Goal: Transaction & Acquisition: Purchase product/service

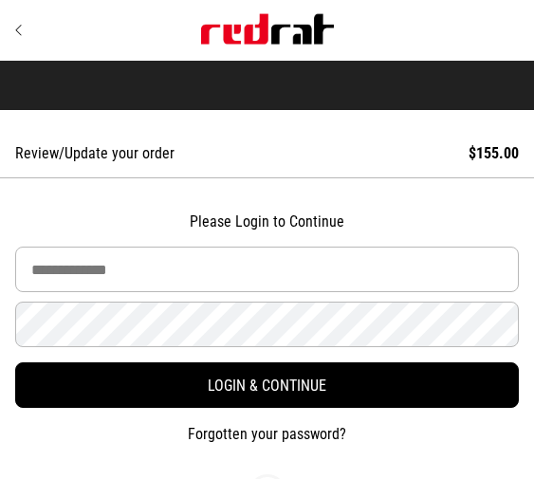
click at [235, 146] on link "Review/Update your order $155.00" at bounding box center [267, 153] width 534 height 49
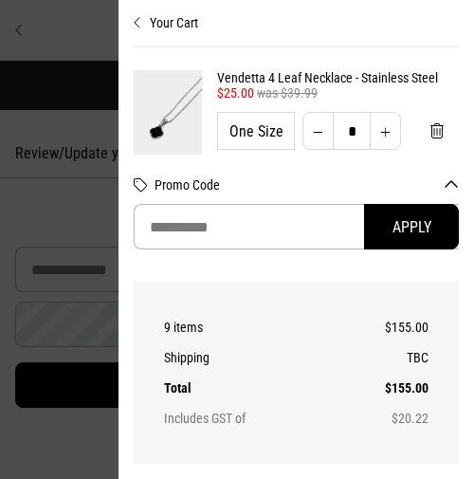
click at [41, 226] on div at bounding box center [237, 239] width 474 height 479
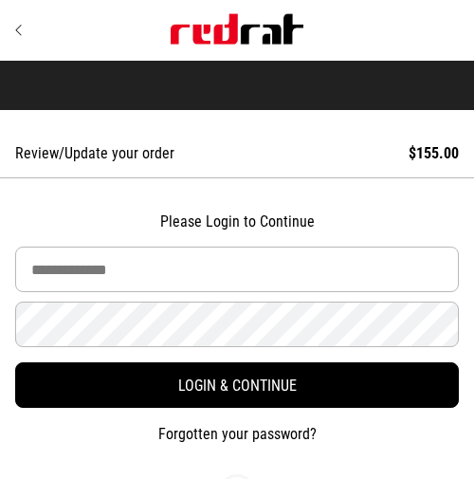
click at [235, 17] on img "Site" at bounding box center [237, 29] width 133 height 30
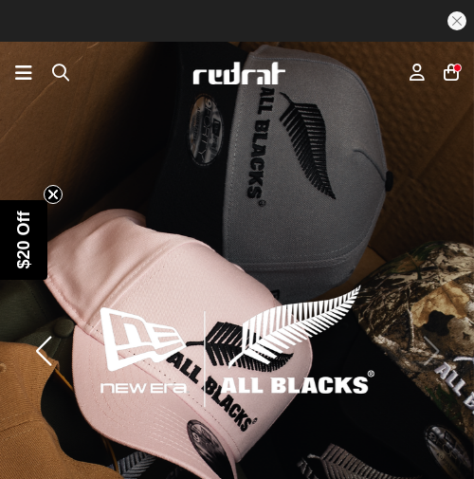
scroll to position [46, 0]
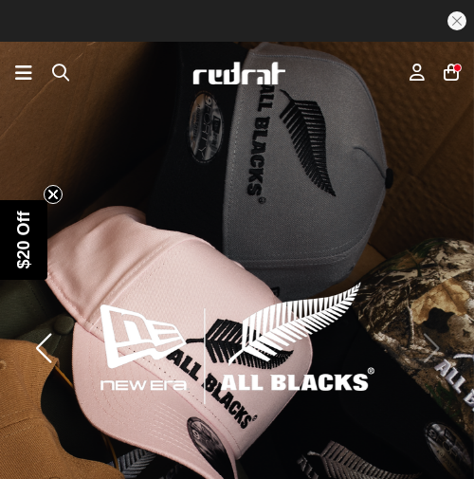
click at [70, 67] on div "Sign in New Back Footwear Back Mens Back Womens Back Youth & Kids Back Jeweller…" at bounding box center [230, 73] width 357 height 20
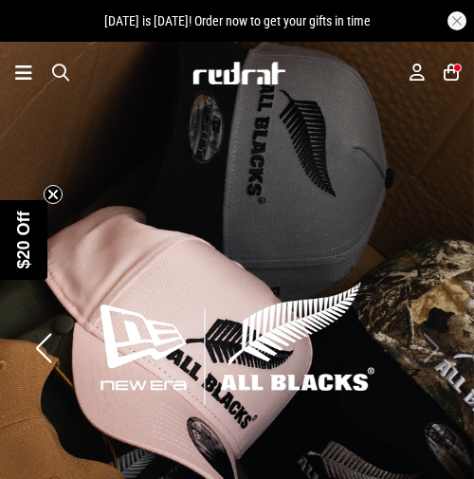
click at [48, 86] on div "Men Women Sale Sign in New Back Footwear Back Mens Back Womens Back Youth & Kid…" at bounding box center [237, 73] width 474 height 62
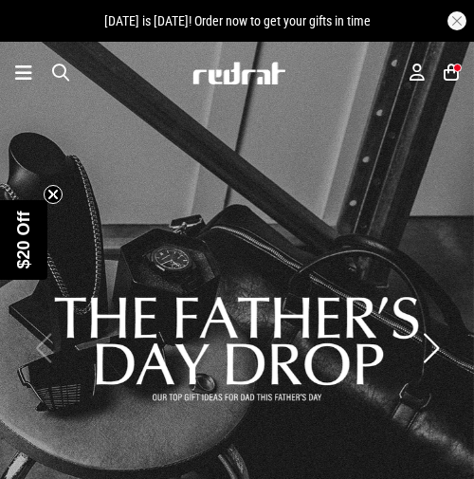
click at [58, 70] on span "button" at bounding box center [60, 73] width 17 height 20
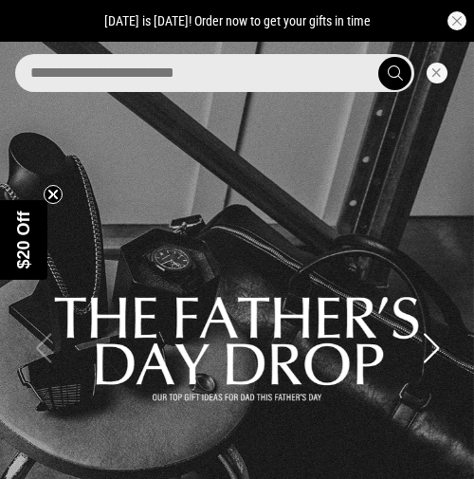
click at [94, 76] on input "search" at bounding box center [214, 73] width 399 height 38
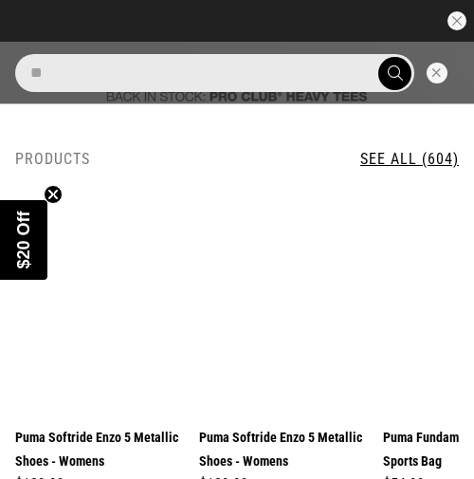
type input "*"
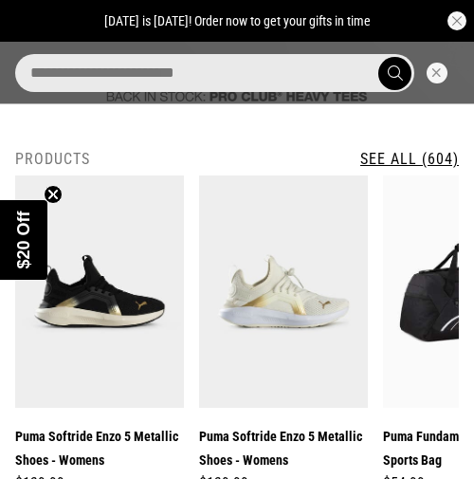
type input "*"
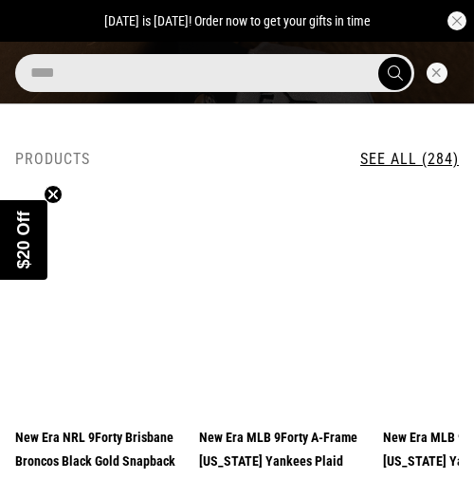
type input "****"
click at [378, 57] on button "submit" at bounding box center [394, 73] width 33 height 33
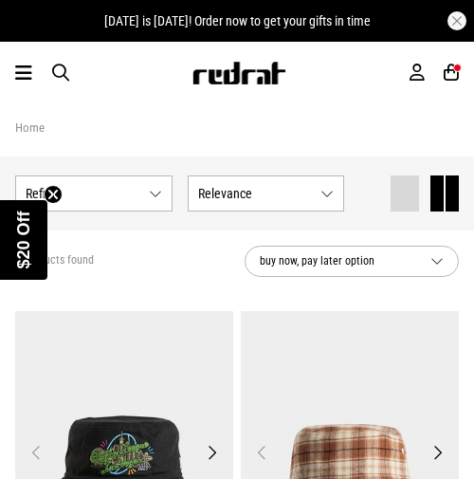
click at [58, 74] on span "button" at bounding box center [60, 73] width 17 height 20
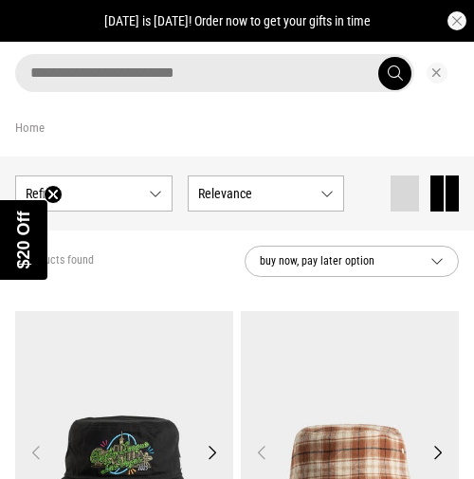
click at [76, 74] on input "search" at bounding box center [214, 73] width 399 height 38
type input "*"
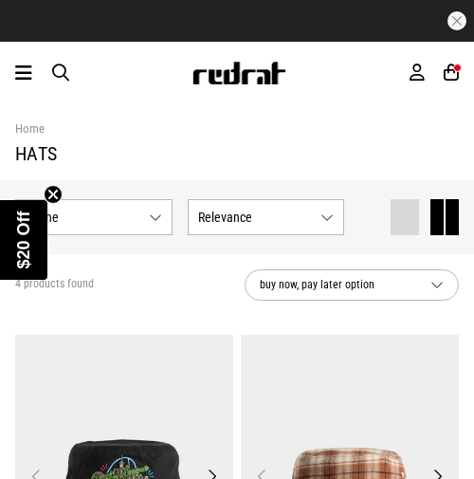
click at [410, 140] on section "Home hats" at bounding box center [236, 141] width 443 height 77
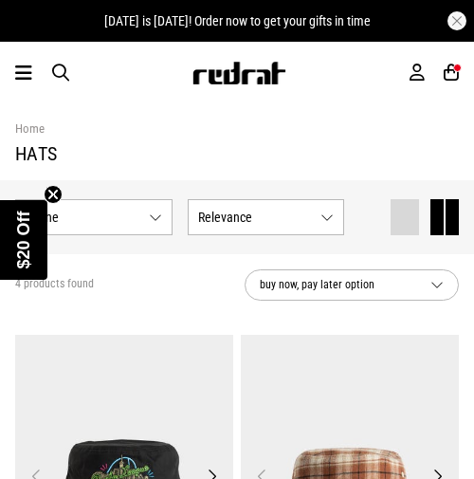
click at [57, 60] on div "Men Women Sale Sign in New Back Footwear Back Mens Back Womens Back Youth & Kid…" at bounding box center [237, 73] width 474 height 62
click at [64, 71] on span "button" at bounding box center [60, 73] width 17 height 20
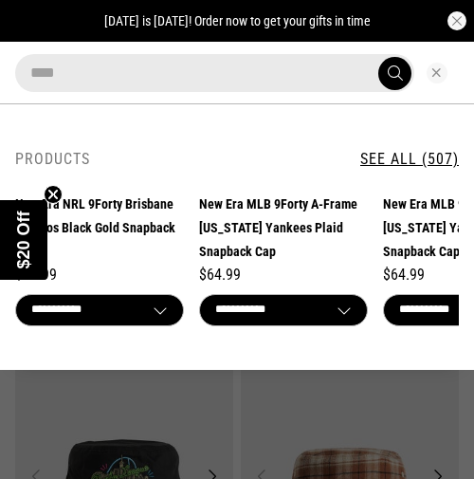
type input "****"
click at [378, 57] on button "submit" at bounding box center [394, 73] width 33 height 33
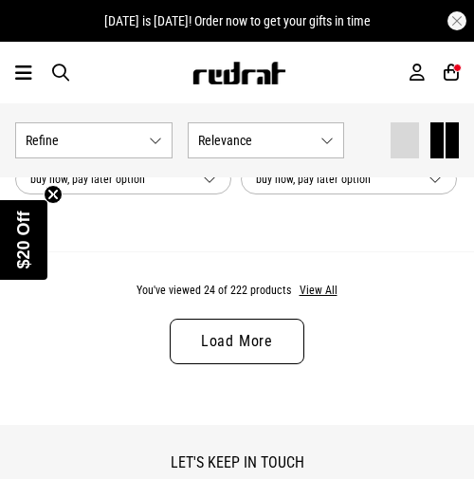
scroll to position [5809, 0]
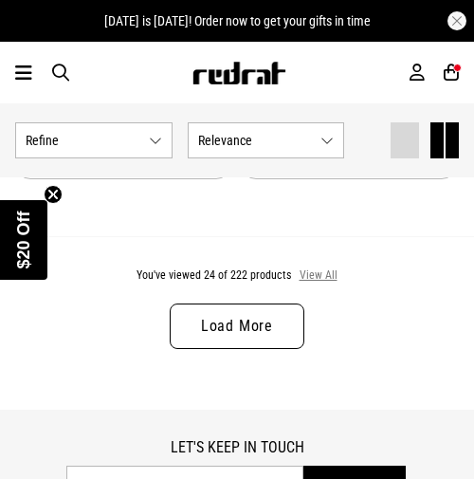
click at [307, 275] on button "View All" at bounding box center [319, 275] width 40 height 17
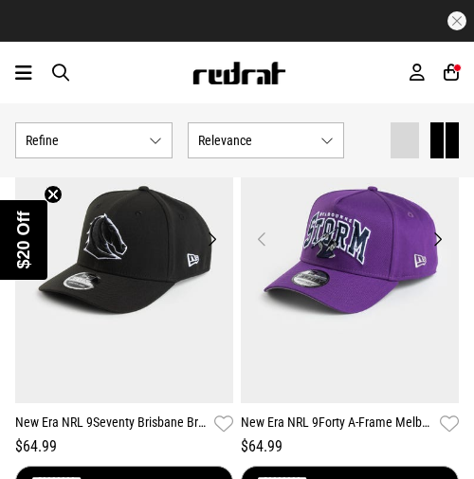
scroll to position [8869, 0]
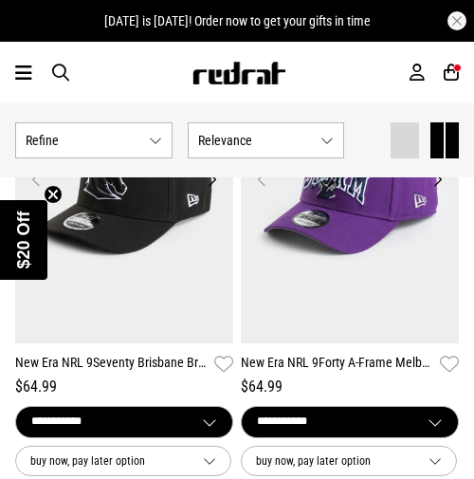
click at [15, 72] on icon at bounding box center [23, 73] width 17 height 23
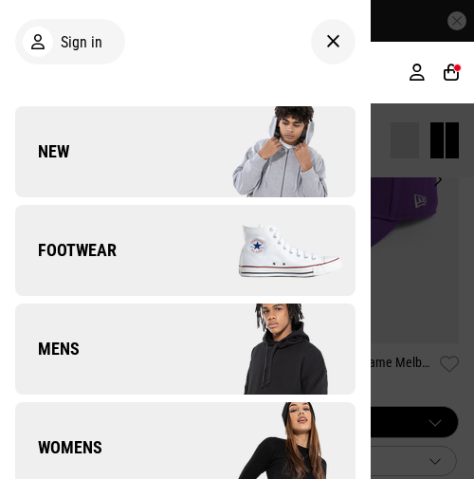
click at [123, 261] on link "Footwear" at bounding box center [185, 250] width 340 height 91
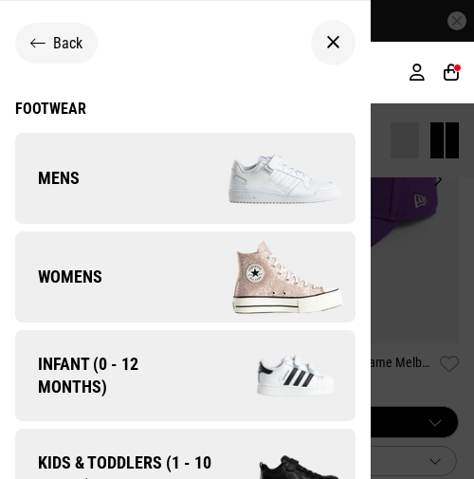
click at [95, 168] on link "Mens" at bounding box center [185, 178] width 340 height 91
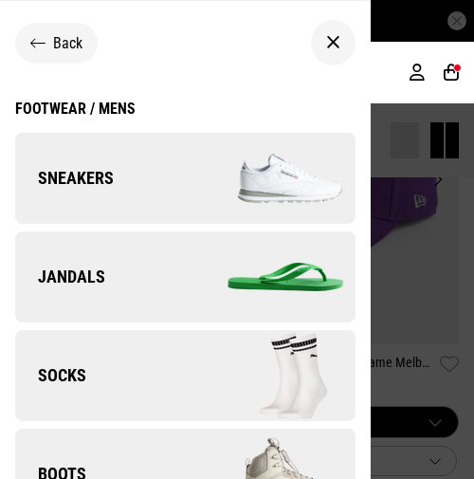
click at [109, 111] on div "Footwear / Mens" at bounding box center [75, 109] width 120 height 18
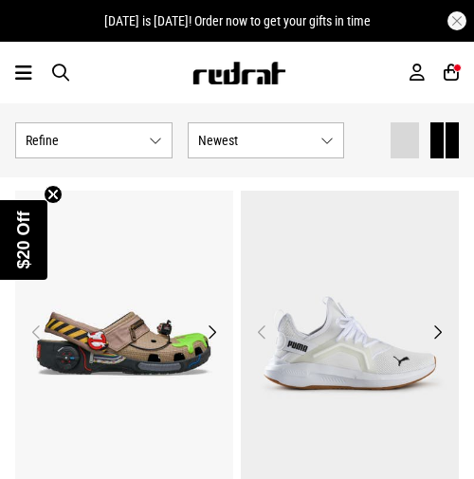
scroll to position [11, 0]
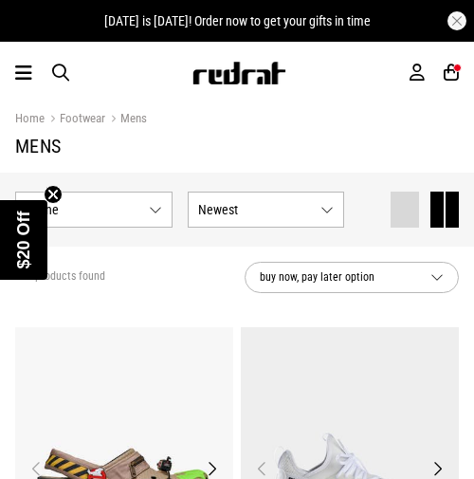
click at [327, 268] on span "buy now, pay later option" at bounding box center [337, 277] width 155 height 20
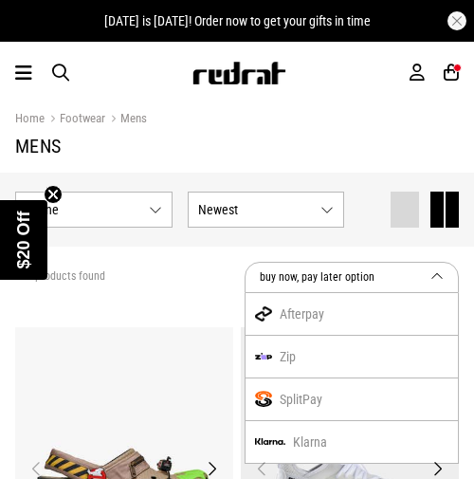
scroll to position [0, 0]
click at [331, 218] on button "Newest" at bounding box center [266, 209] width 157 height 36
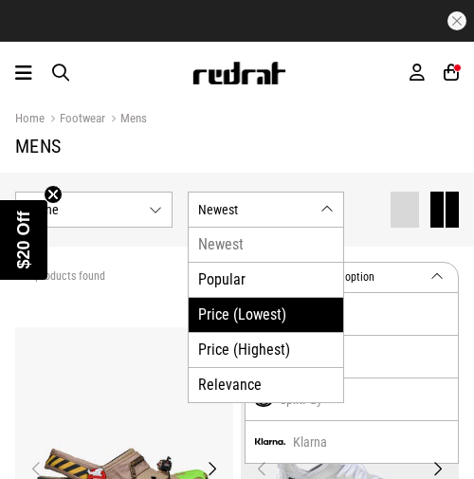
click at [253, 305] on li "Price (Lowest)" at bounding box center [266, 314] width 155 height 35
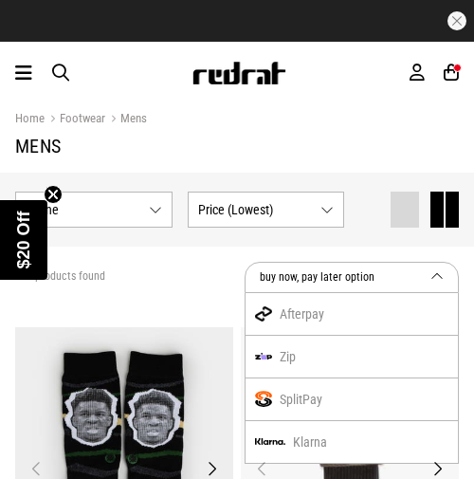
click at [295, 127] on div "Home Footwear Mens" at bounding box center [236, 118] width 443 height 21
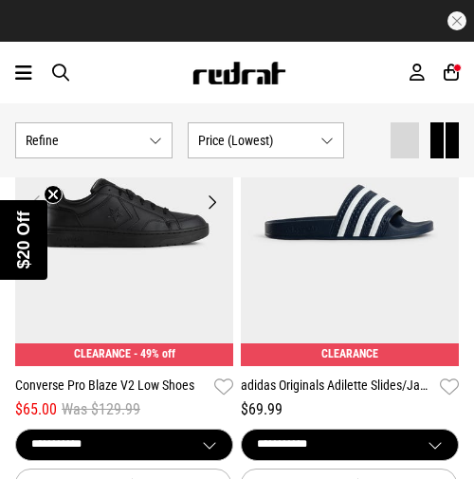
scroll to position [4569, 0]
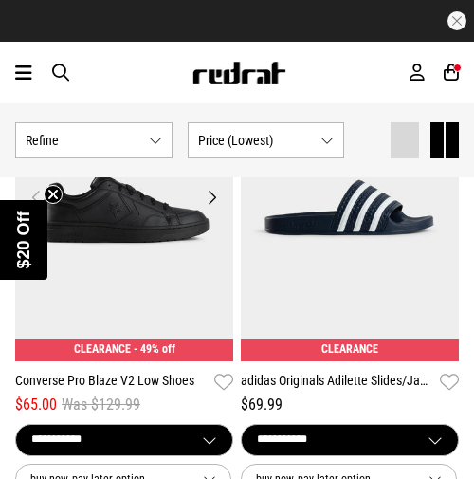
click at [48, 189] on circle "Close teaser" at bounding box center [54, 194] width 18 height 18
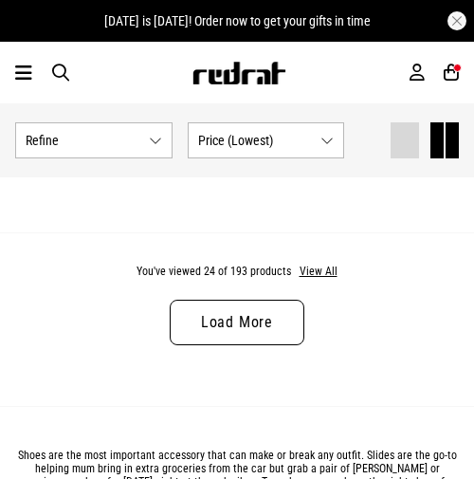
scroll to position [5849, 0]
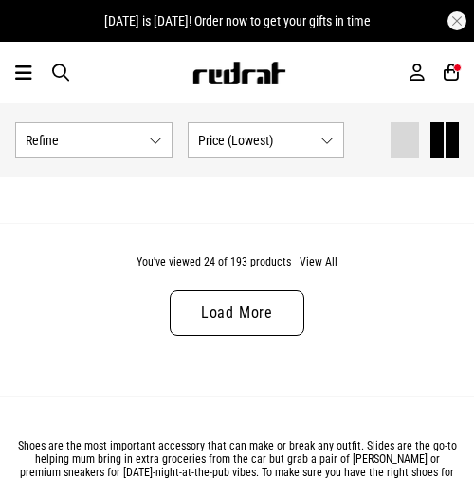
click at [226, 318] on link "Load More" at bounding box center [237, 312] width 135 height 45
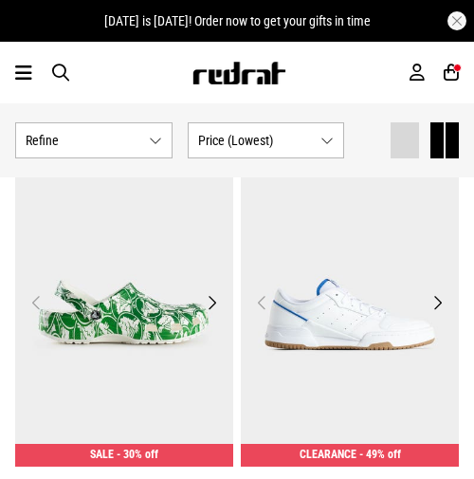
scroll to position [6382, 0]
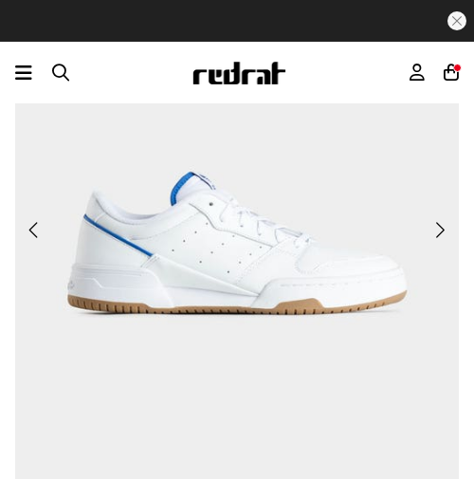
scroll to position [242, 0]
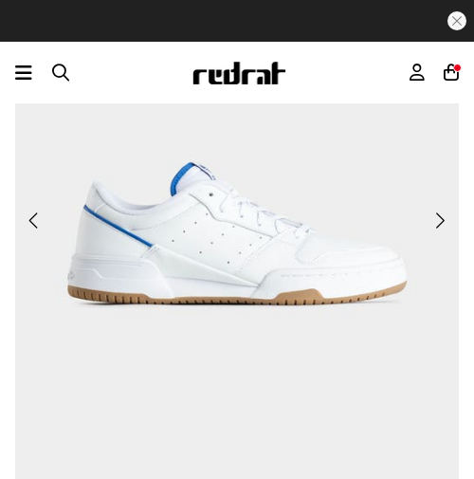
click at [425, 224] on img at bounding box center [236, 232] width 443 height 611
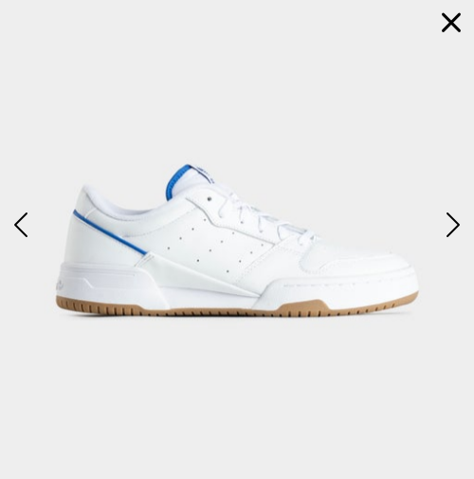
click at [443, 40] on button "button" at bounding box center [450, 22] width 45 height 45
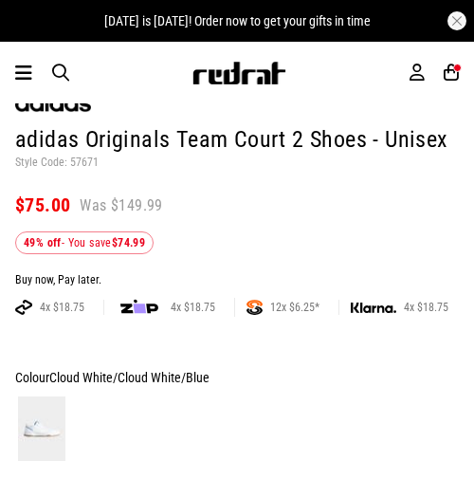
scroll to position [0, 0]
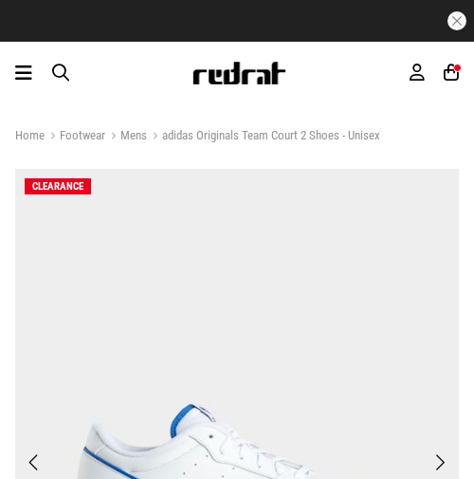
click at [74, 135] on link "Footwear" at bounding box center [75, 137] width 61 height 18
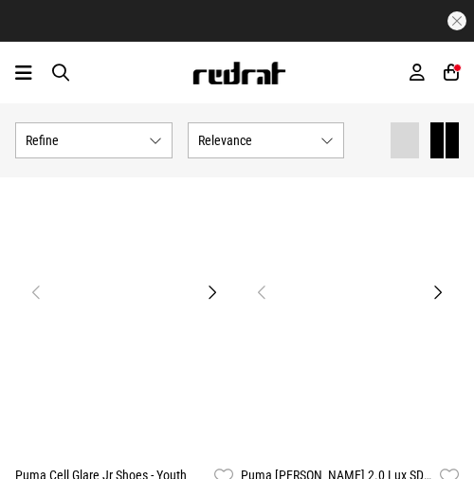
scroll to position [2575, 0]
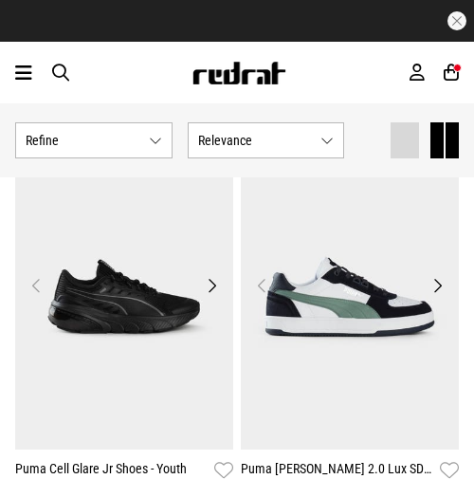
click at [244, 151] on button "Relevance" at bounding box center [266, 140] width 157 height 36
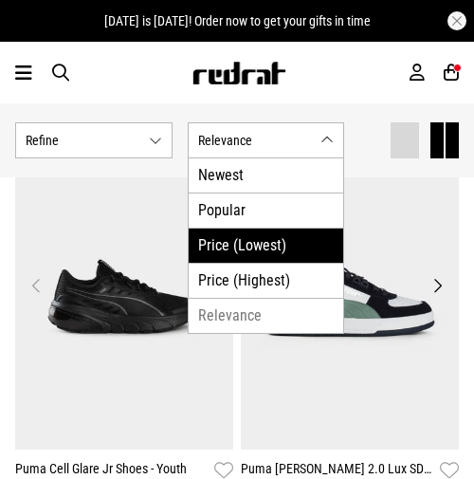
click at [241, 239] on li "Price (Lowest)" at bounding box center [266, 244] width 155 height 35
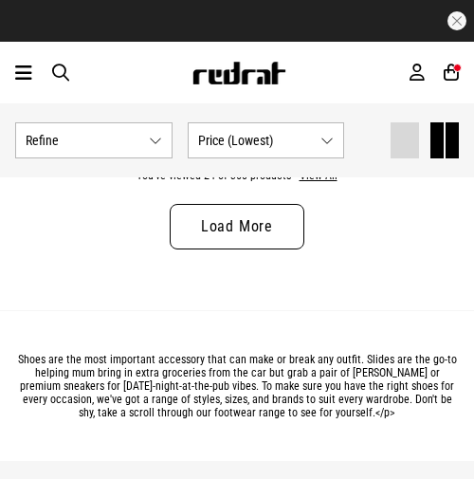
scroll to position [5951, 0]
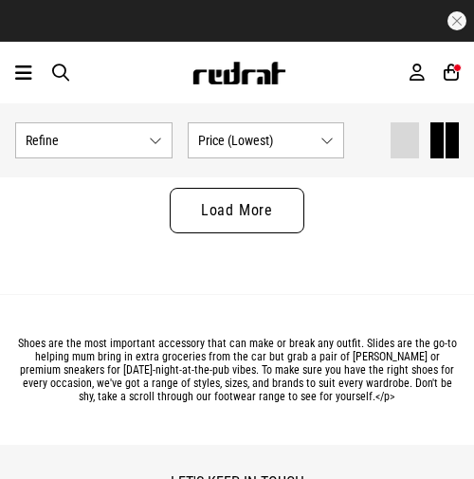
click at [208, 221] on link "Load More" at bounding box center [237, 210] width 135 height 45
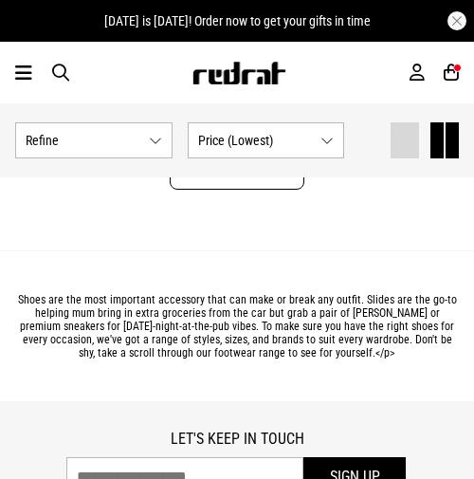
scroll to position [11697, 0]
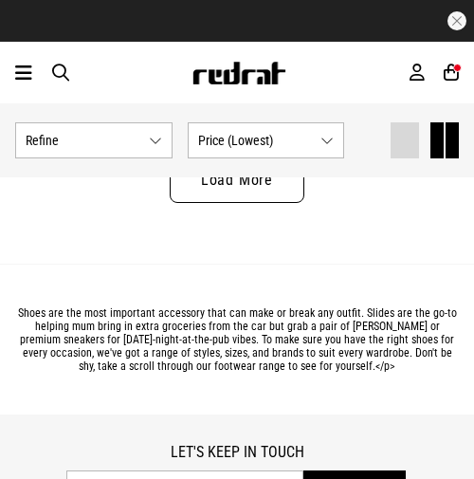
click at [195, 187] on link "Load More" at bounding box center [237, 179] width 135 height 45
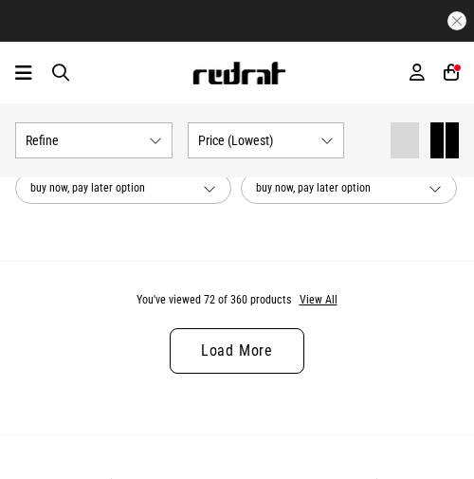
scroll to position [17271, 0]
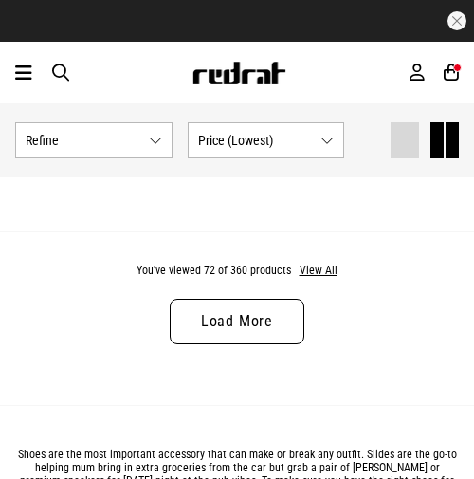
click at [230, 321] on link "Load More" at bounding box center [237, 321] width 135 height 45
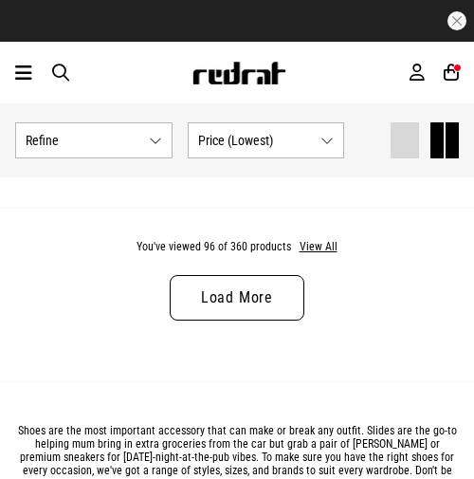
scroll to position [23013, 0]
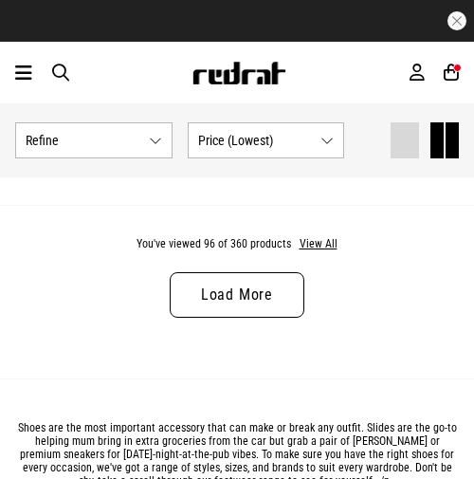
click at [235, 287] on link "Load More" at bounding box center [237, 294] width 135 height 45
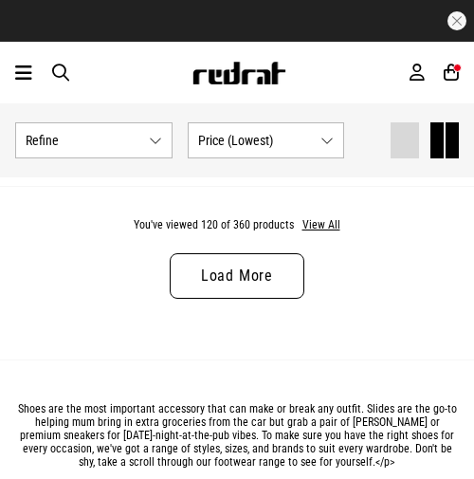
scroll to position [28747, 0]
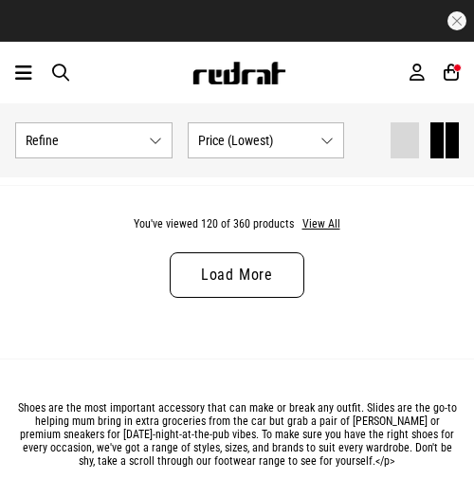
click at [235, 287] on link "Load More" at bounding box center [237, 274] width 135 height 45
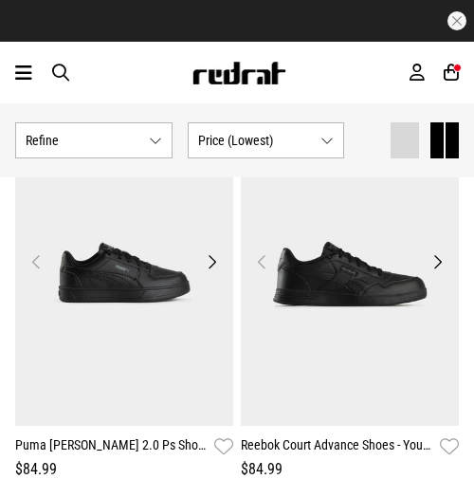
scroll to position [28796, 0]
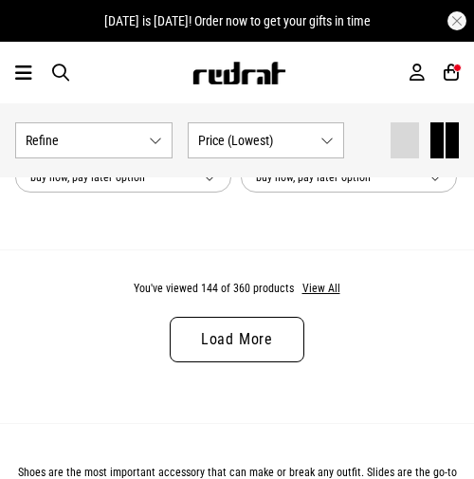
click at [230, 361] on link "Load More" at bounding box center [237, 339] width 135 height 45
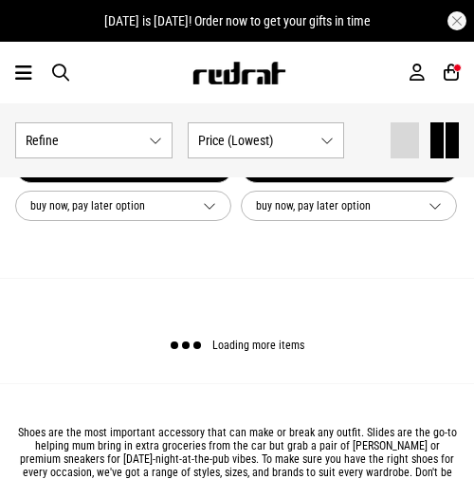
scroll to position [34254, 0]
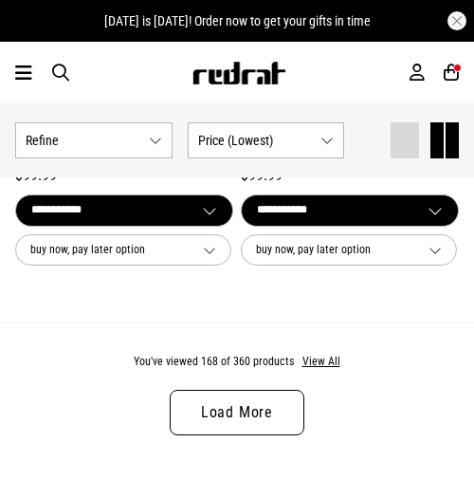
scroll to position [40043, 0]
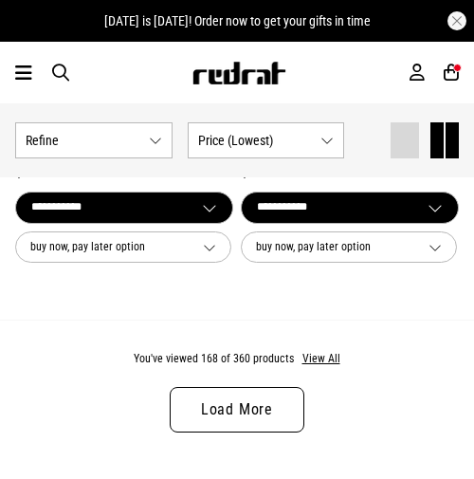
click at [214, 416] on link "Load More" at bounding box center [237, 409] width 135 height 45
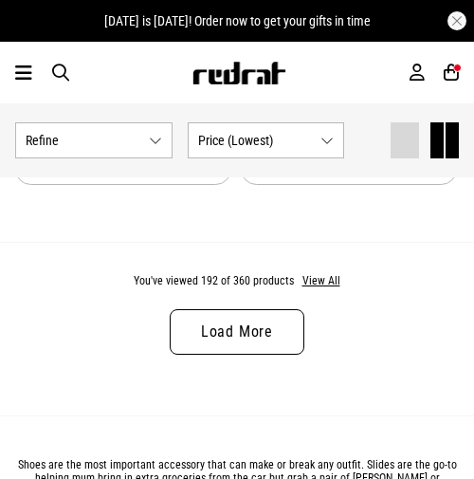
scroll to position [45842, 0]
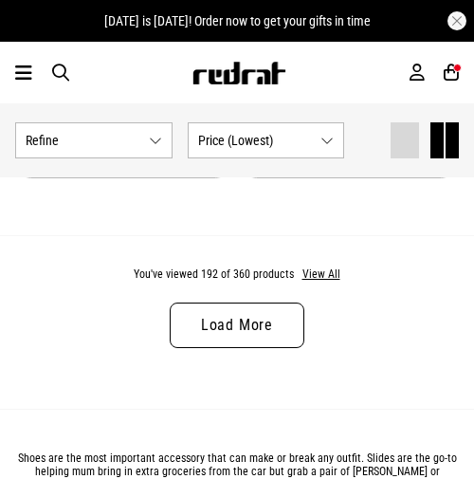
click at [208, 334] on link "Load More" at bounding box center [237, 324] width 135 height 45
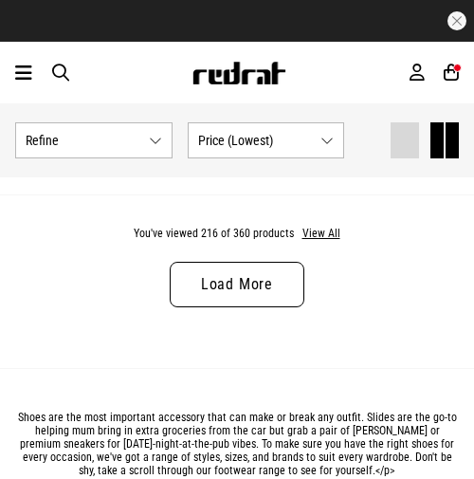
scroll to position [51603, 0]
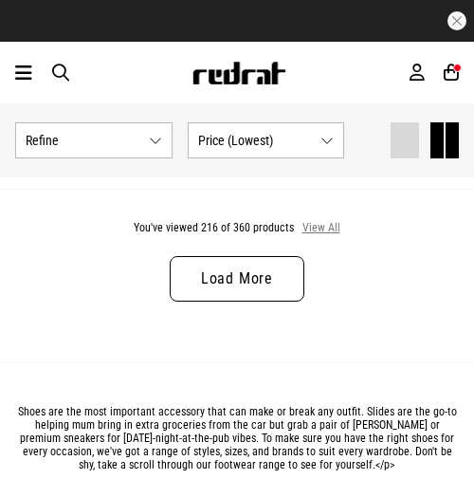
click at [326, 225] on button "View All" at bounding box center [321, 228] width 40 height 17
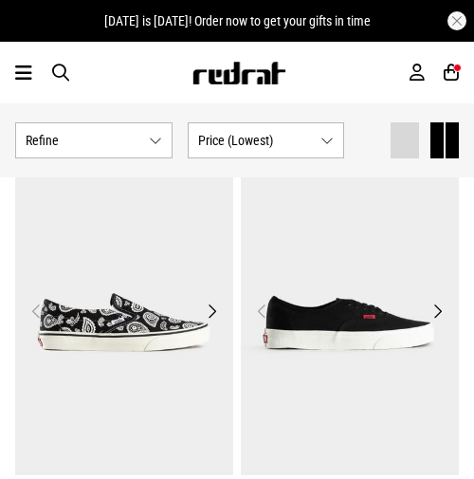
click at [326, 225] on img at bounding box center [350, 322] width 218 height 305
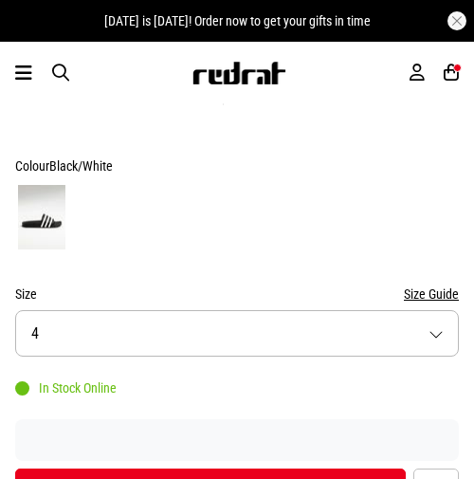
click at [217, 311] on button "Size 4" at bounding box center [236, 333] width 443 height 46
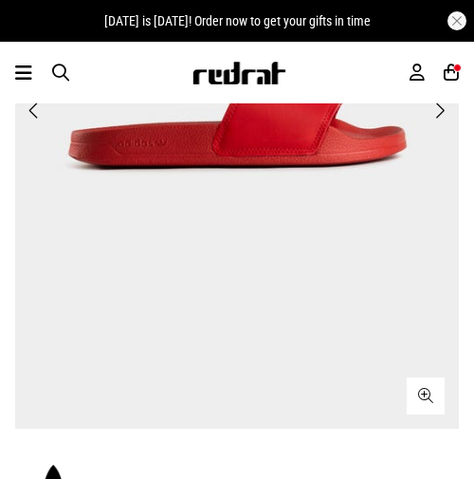
scroll to position [380, 0]
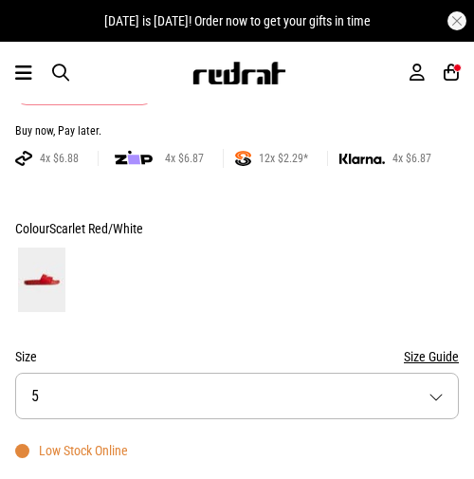
click at [125, 404] on button "Size 5" at bounding box center [236, 395] width 443 height 46
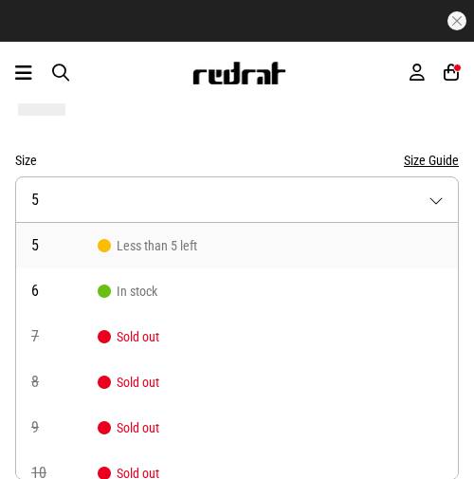
scroll to position [154, 0]
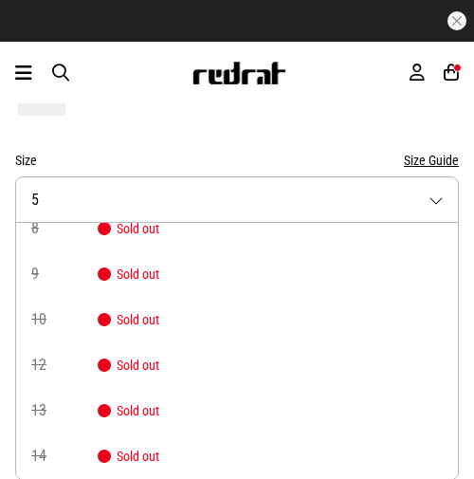
click at [117, 412] on span "Sold out" at bounding box center [129, 410] width 62 height 15
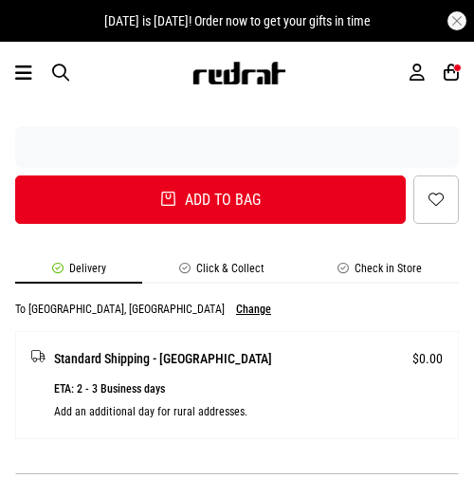
scroll to position [1302, 0]
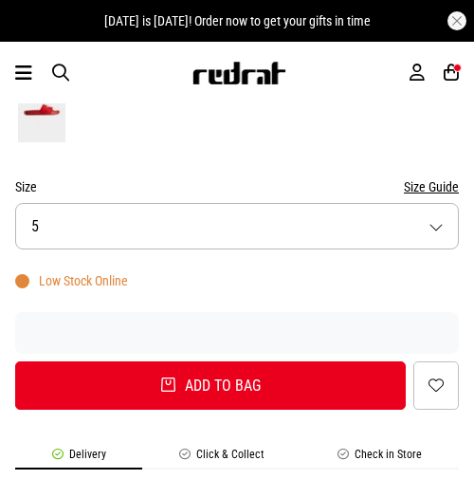
click at [280, 230] on button "Size 5" at bounding box center [236, 226] width 443 height 46
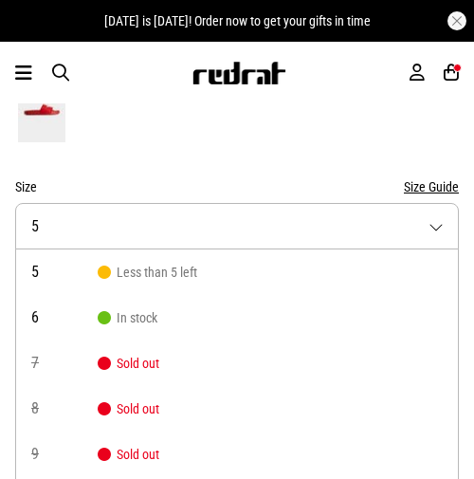
scroll to position [1174, 0]
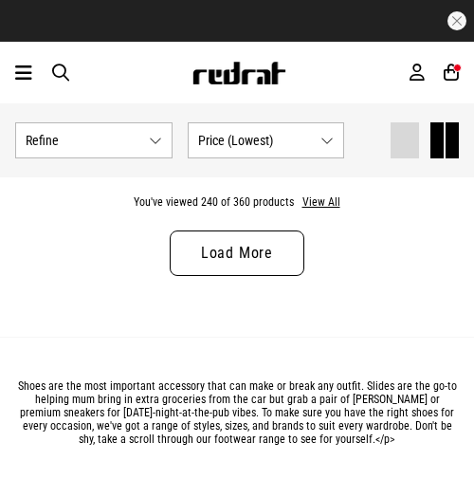
scroll to position [6012, 0]
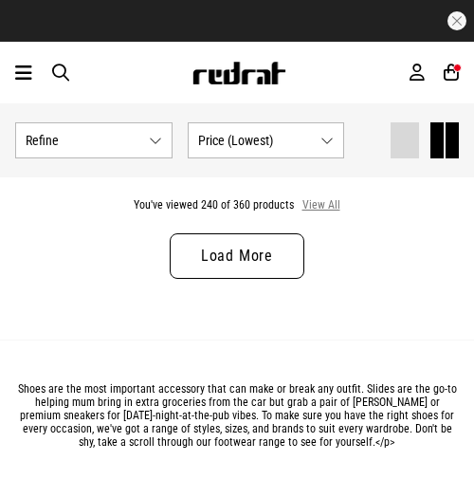
click at [318, 207] on button "View All" at bounding box center [321, 205] width 40 height 17
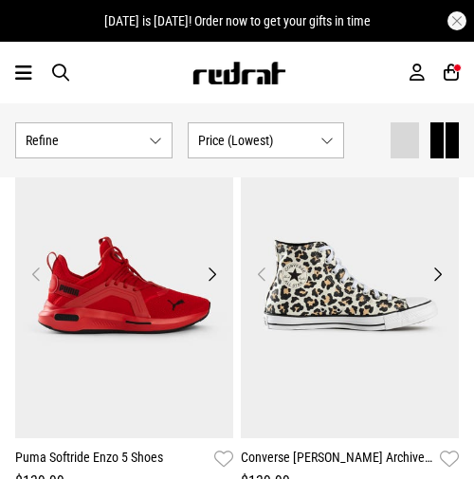
scroll to position [6981, 0]
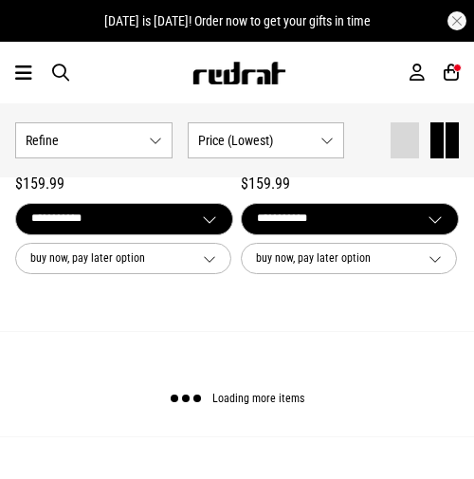
scroll to position [17278, 0]
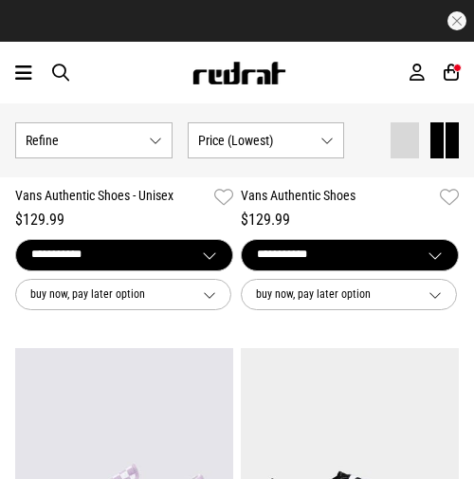
scroll to position [1258, 0]
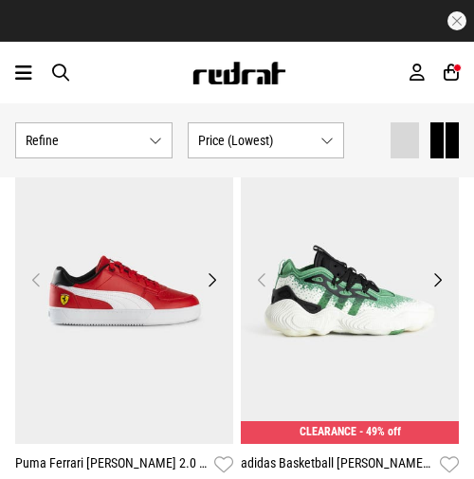
click at [253, 150] on button "Price (Lowest)" at bounding box center [266, 140] width 157 height 36
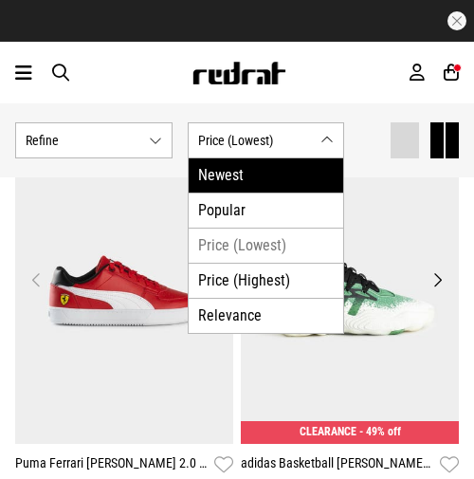
click at [229, 172] on li "Newest" at bounding box center [266, 175] width 155 height 34
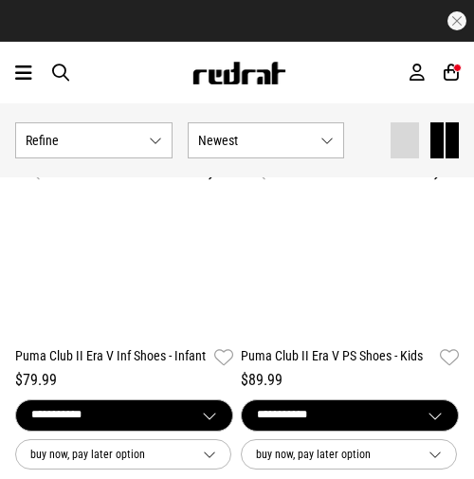
scroll to position [1151, 0]
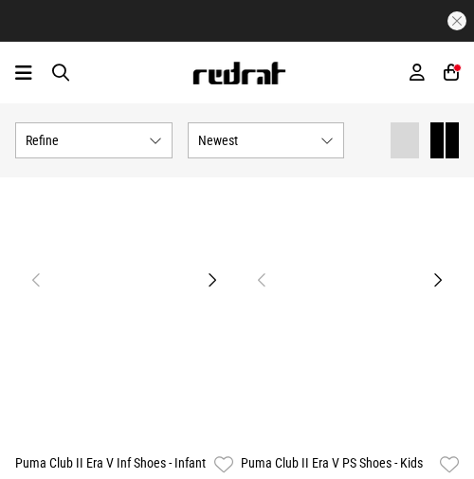
click at [229, 172] on div "Show Refine s Refine By Sort by Newest" at bounding box center [237, 140] width 474 height 74
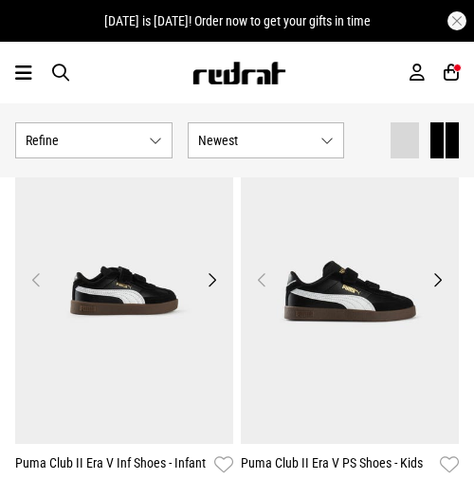
click at [234, 152] on button "Newest" at bounding box center [266, 140] width 157 height 36
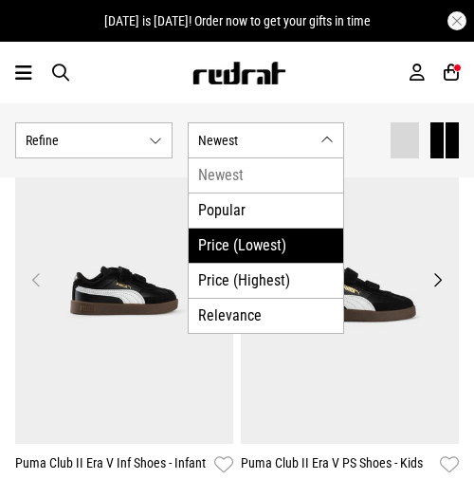
click at [244, 244] on li "Price (Lowest)" at bounding box center [266, 244] width 155 height 35
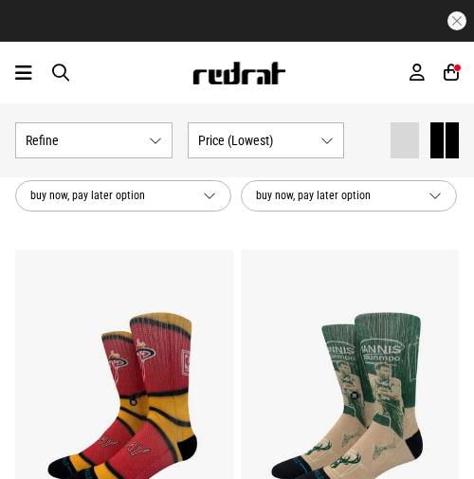
scroll to position [6202, 0]
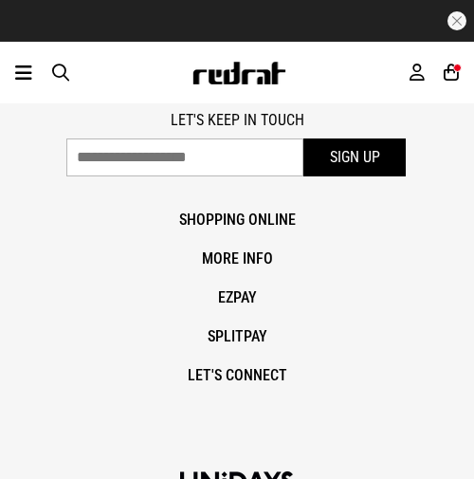
scroll to position [11560, 0]
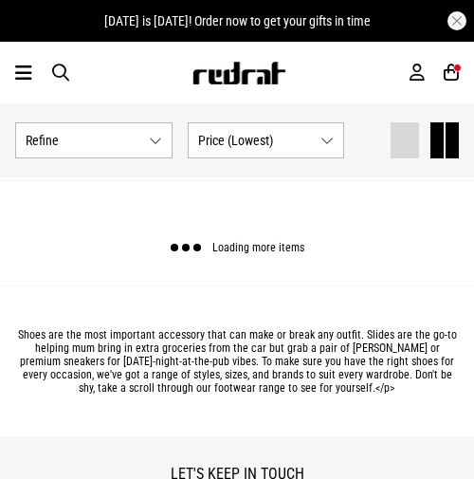
scroll to position [17349, 0]
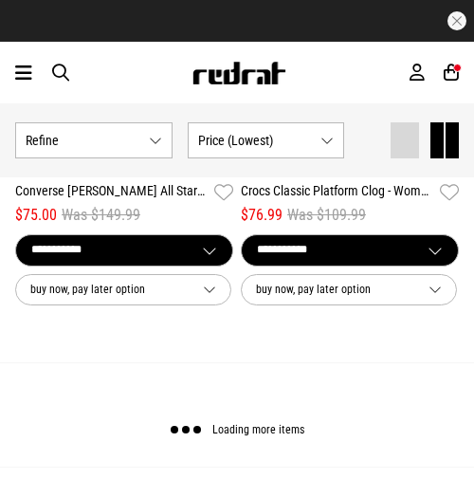
scroll to position [22858, 0]
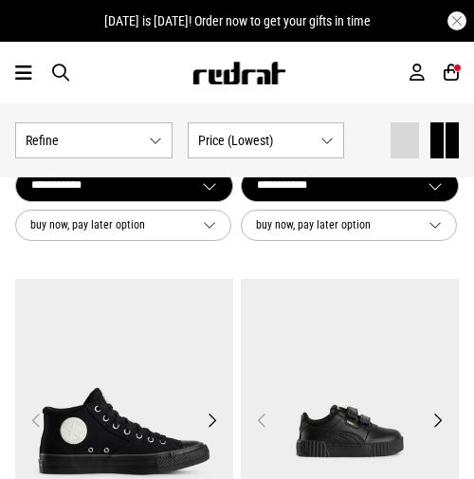
scroll to position [22916, 0]
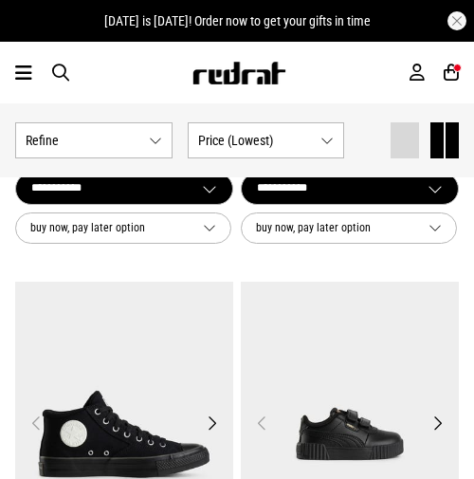
click at [39, 77] on div "Men Women Sale Sign in New Back Footwear Back Mens Back Womens Back Youth & Kid…" at bounding box center [237, 73] width 474 height 62
click at [26, 75] on icon at bounding box center [23, 73] width 17 height 23
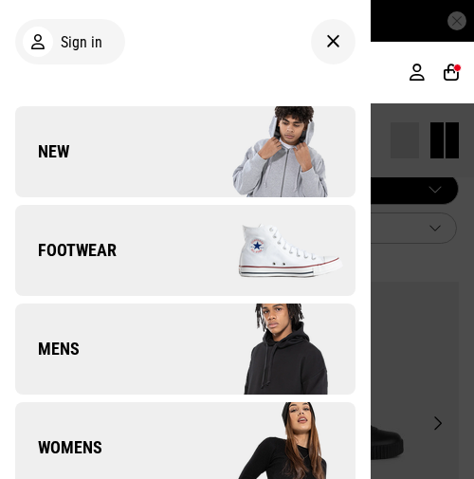
click at [76, 242] on span "Footwear" at bounding box center [65, 250] width 101 height 23
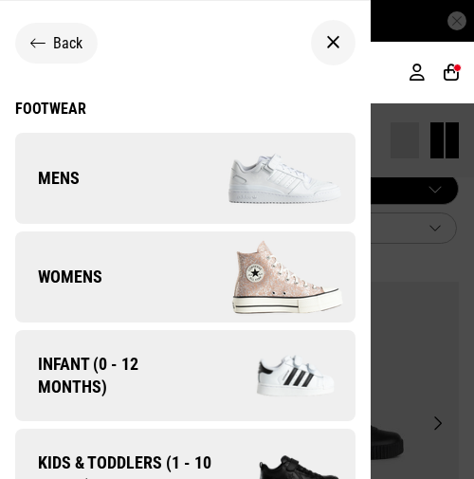
click at [53, 105] on div "Footwear" at bounding box center [185, 109] width 340 height 18
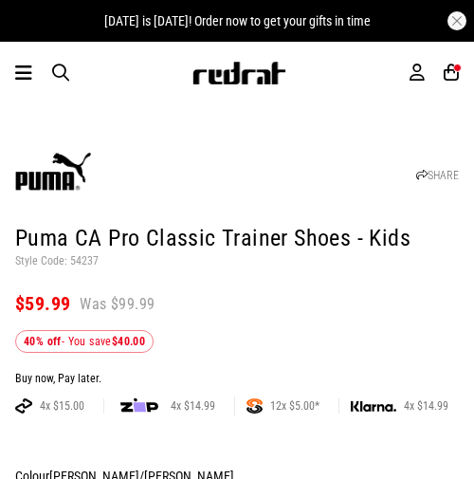
scroll to position [687, 0]
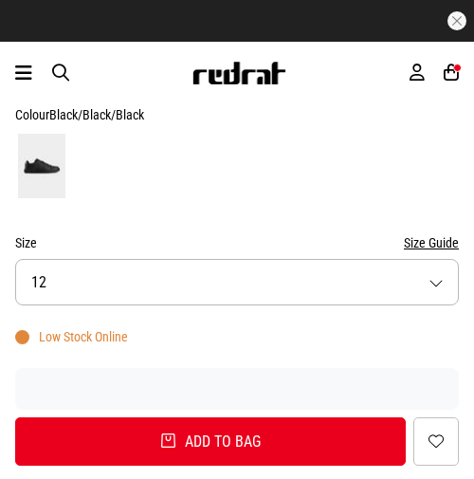
scroll to position [1043, 0]
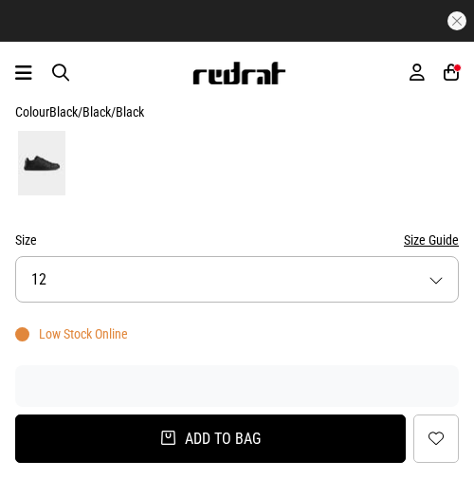
click at [170, 440] on button "Add to bag" at bounding box center [210, 438] width 390 height 48
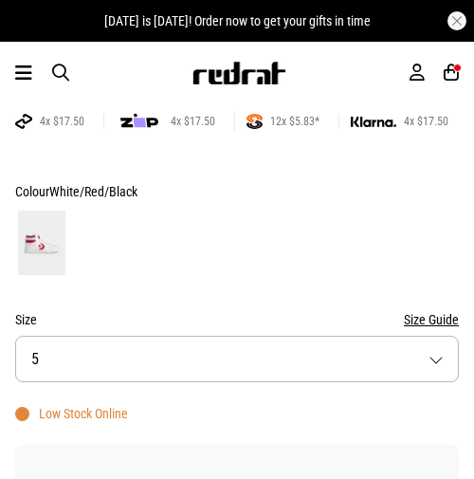
click at [82, 366] on button "Size 5" at bounding box center [236, 358] width 443 height 46
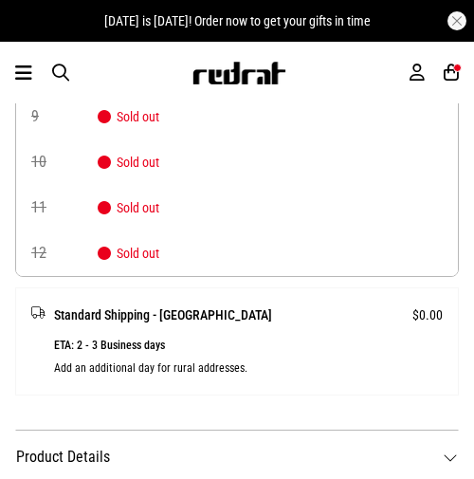
scroll to position [1362, 0]
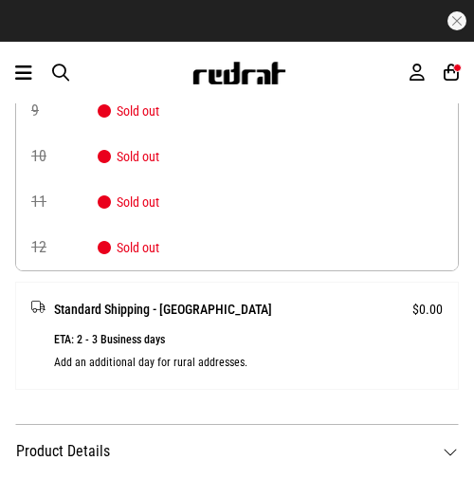
click at [301, 368] on p "ETA: 2 - 3 Business days Add an additional day for rural addresses." at bounding box center [248, 350] width 389 height 45
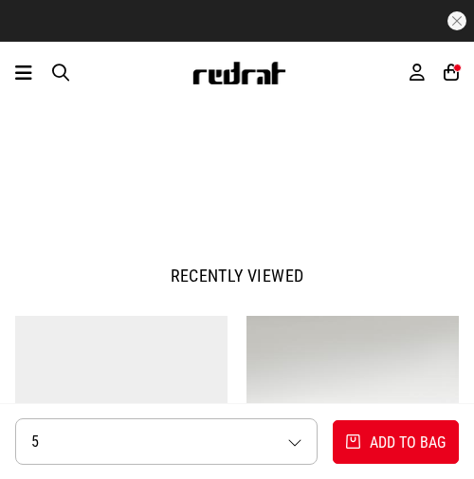
click at [301, 368] on img at bounding box center [352, 462] width 212 height 293
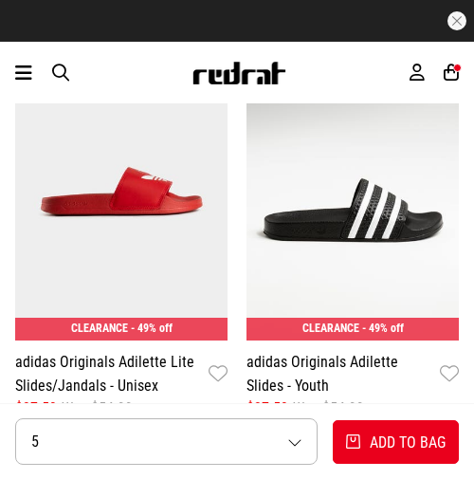
scroll to position [2315, 0]
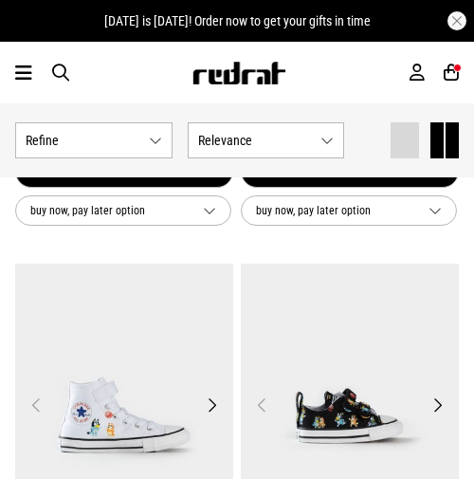
click at [281, 133] on span "Relevance" at bounding box center [256, 140] width 116 height 15
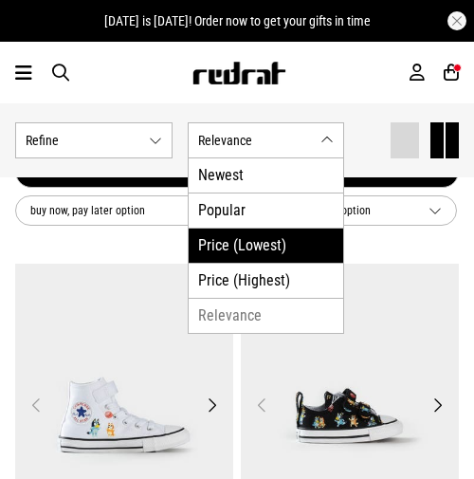
click at [253, 255] on li "Price (Lowest)" at bounding box center [266, 244] width 155 height 35
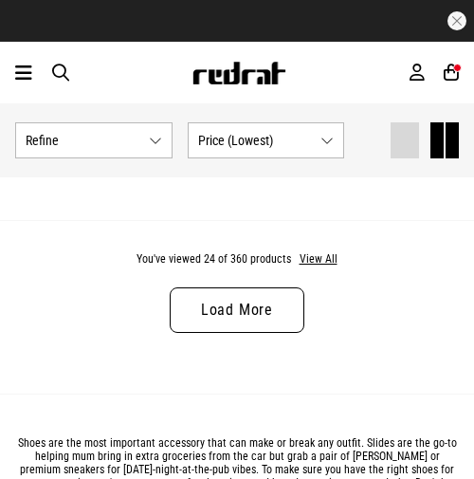
scroll to position [5855, 0]
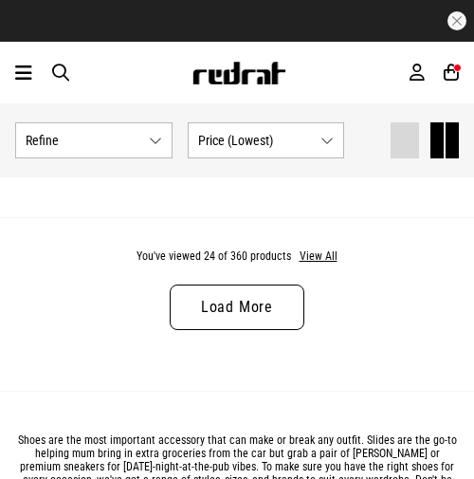
click at [246, 295] on link "Load More" at bounding box center [237, 306] width 135 height 45
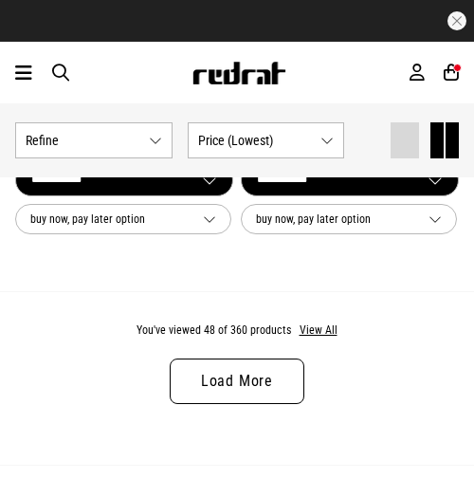
scroll to position [11521, 0]
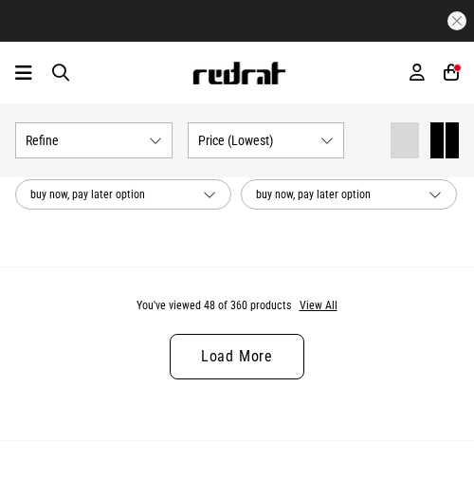
click at [242, 359] on link "Load More" at bounding box center [237, 356] width 135 height 45
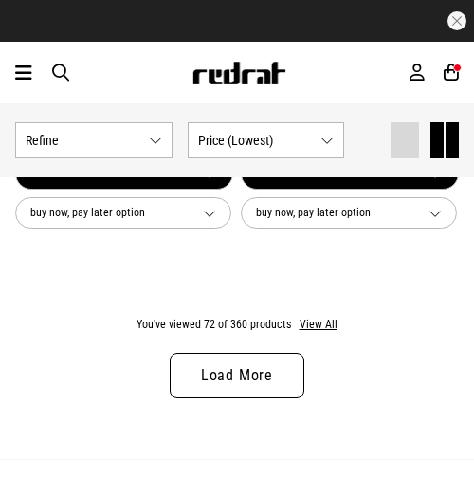
scroll to position [17227, 0]
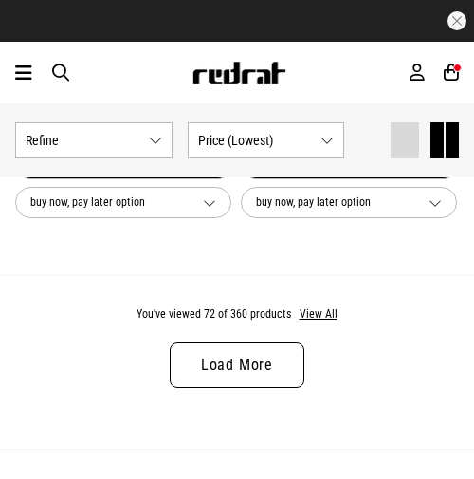
click at [242, 359] on link "Load More" at bounding box center [237, 364] width 135 height 45
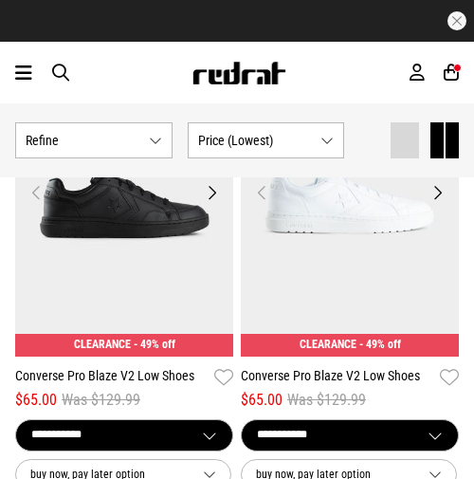
scroll to position [16007, 0]
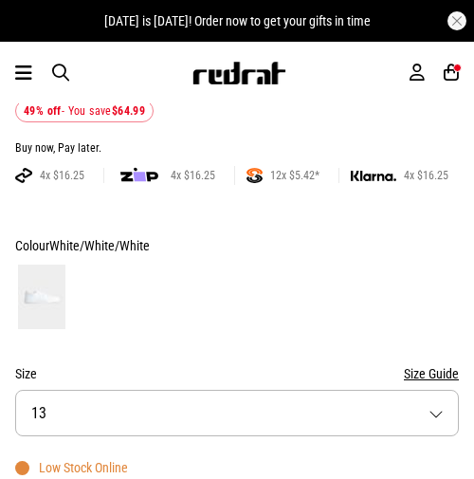
click at [109, 402] on button "Size 13" at bounding box center [236, 412] width 443 height 46
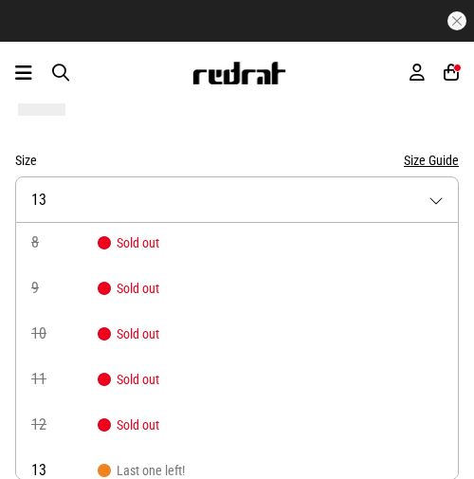
scroll to position [63, 0]
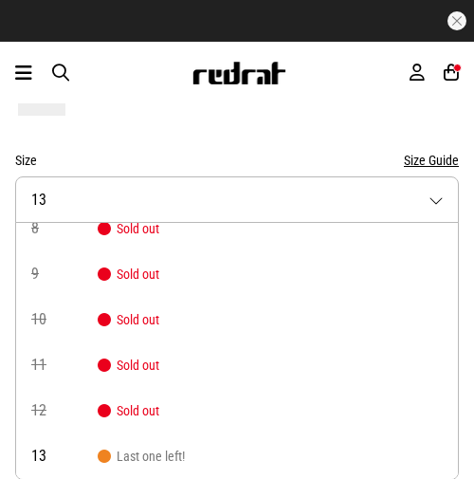
click at [96, 414] on span "12" at bounding box center [64, 410] width 66 height 15
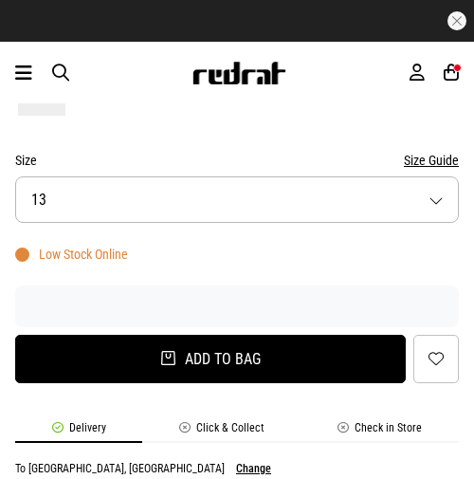
click at [126, 364] on button "Add to bag" at bounding box center [210, 359] width 390 height 48
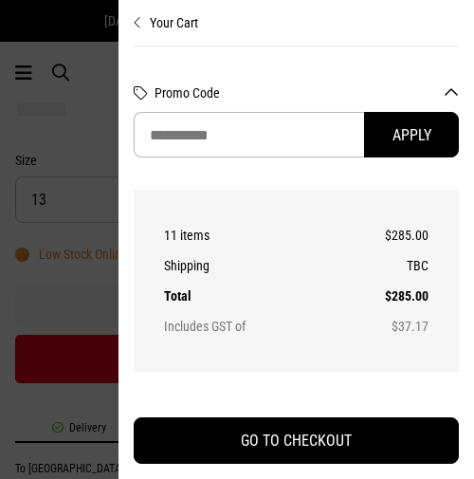
click at [180, 23] on button "Your Cart" at bounding box center [296, 15] width 325 height 30
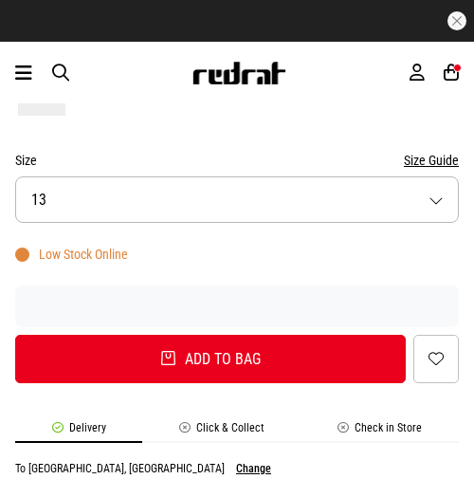
click at [443, 65] on icon at bounding box center [450, 73] width 15 height 20
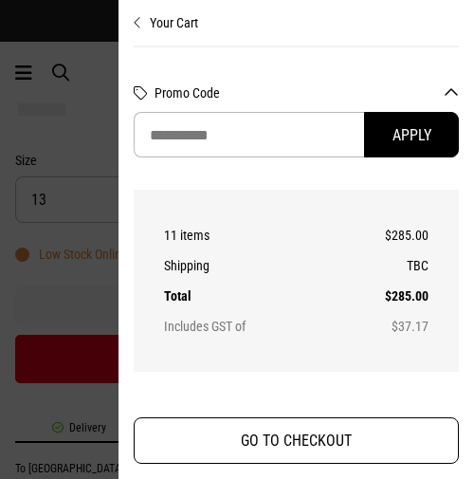
click at [324, 438] on button "GO TO CHECKOUT" at bounding box center [296, 440] width 325 height 46
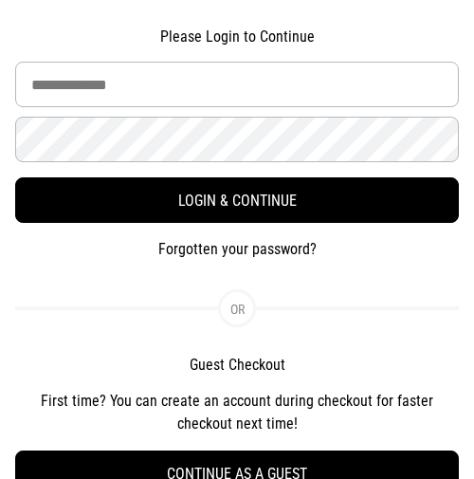
scroll to position [236, 0]
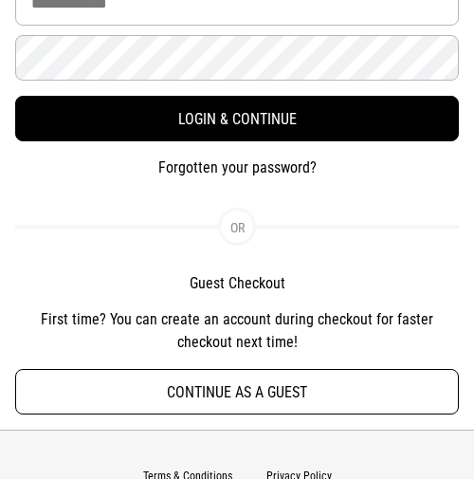
click at [182, 386] on button "Continue as a guest" at bounding box center [236, 391] width 443 height 45
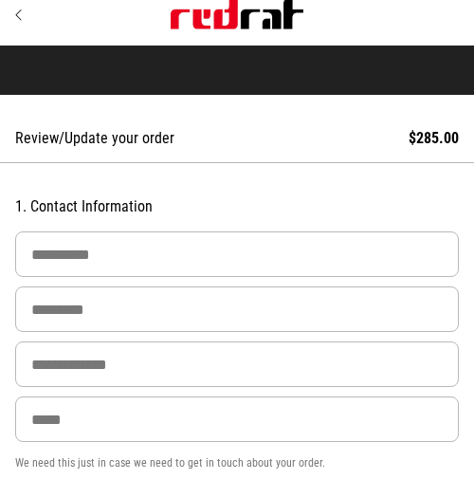
scroll to position [0, 0]
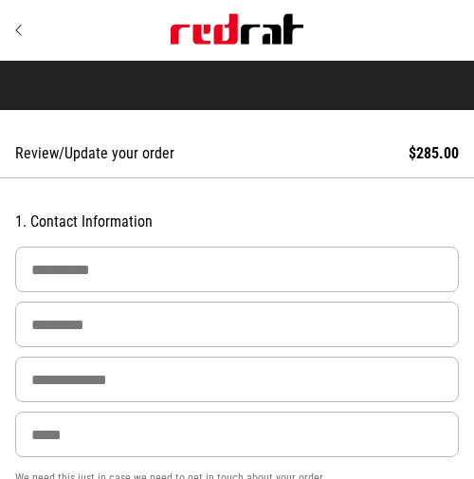
click at [34, 30] on link "Continue Shopping" at bounding box center [70, 30] width 111 height 15
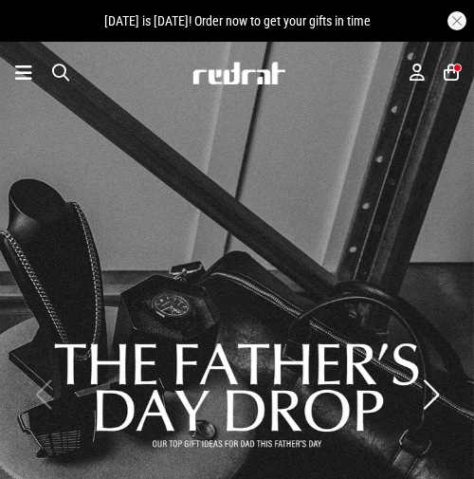
click at [454, 37] on article "[DATE] is [DATE]! Order now to get your gifts in time" at bounding box center [237, 21] width 474 height 42
click at [455, 54] on div "Men Women Sale Sign in New Back Footwear Back Mens Back Womens Back Youth & Kid…" at bounding box center [237, 73] width 474 height 62
click at [456, 60] on div "Men Women Sale Sign in New Back Footwear Back Mens Back Womens Back Youth & Kid…" at bounding box center [237, 73] width 474 height 62
click at [452, 69] on icon at bounding box center [450, 73] width 15 height 20
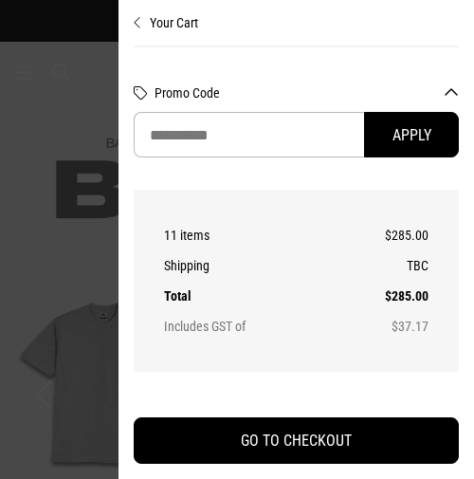
click at [449, 86] on button "Promo Code" at bounding box center [306, 92] width 304 height 15
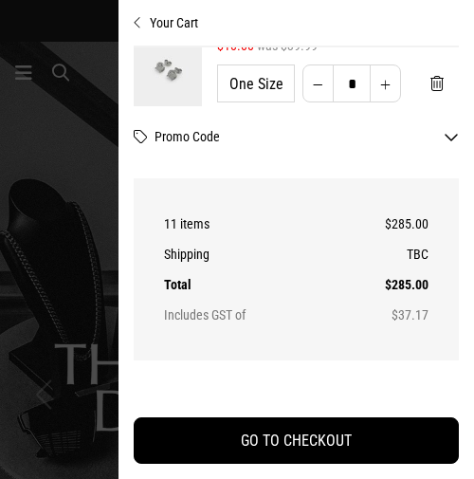
scroll to position [534, 0]
click at [423, 81] on button "'Remove from cart" at bounding box center [437, 84] width 44 height 57
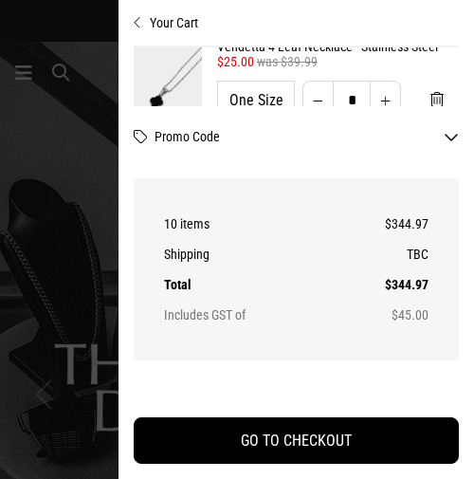
scroll to position [1570, 0]
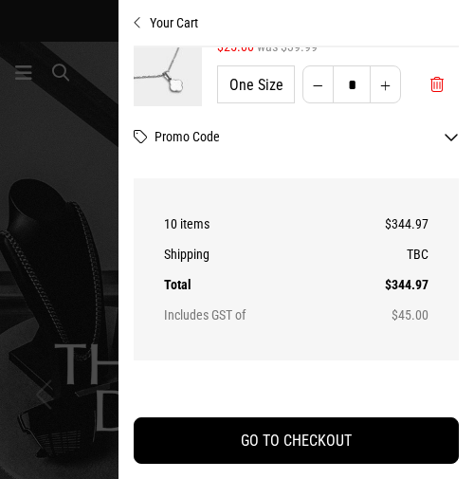
click at [423, 81] on button "'Remove from cart" at bounding box center [437, 84] width 44 height 57
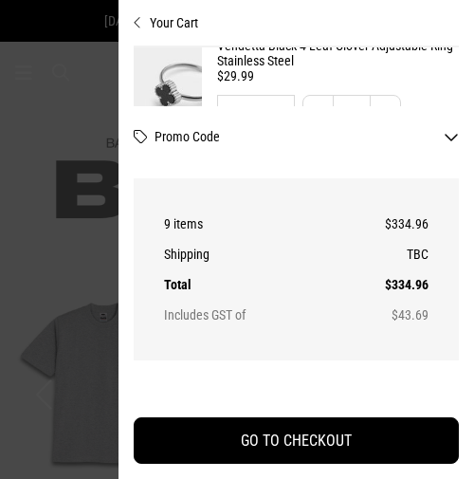
scroll to position [1397, 0]
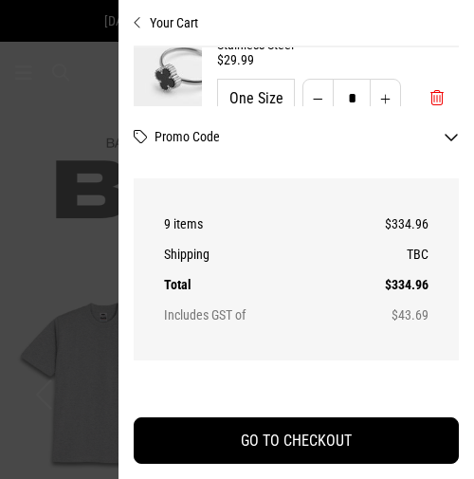
click at [431, 91] on span "'Remove from cart" at bounding box center [436, 98] width 13 height 18
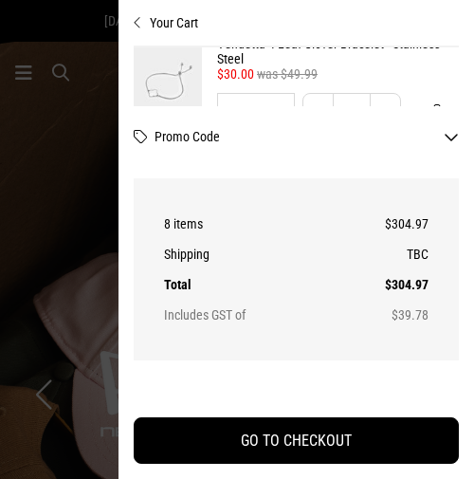
scroll to position [1211, 0]
click at [431, 92] on button "'Remove from cart" at bounding box center [437, 108] width 44 height 57
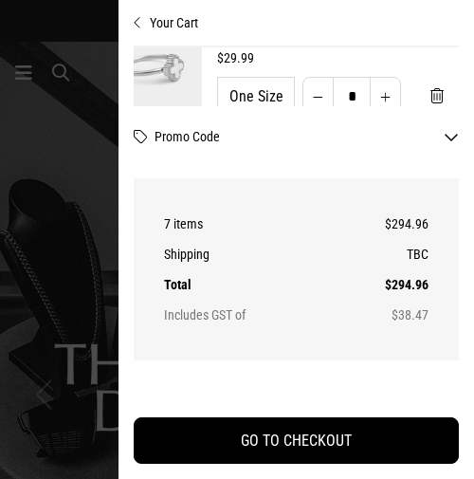
scroll to position [886, 0]
click at [431, 92] on span "'Remove from cart" at bounding box center [436, 98] width 13 height 18
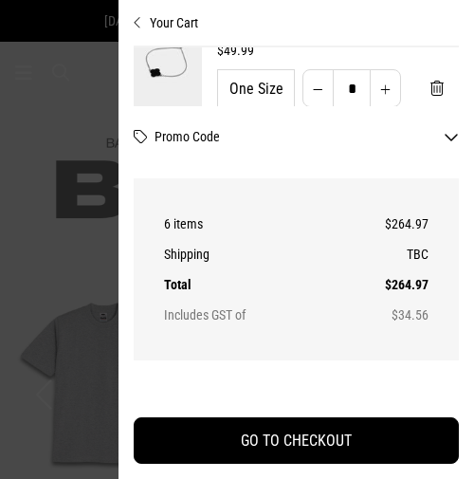
scroll to position [398, 0]
click at [431, 92] on span "'Remove from cart" at bounding box center [436, 84] width 13 height 18
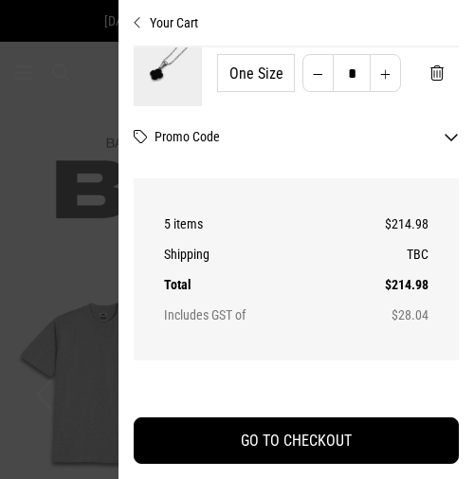
scroll to position [220, 0]
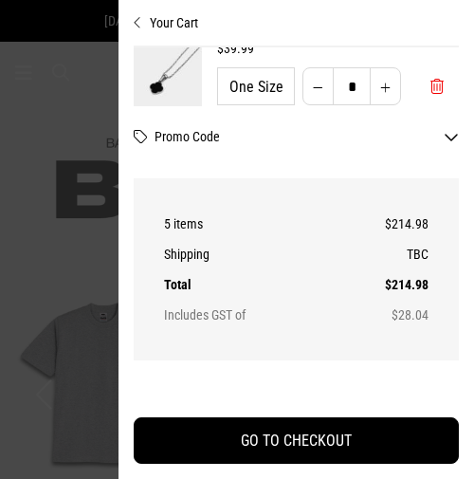
click at [431, 92] on span "'Remove from cart" at bounding box center [436, 87] width 13 height 18
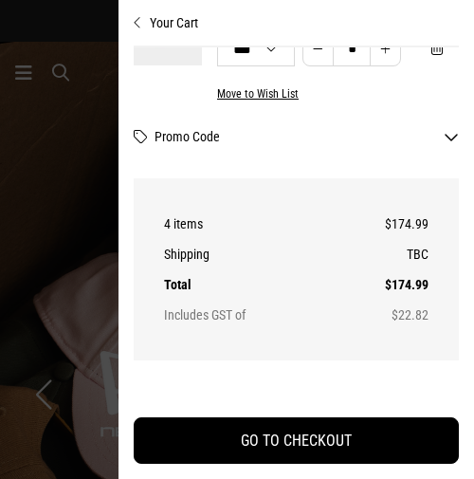
scroll to position [100, 0]
click at [427, 50] on button "'Remove from cart" at bounding box center [437, 45] width 44 height 57
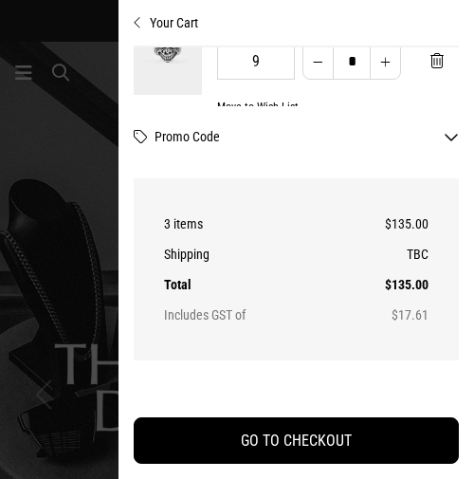
scroll to position [393, 0]
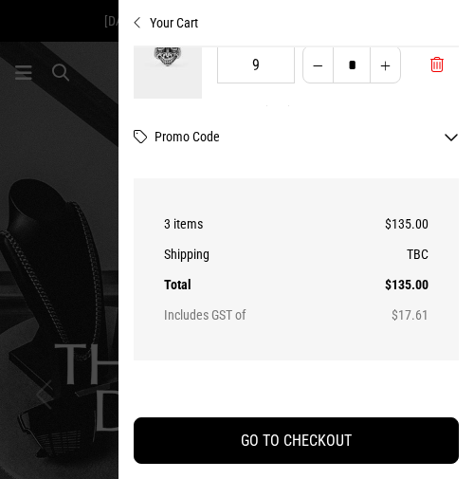
click at [431, 60] on span "'Remove from cart" at bounding box center [436, 65] width 13 height 18
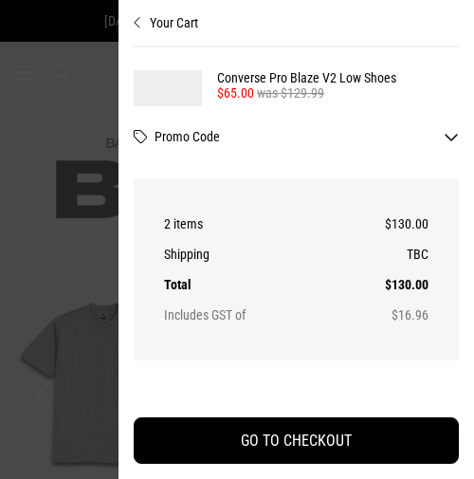
scroll to position [311, 0]
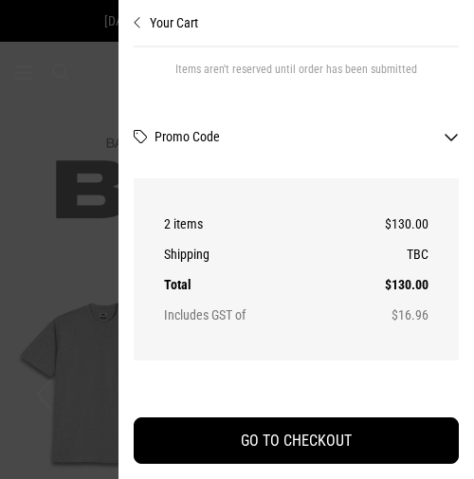
click at [72, 166] on div at bounding box center [237, 239] width 474 height 479
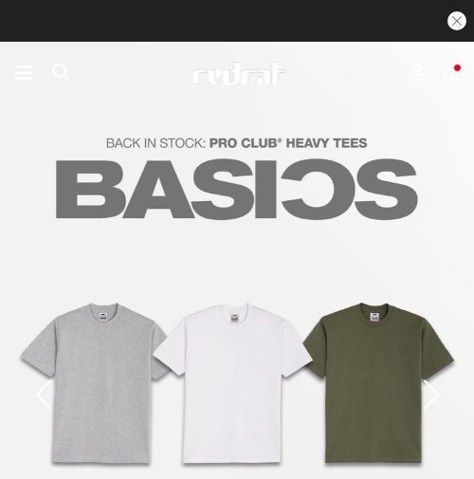
click at [18, 73] on icon at bounding box center [23, 73] width 17 height 23
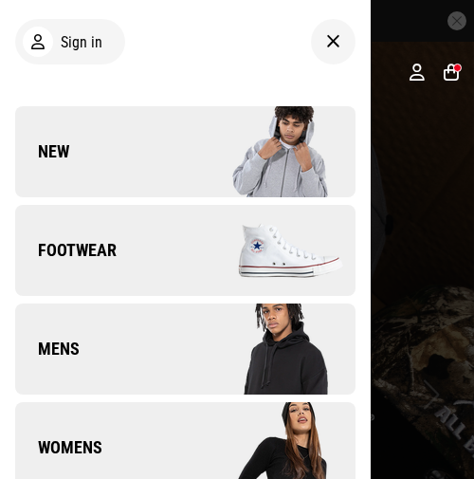
click at [91, 312] on link "Mens" at bounding box center [185, 348] width 340 height 91
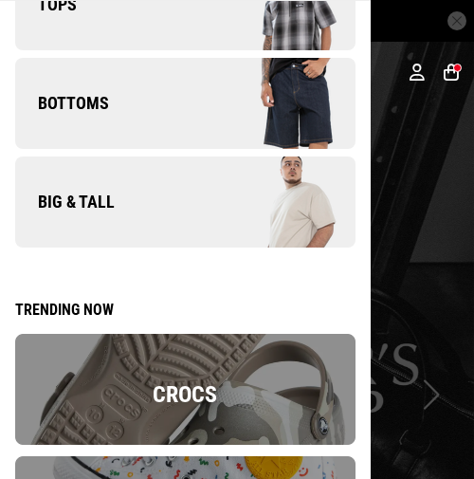
scroll to position [522, 0]
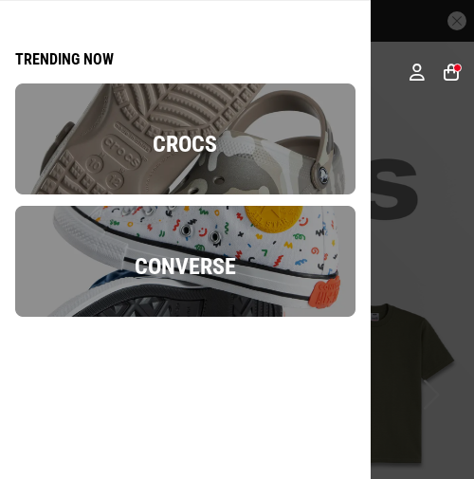
click at [421, 138] on div at bounding box center [237, 239] width 474 height 479
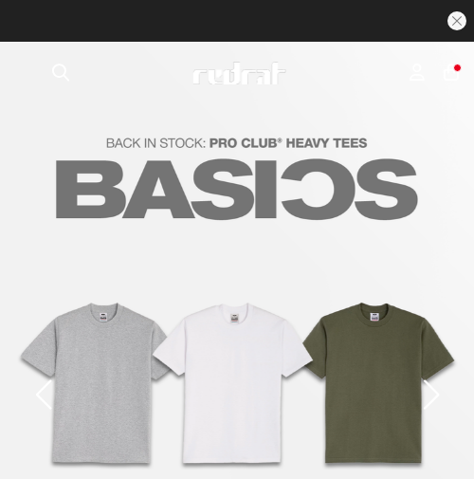
scroll to position [0, 0]
click at [59, 77] on span "button" at bounding box center [60, 73] width 17 height 20
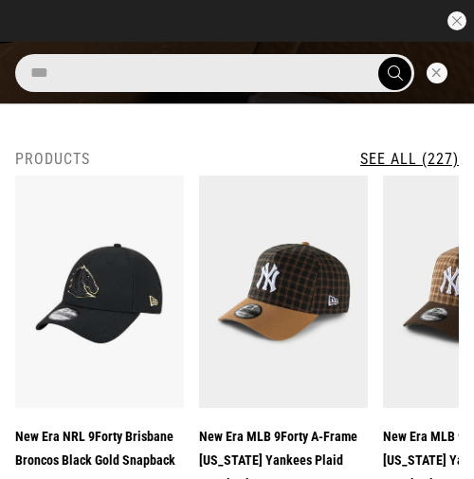
type input "****"
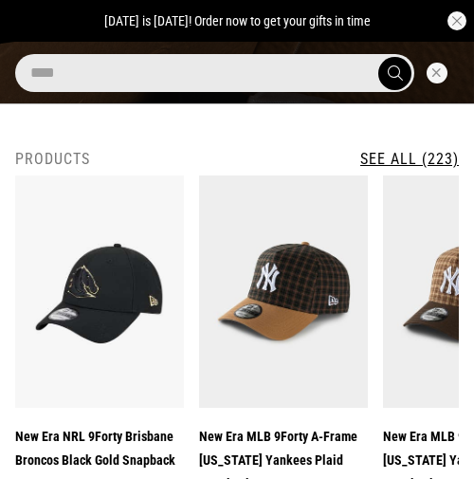
click at [384, 73] on button "submit" at bounding box center [394, 73] width 33 height 33
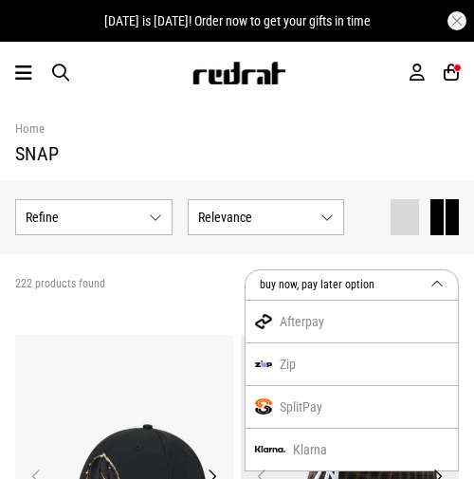
click at [247, 218] on span "Relevance" at bounding box center [256, 216] width 116 height 15
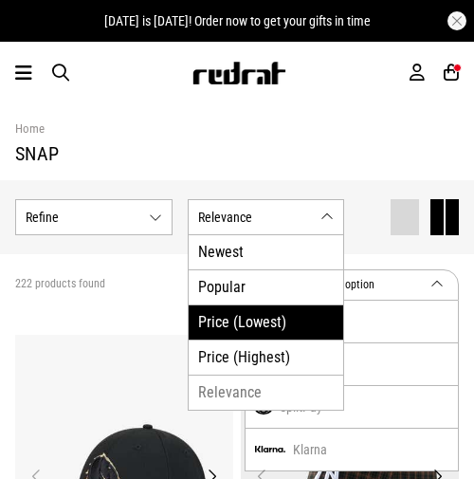
click at [245, 314] on li "Price (Lowest)" at bounding box center [266, 321] width 155 height 35
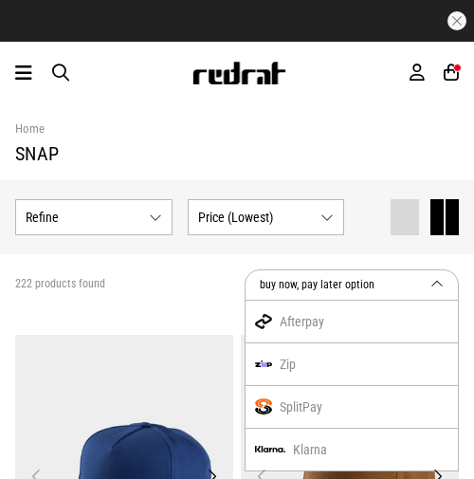
click at [120, 182] on div "Show Refine s Refine By Sort by Price (Lowest)" at bounding box center [237, 217] width 474 height 74
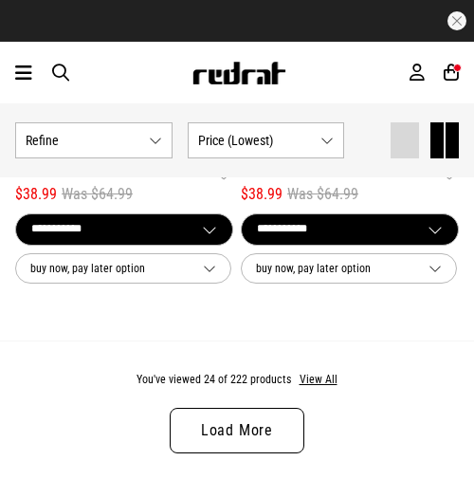
scroll to position [5729, 0]
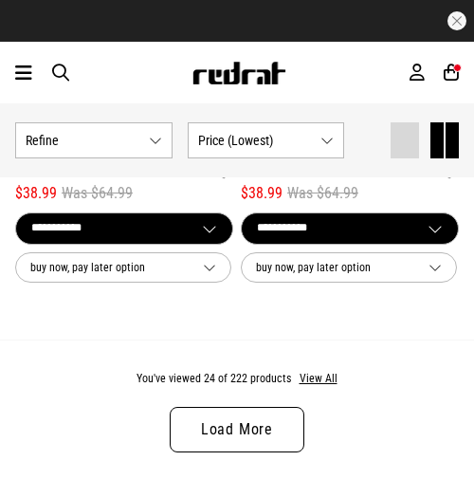
click at [253, 437] on link "Load More" at bounding box center [237, 429] width 135 height 45
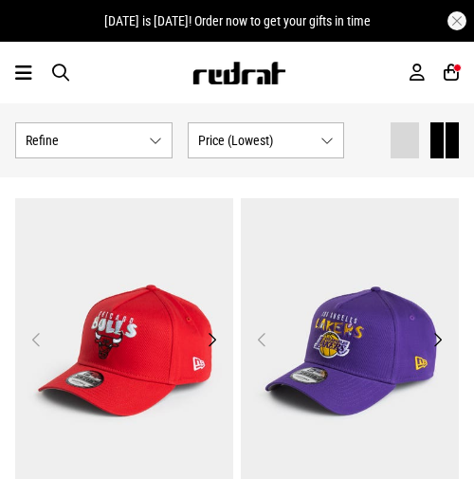
scroll to position [11101, 0]
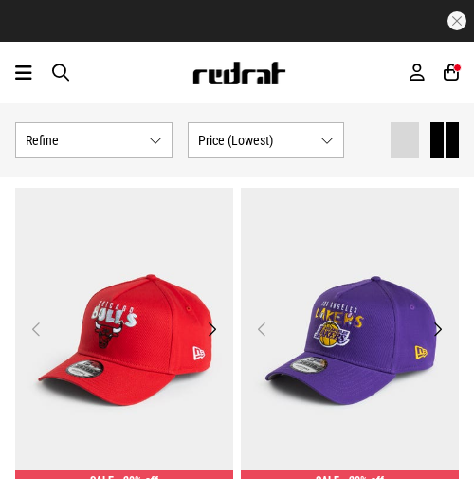
click at [24, 59] on div "Men Women Sale Sign in New Back Footwear Back Mens Back Womens Back Youth & Kid…" at bounding box center [237, 73] width 474 height 62
click at [23, 70] on icon at bounding box center [23, 73] width 17 height 23
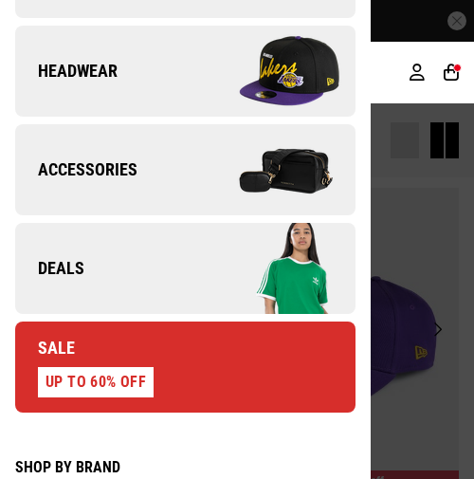
scroll to position [676, 0]
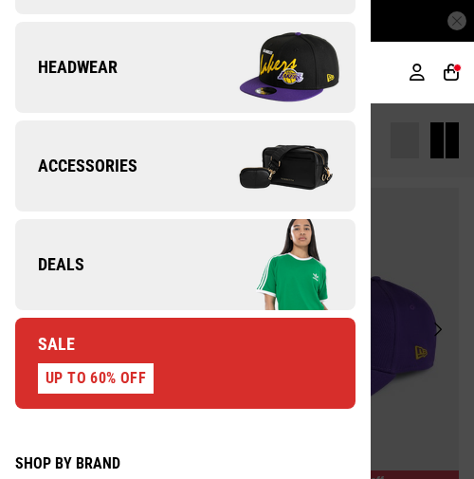
click at [98, 284] on link "Deals" at bounding box center [185, 264] width 340 height 91
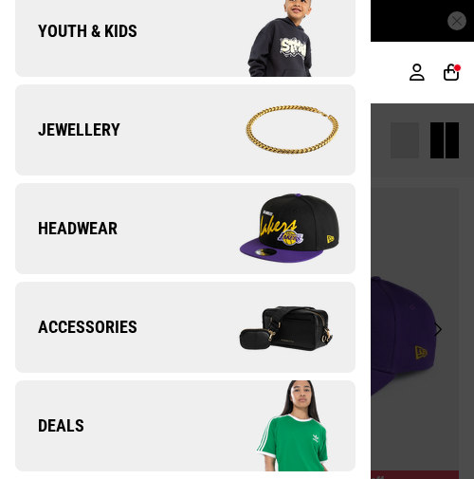
scroll to position [0, 0]
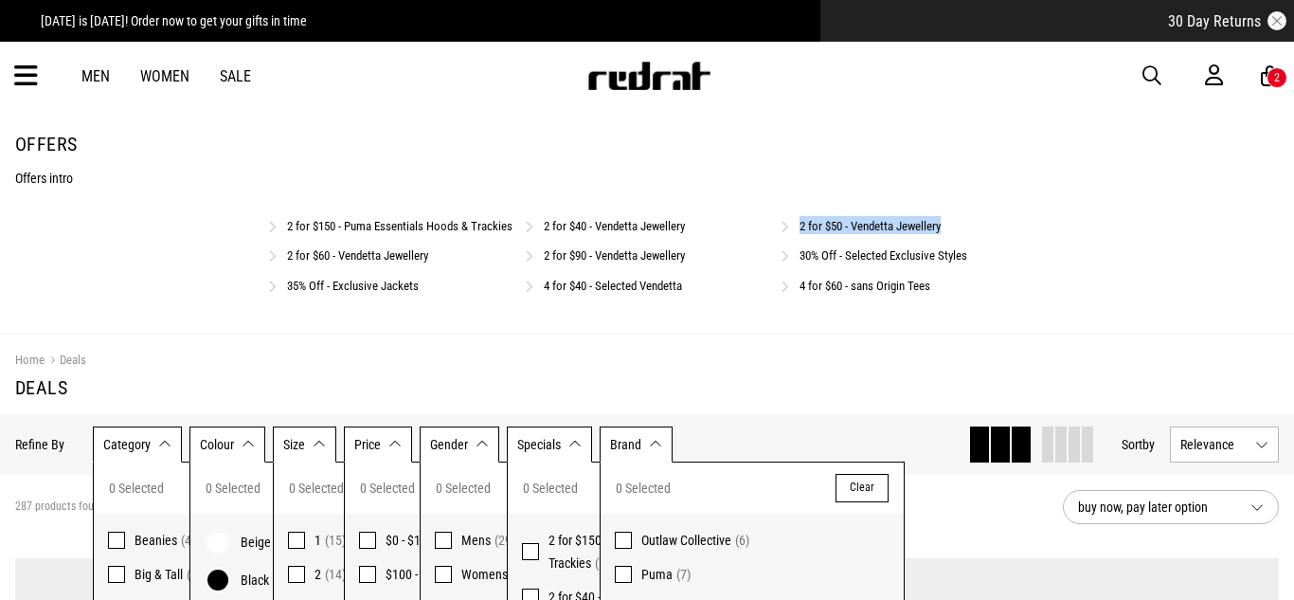
click at [473, 293] on link "4 for $60 - sans Origin Tees" at bounding box center [865, 286] width 131 height 14
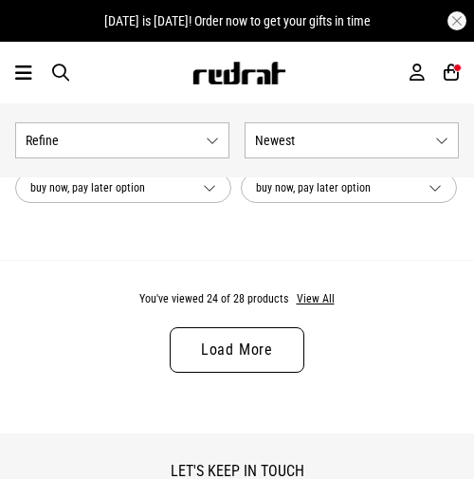
scroll to position [5788, 0]
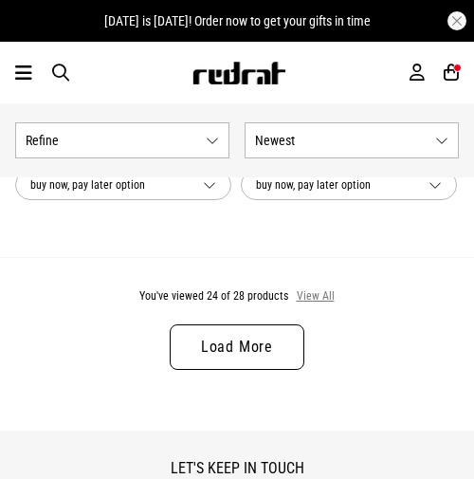
click at [296, 293] on button "View All" at bounding box center [316, 296] width 40 height 17
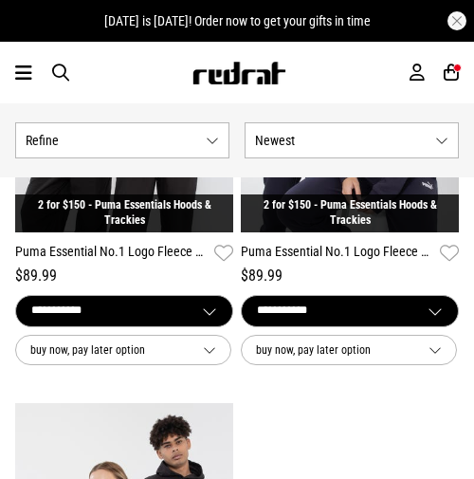
scroll to position [1346, 0]
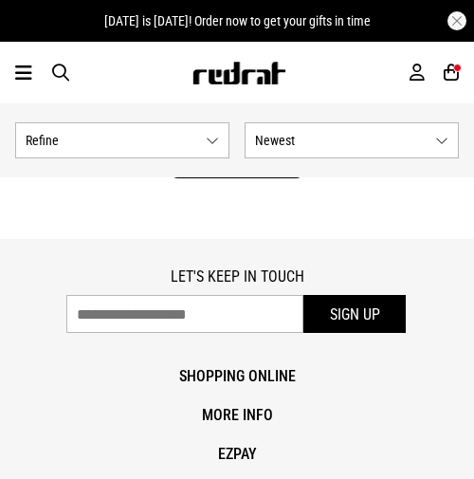
scroll to position [5796, 0]
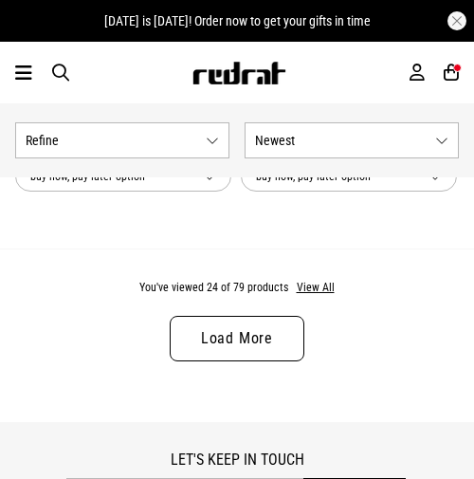
click at [265, 334] on link "Load More" at bounding box center [237, 338] width 135 height 45
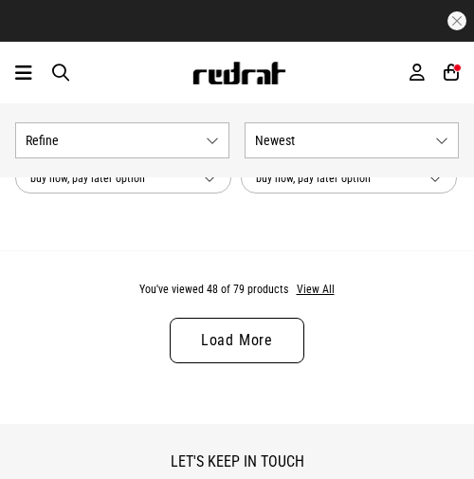
scroll to position [11510, 0]
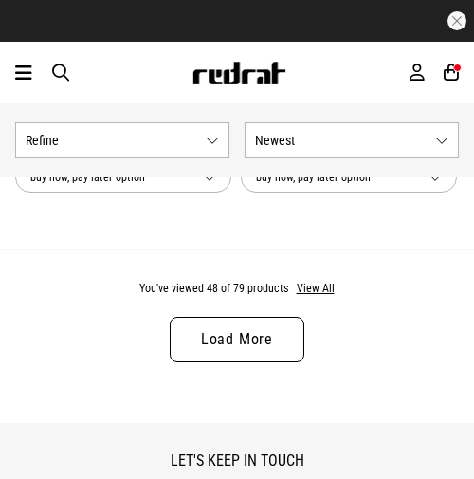
click at [227, 348] on link "Load More" at bounding box center [237, 339] width 135 height 45
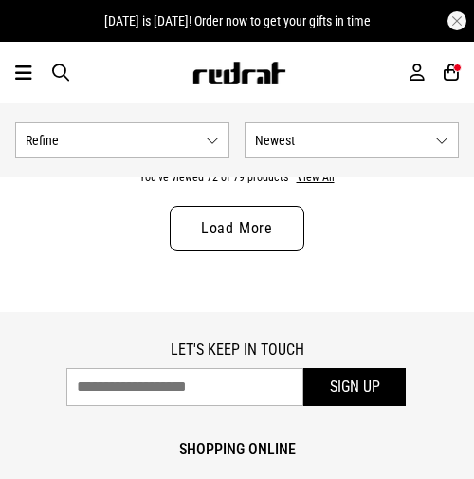
scroll to position [17343, 0]
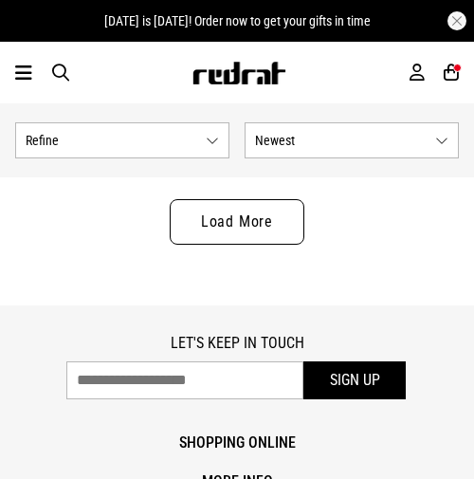
click at [232, 233] on link "Load More" at bounding box center [237, 221] width 135 height 45
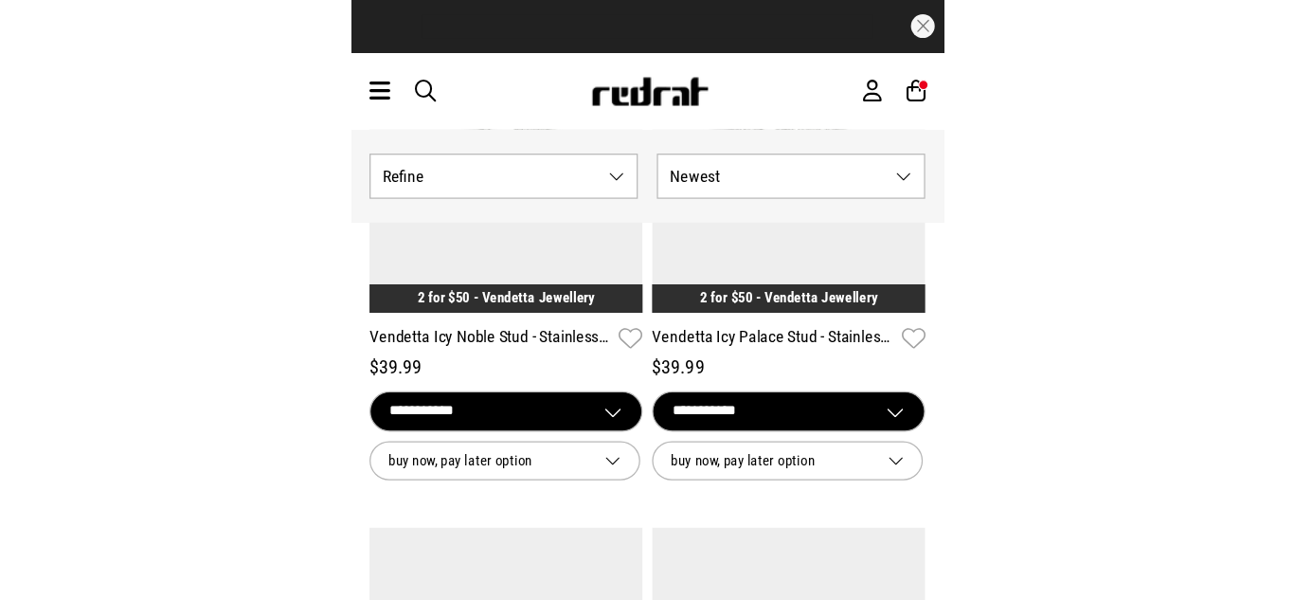
scroll to position [10846, 0]
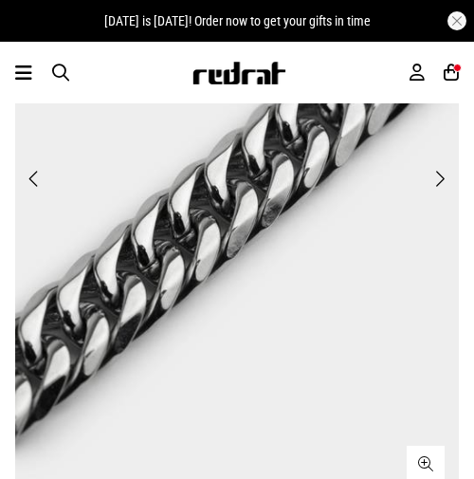
scroll to position [267, 0]
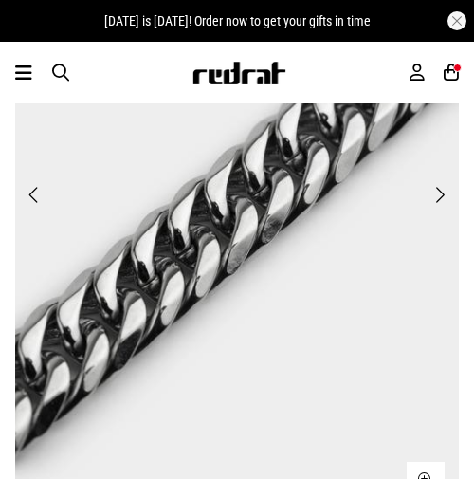
click at [438, 198] on span "Next" at bounding box center [439, 195] width 12 height 23
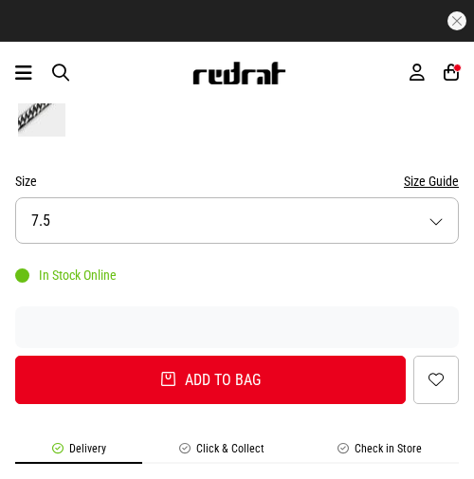
scroll to position [1133, 0]
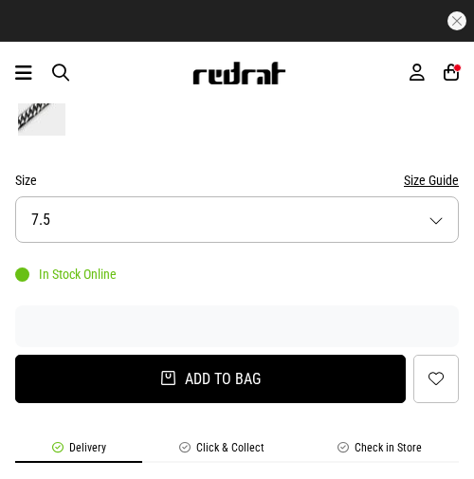
click at [165, 380] on button "Add to bag" at bounding box center [210, 378] width 390 height 48
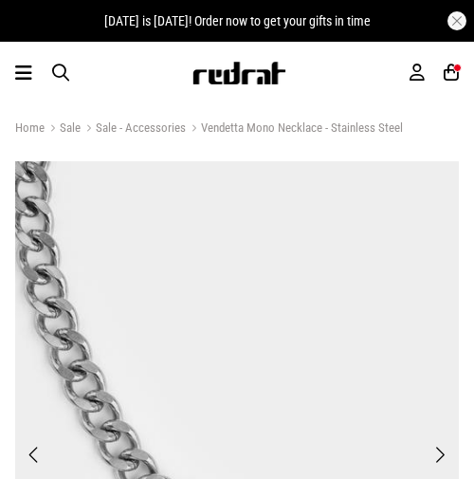
scroll to position [187, 0]
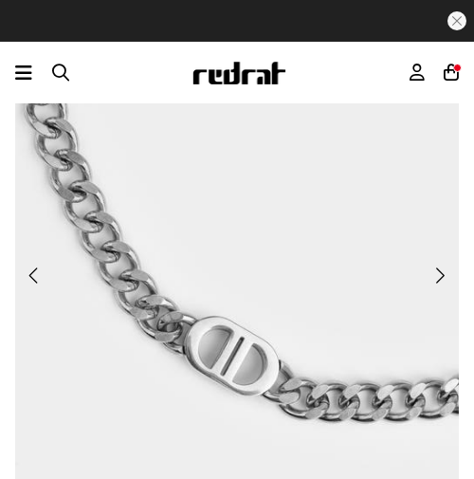
click at [26, 268] on button "Previous" at bounding box center [35, 275] width 24 height 25
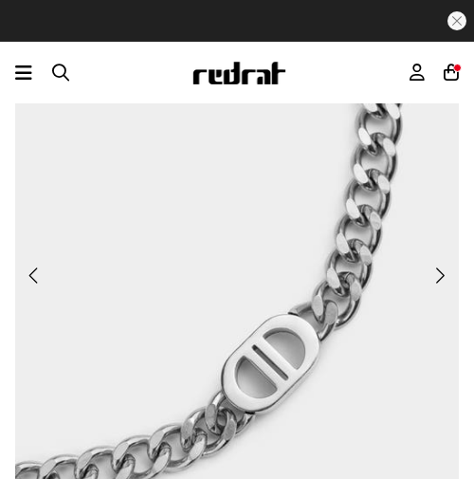
click at [26, 268] on button "Previous" at bounding box center [35, 275] width 24 height 25
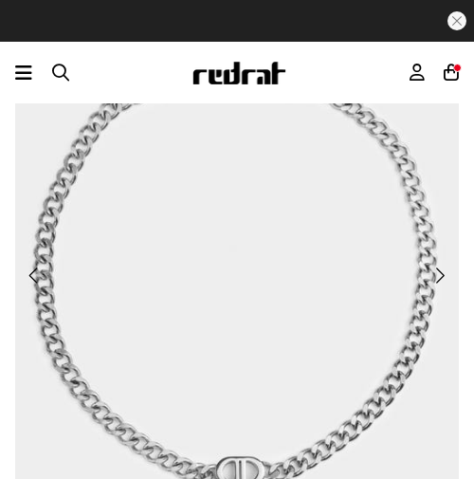
click at [26, 268] on button "Previous" at bounding box center [35, 275] width 24 height 25
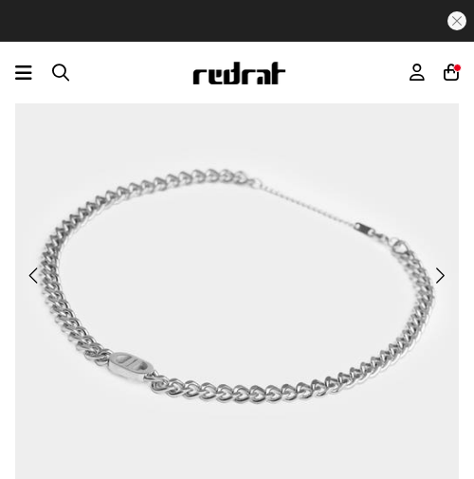
click at [26, 268] on button "Previous" at bounding box center [35, 275] width 24 height 25
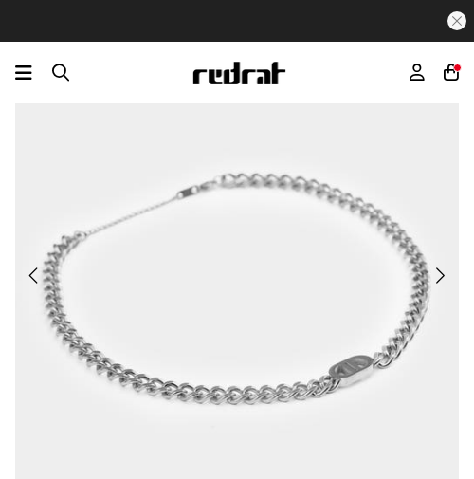
click at [26, 268] on button "Previous" at bounding box center [35, 275] width 24 height 25
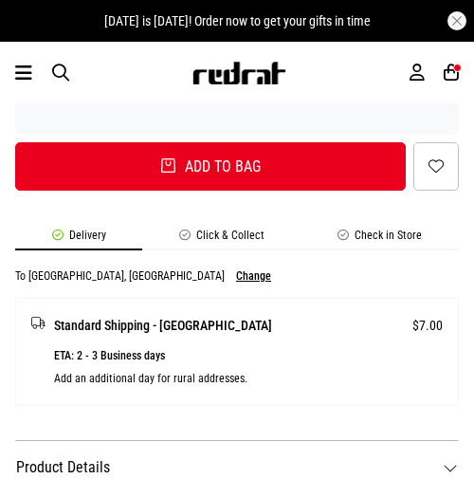
scroll to position [1312, 0]
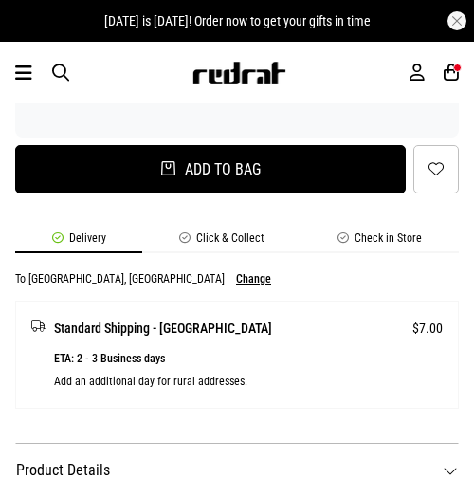
click at [125, 190] on button "Add to bag" at bounding box center [210, 169] width 390 height 48
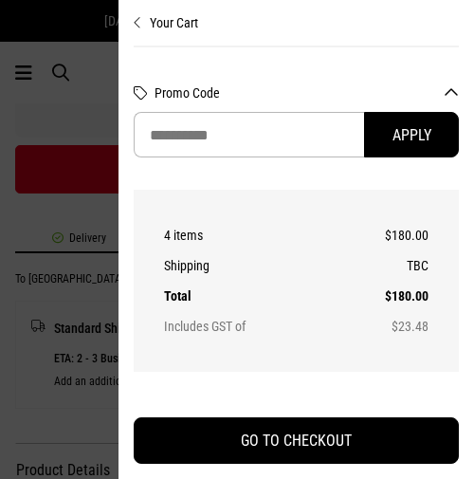
click at [334, 221] on th "4 items" at bounding box center [250, 235] width 172 height 30
click at [45, 310] on div at bounding box center [237, 239] width 474 height 479
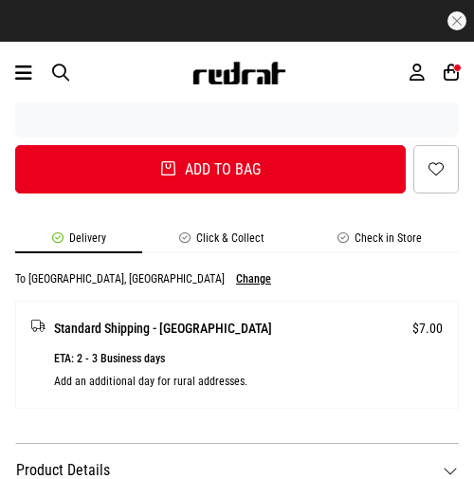
click at [236, 276] on button "Change" at bounding box center [253, 278] width 35 height 13
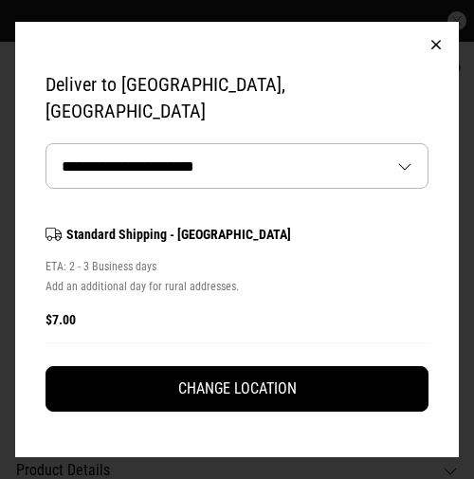
click at [163, 154] on select "**********" at bounding box center [236, 166] width 381 height 44
select select "**********"
click at [46, 144] on select "**********" at bounding box center [236, 166] width 381 height 44
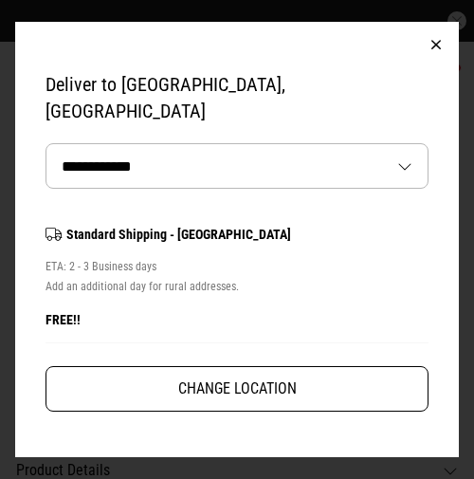
click at [176, 390] on button "Change Location" at bounding box center [236, 388] width 383 height 45
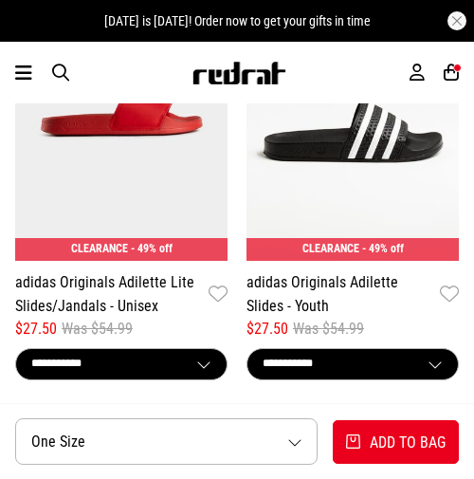
scroll to position [2365, 0]
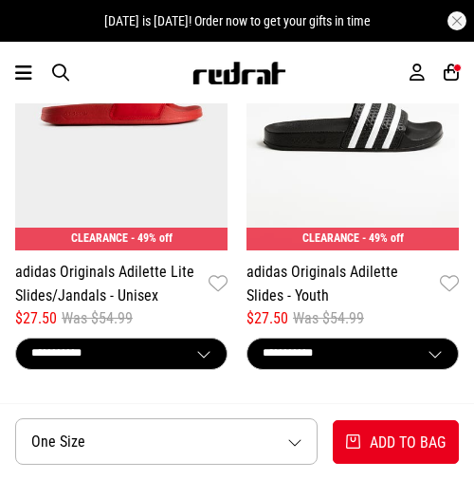
click at [180, 350] on select "**********" at bounding box center [121, 353] width 210 height 30
click at [458, 74] on icon at bounding box center [450, 73] width 15 height 20
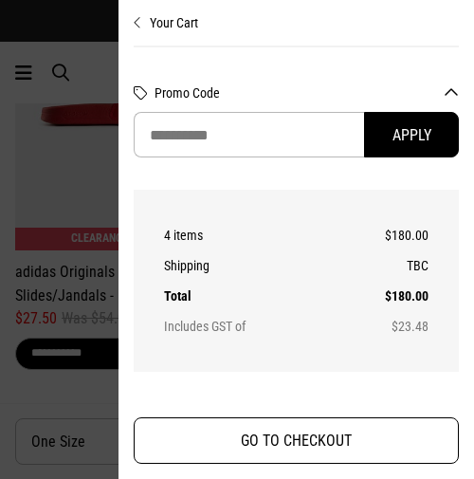
click at [336, 432] on button "GO TO CHECKOUT" at bounding box center [296, 440] width 325 height 46
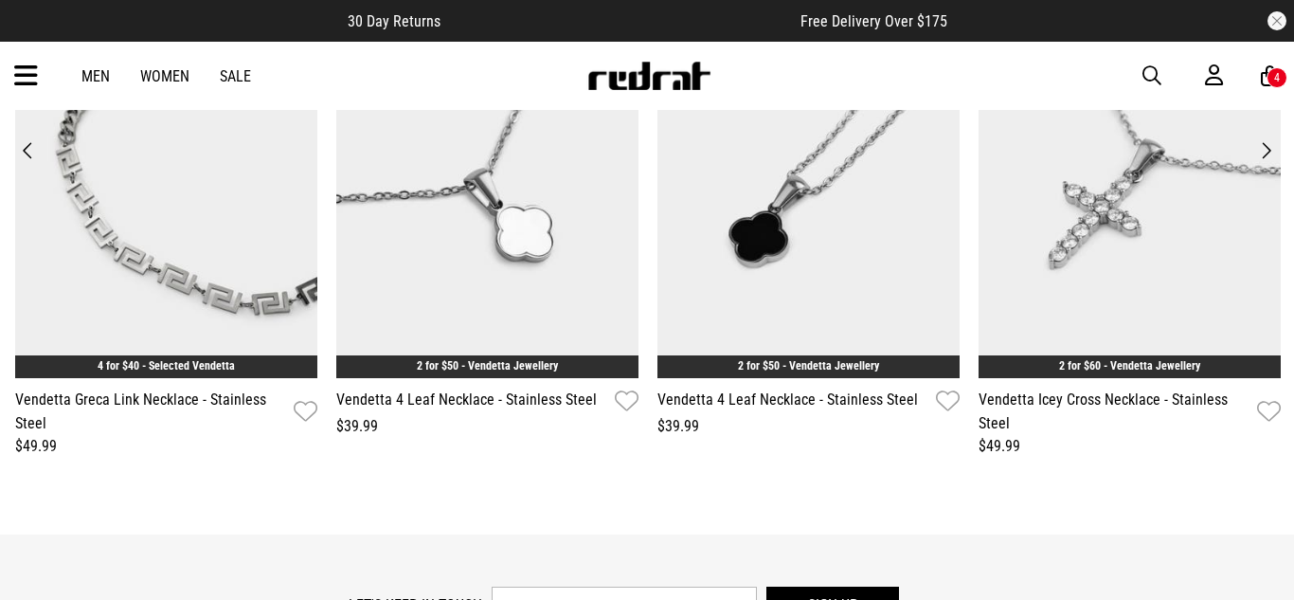
click at [473, 73] on div "4" at bounding box center [1278, 77] width 6 height 13
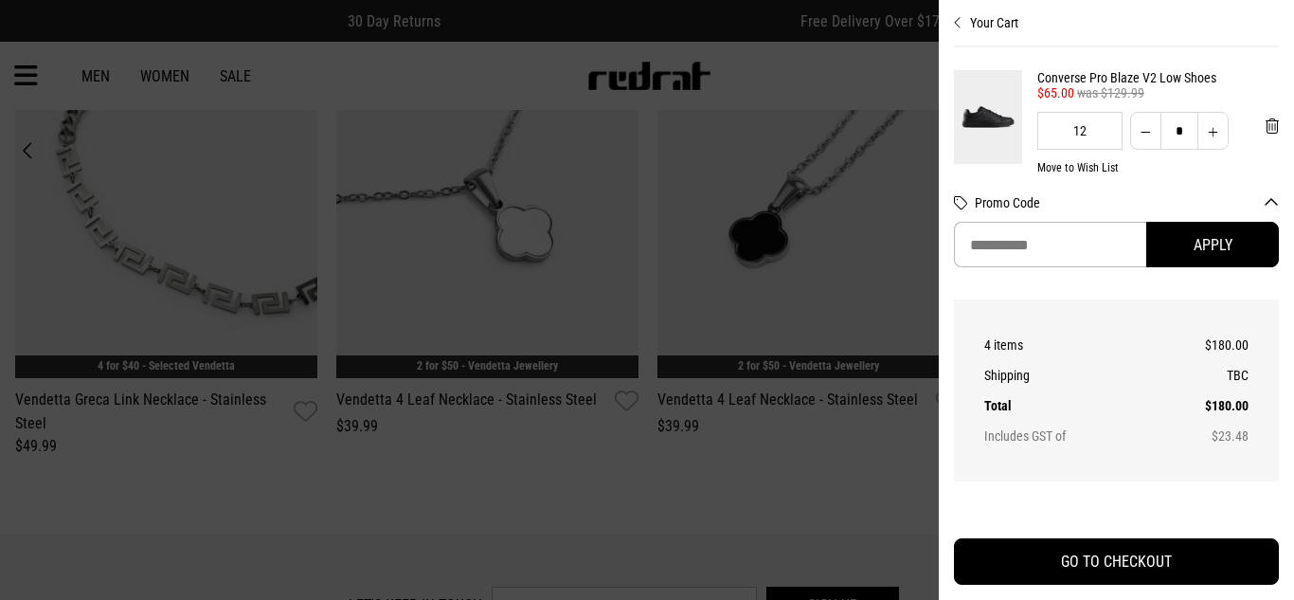
click at [473, 26] on button "Your Cart" at bounding box center [1116, 15] width 325 height 30
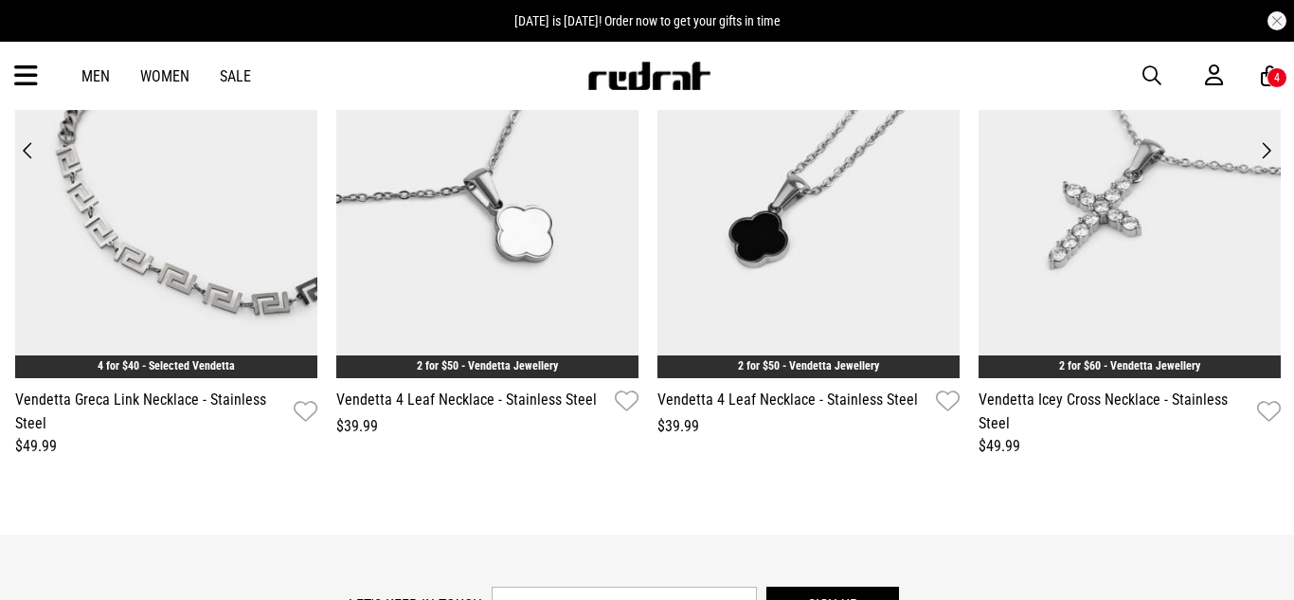
click at [473, 71] on icon at bounding box center [1270, 76] width 18 height 24
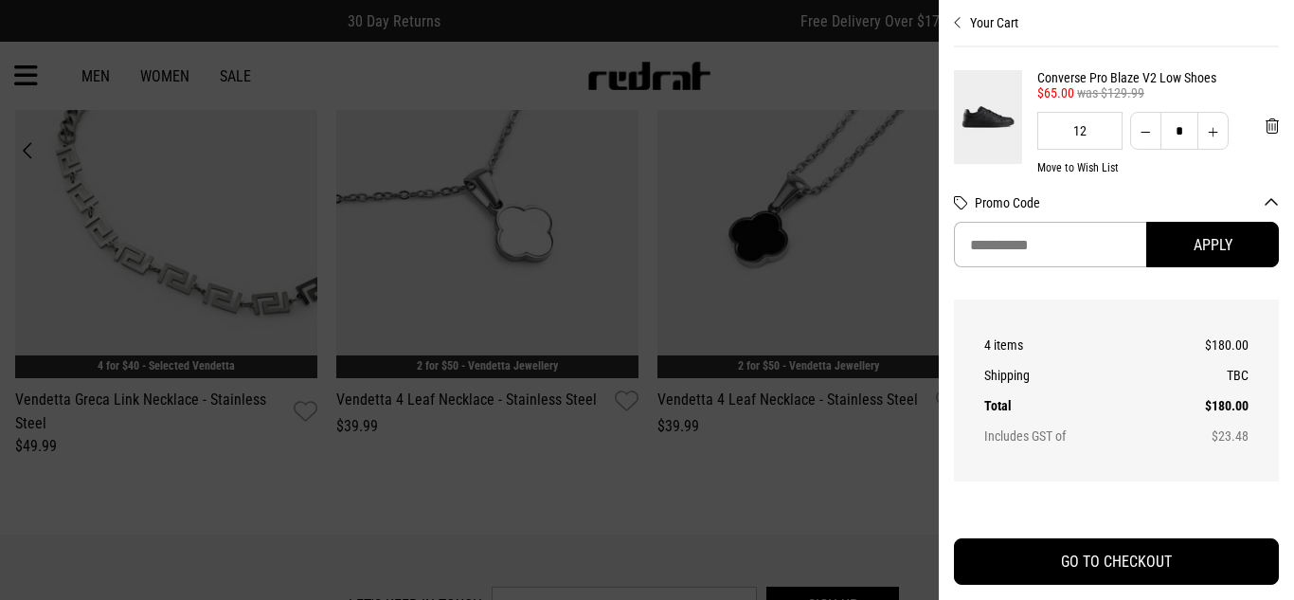
click at [473, 27] on button "Your Cart" at bounding box center [1116, 15] width 325 height 30
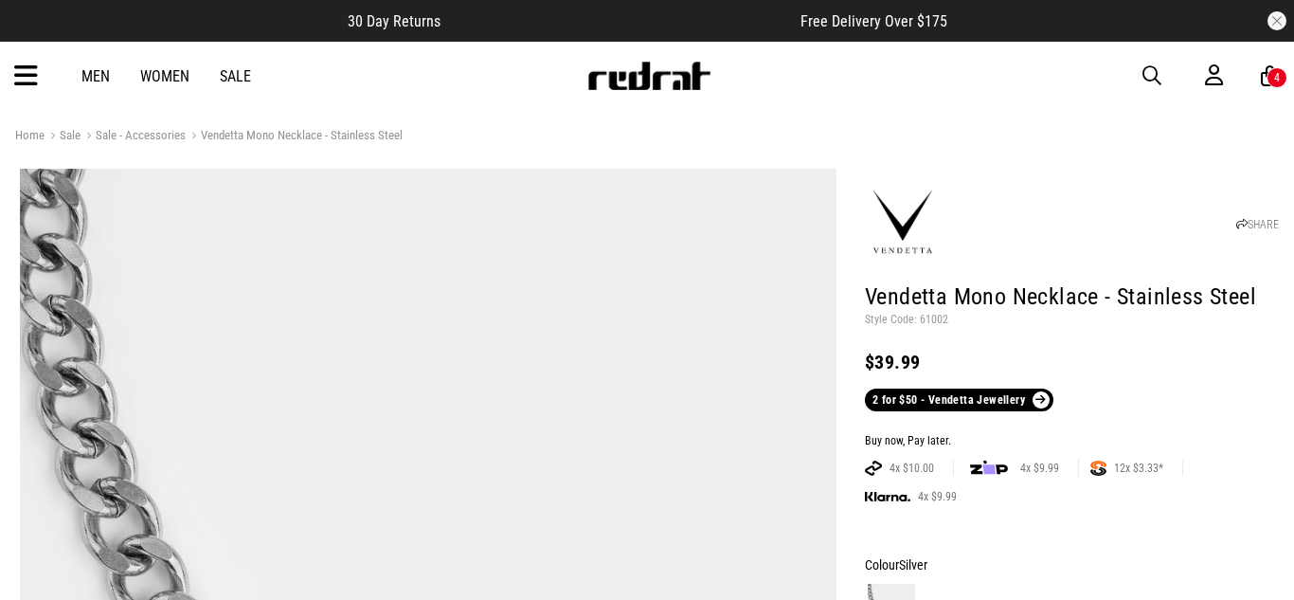
click at [473, 87] on div "Men Women Sale Sign in New Back Footwear Back Mens Back Womens Back Youth & Kid…" at bounding box center [647, 76] width 1294 height 68
click at [473, 73] on div "4" at bounding box center [1277, 77] width 21 height 21
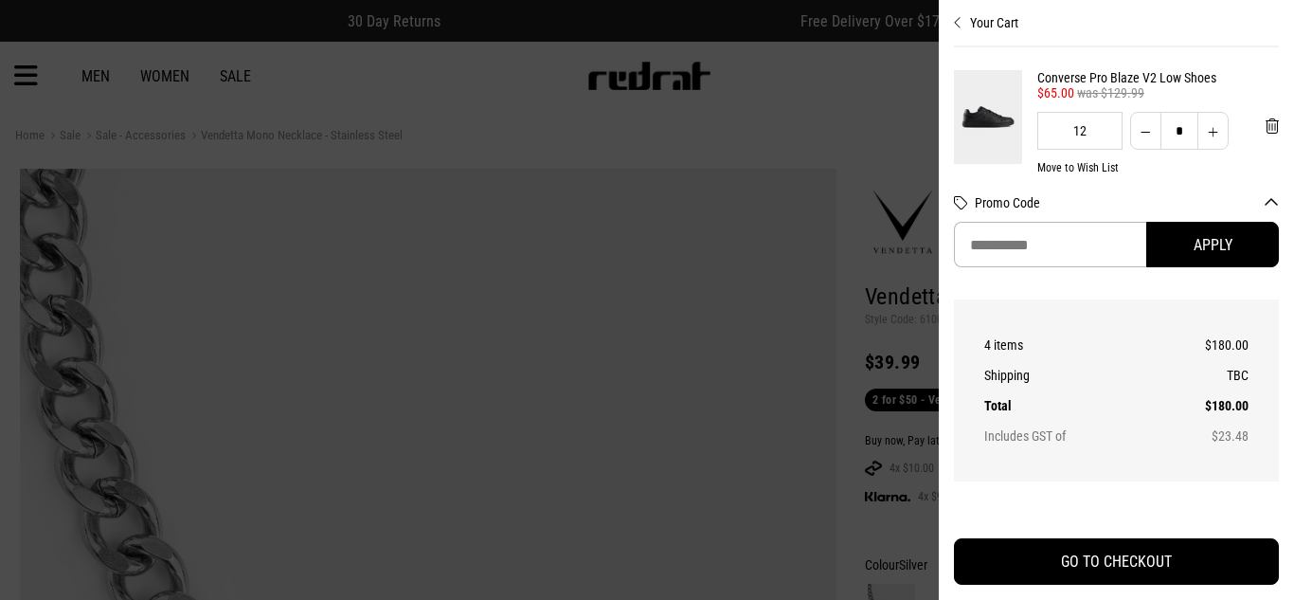
click at [473, 73] on div at bounding box center [647, 300] width 1294 height 600
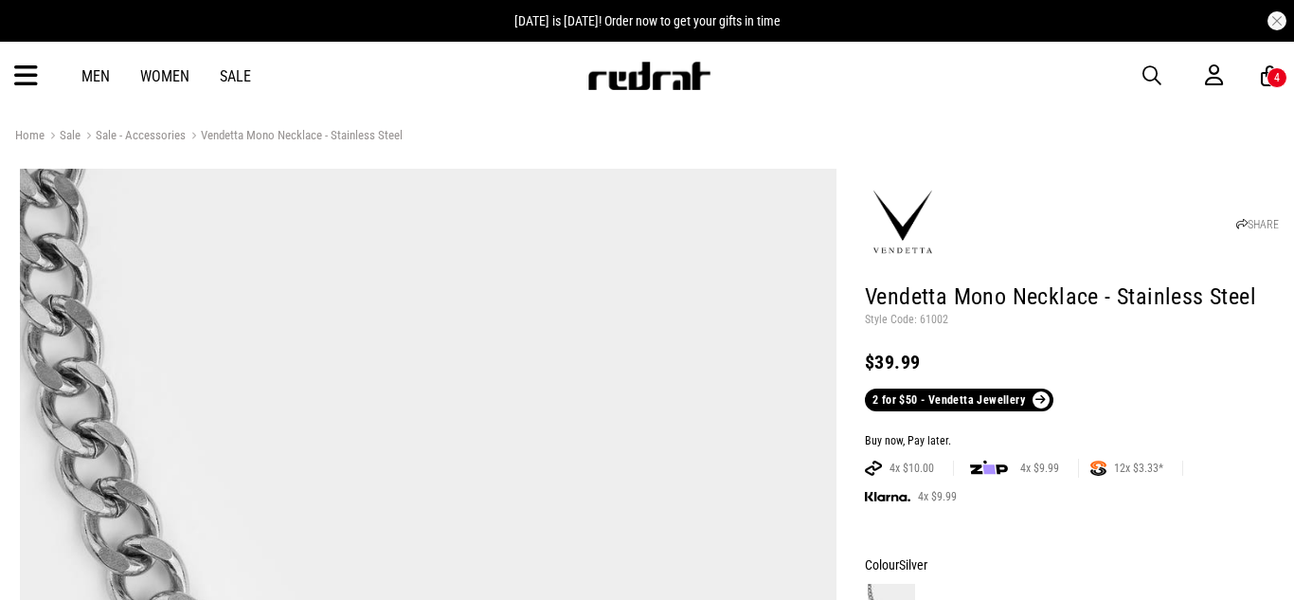
click at [473, 73] on div "4" at bounding box center [1277, 77] width 21 height 21
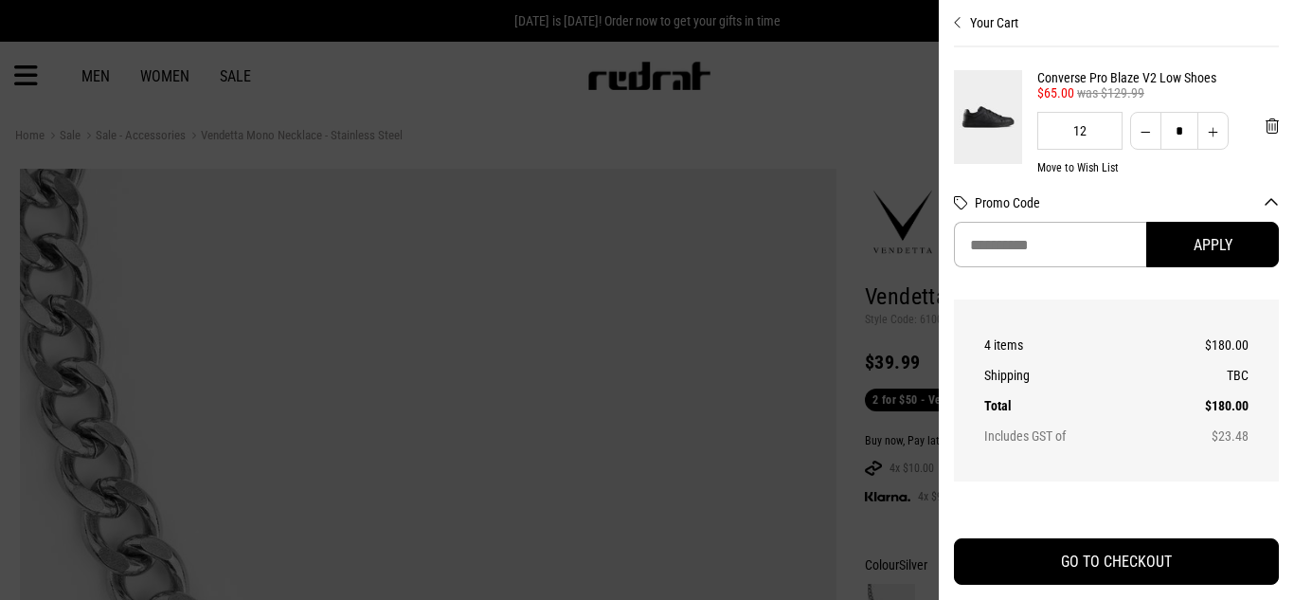
click at [473, 204] on button "Promo Code" at bounding box center [1127, 202] width 304 height 15
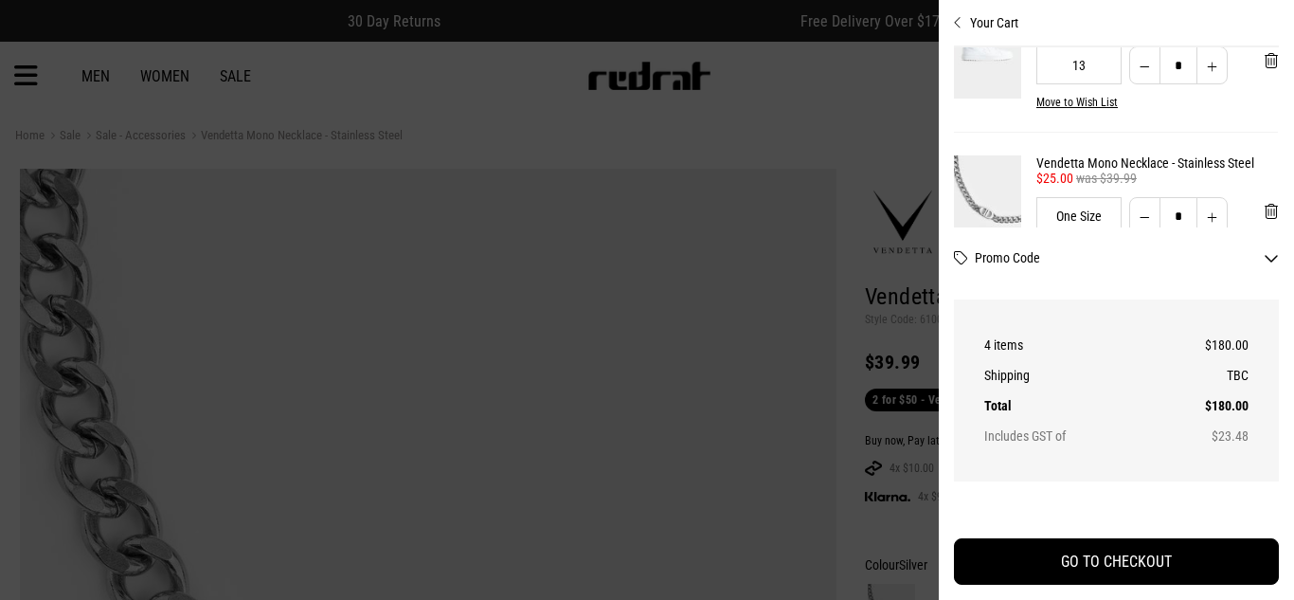
scroll to position [217, 1]
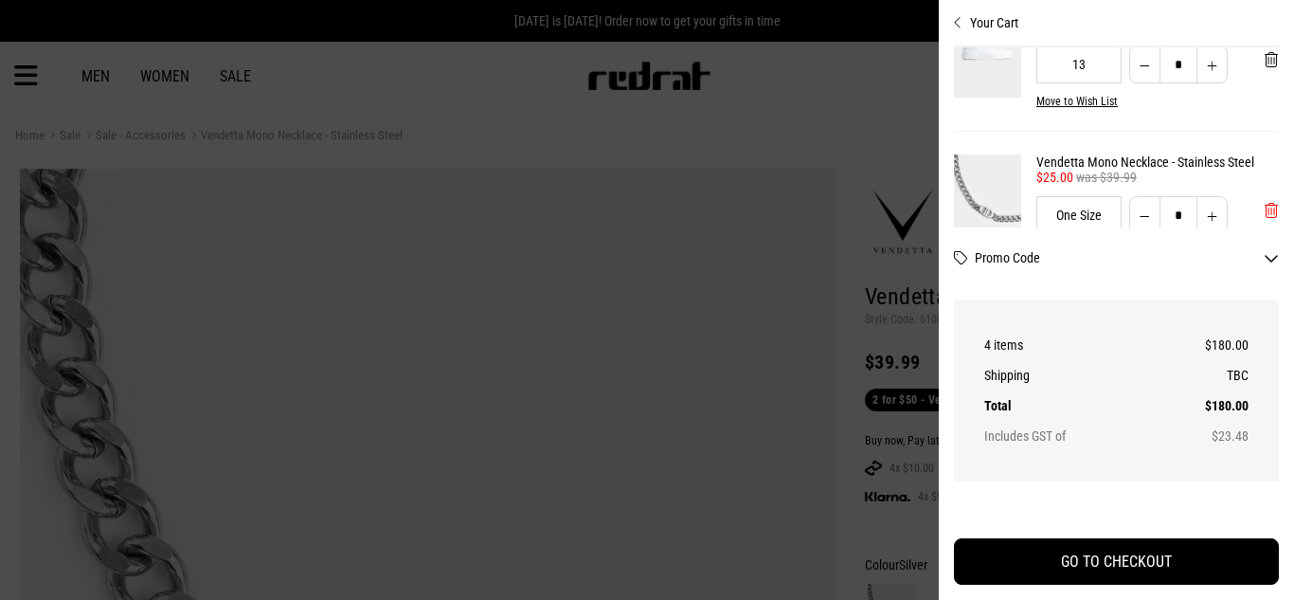
click at [473, 218] on section "Converse Pro Blaze V2 Low Shoes $65.00 was $129.99 12 * Move to Wish List Conve…" at bounding box center [1116, 137] width 325 height 180
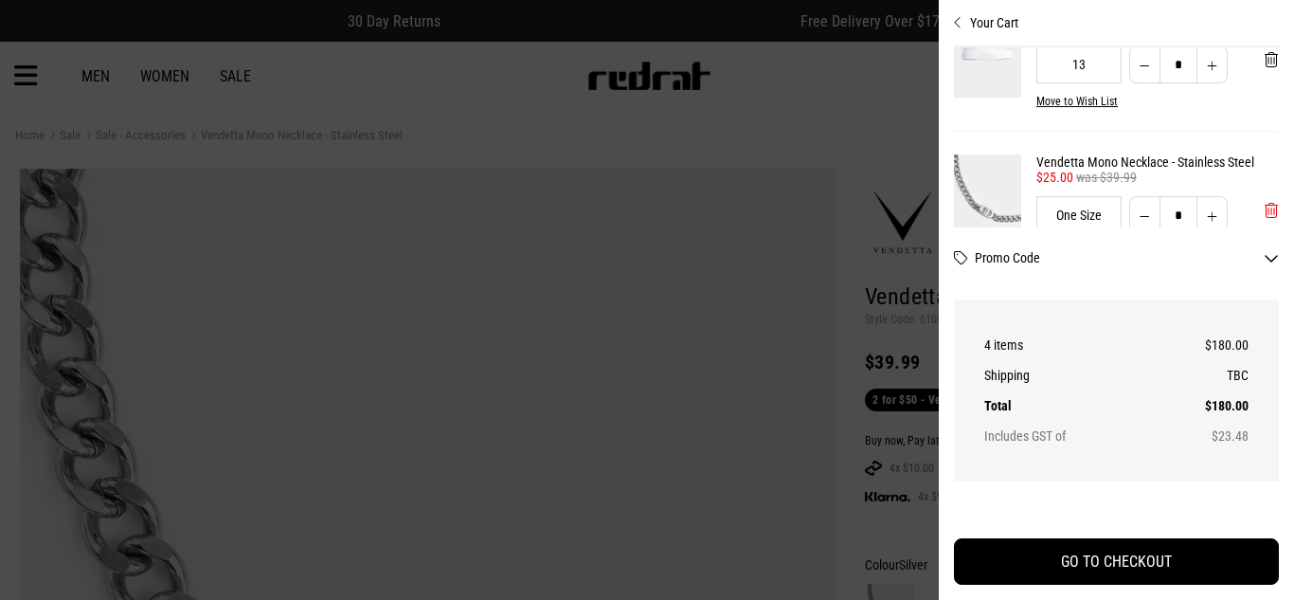
scroll to position [272, 6]
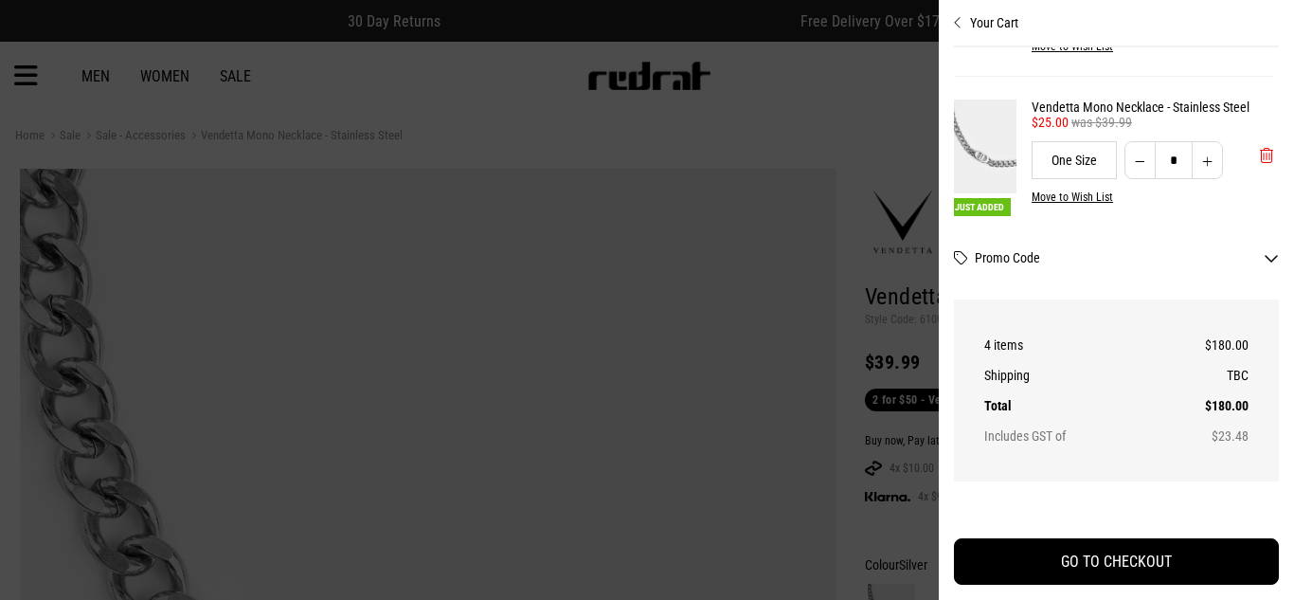
click at [473, 156] on button "'Remove from cart" at bounding box center [1267, 155] width 44 height 47
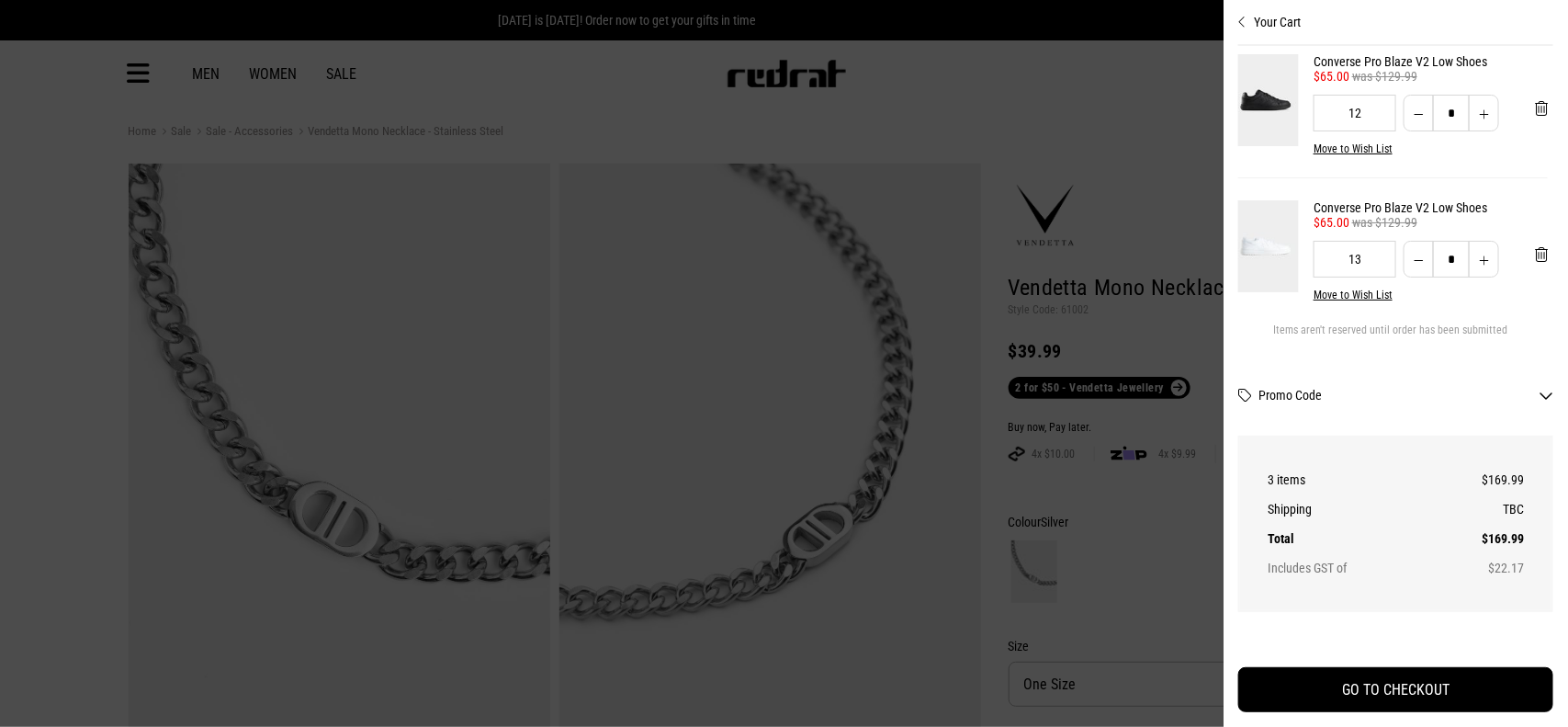
scroll to position [175, 6]
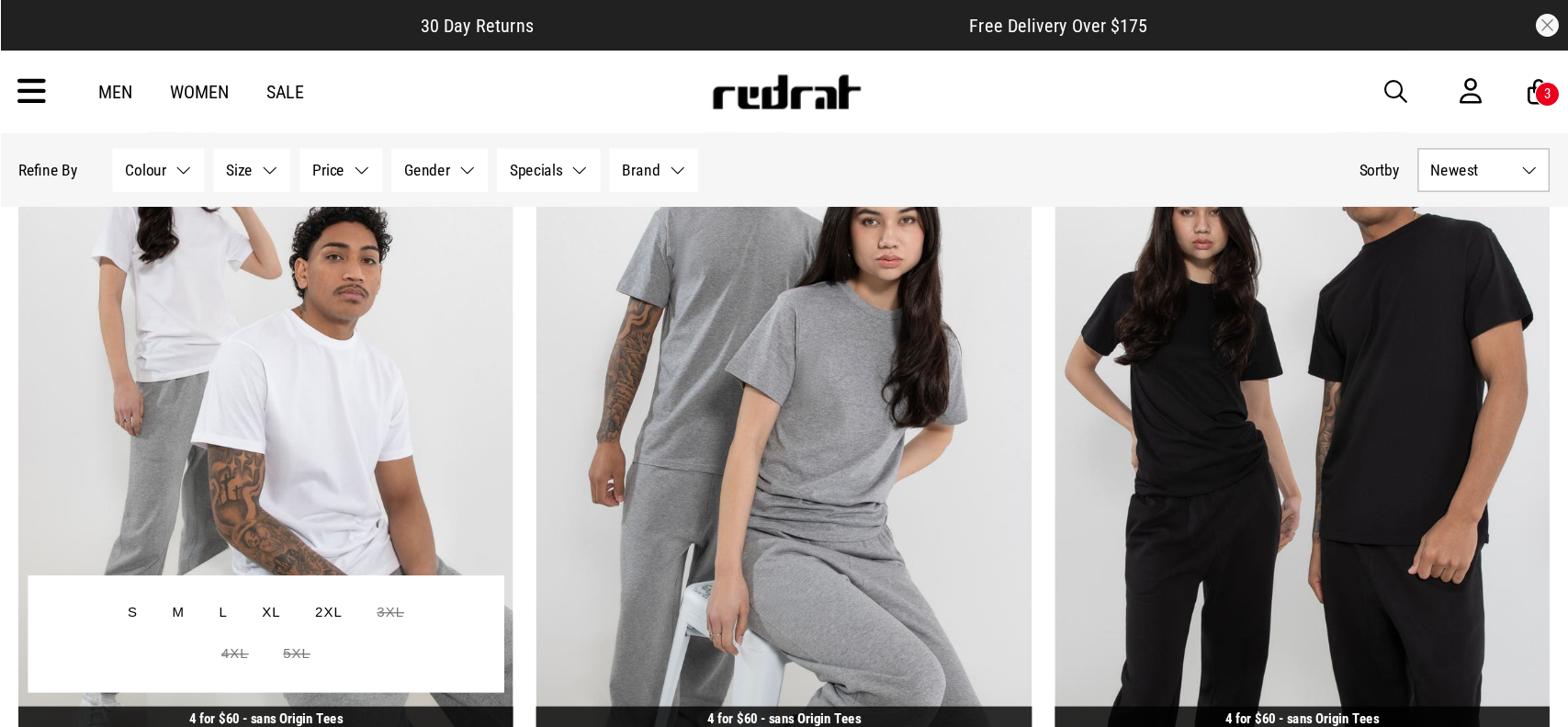
scroll to position [957, 0]
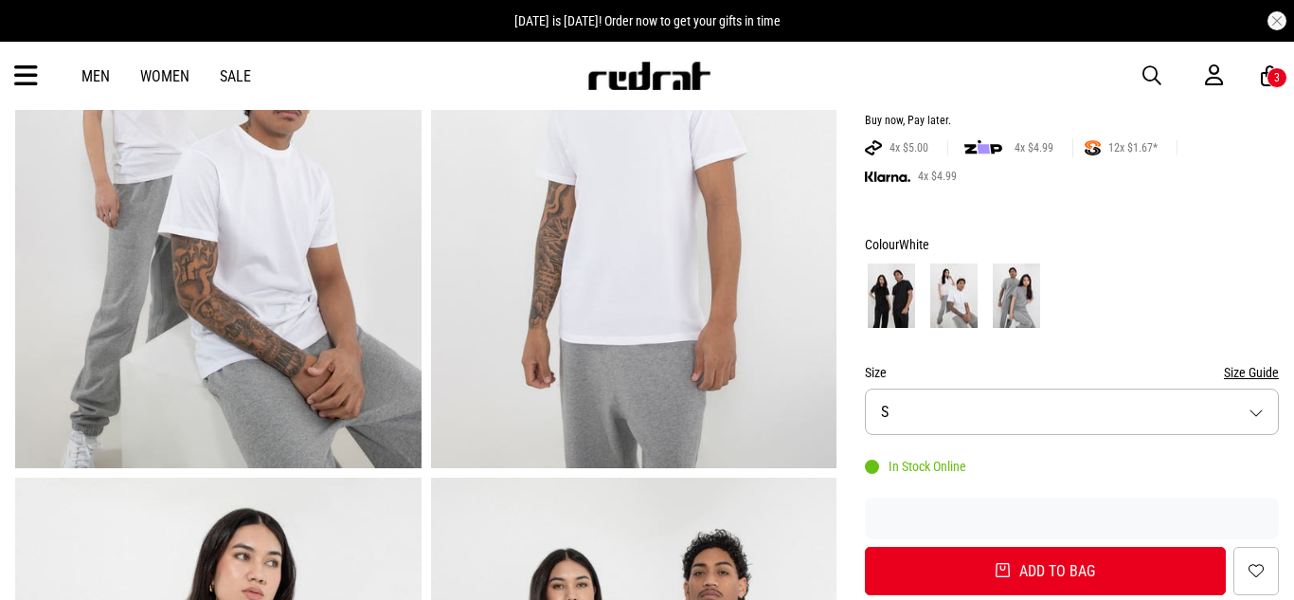
click at [968, 390] on button "Size S" at bounding box center [1072, 412] width 414 height 46
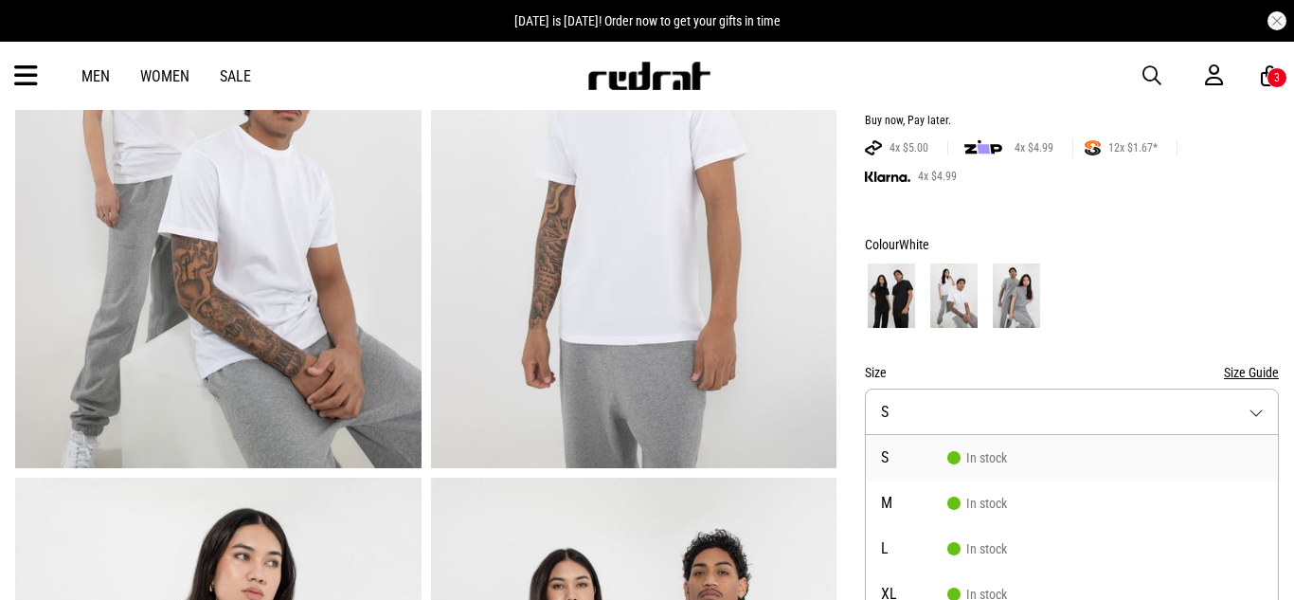
scroll to position [358, 0]
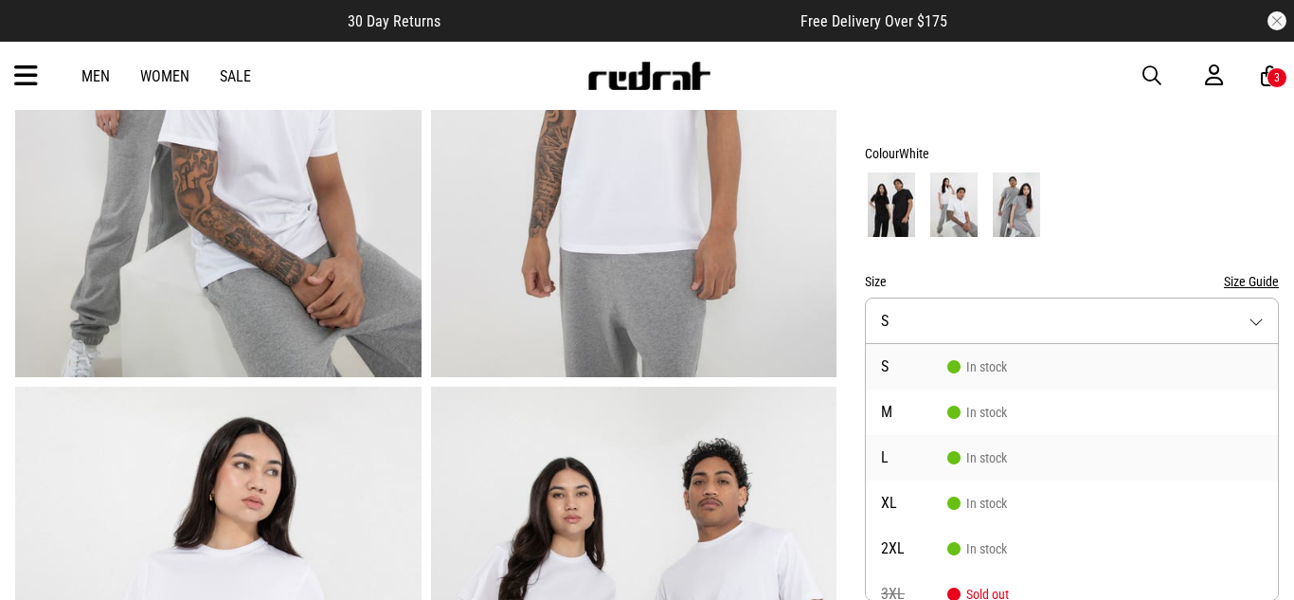
click at [902, 443] on li "L In stock" at bounding box center [1072, 457] width 412 height 45
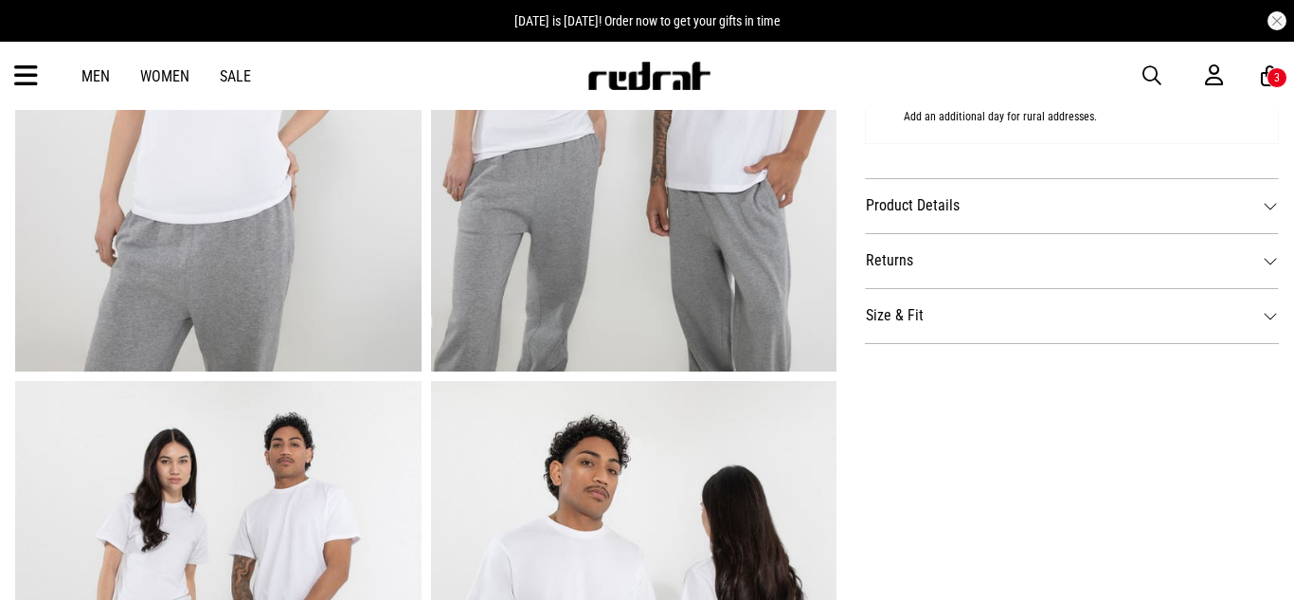
scroll to position [962, 0]
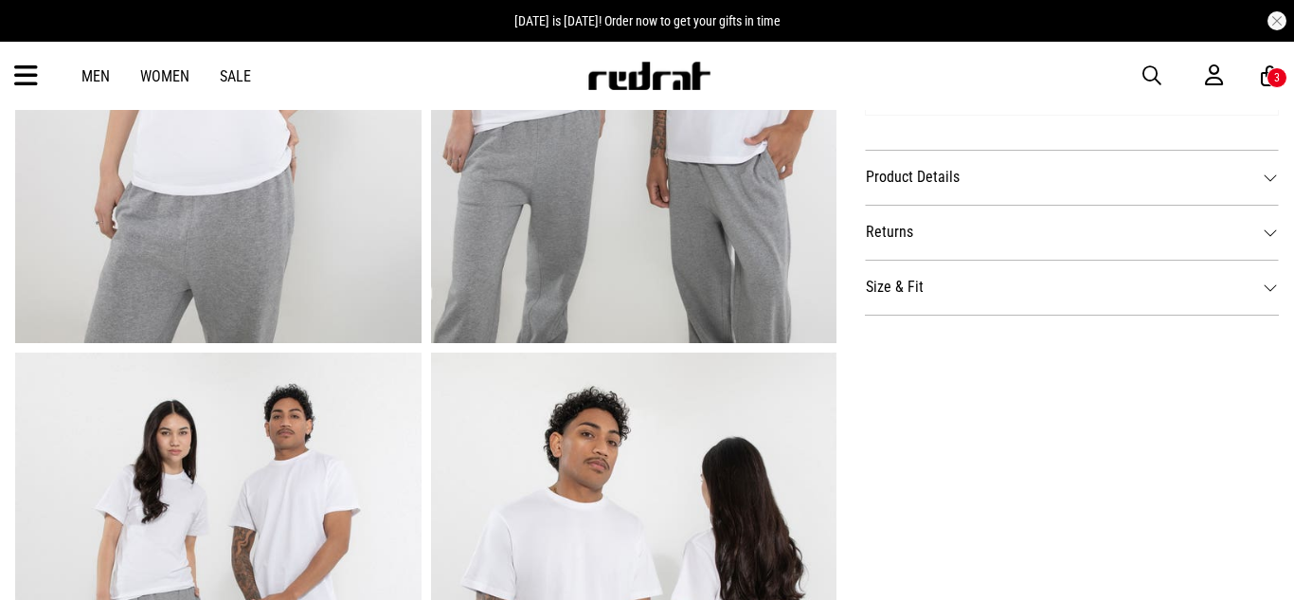
click at [935, 315] on dd "Juliet wears size S and is 180cm Zeb wears size L and is 185cm View the size ta…" at bounding box center [1072, 315] width 414 height 1
click at [909, 281] on dt "Size & Fit" at bounding box center [1072, 287] width 414 height 55
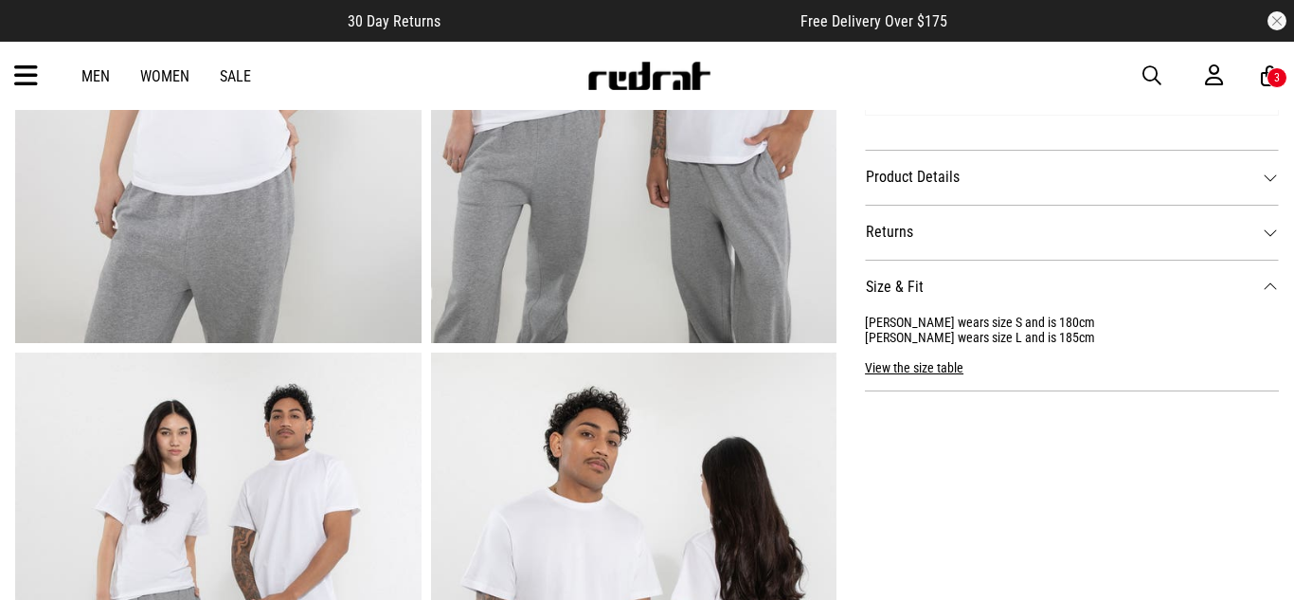
click at [906, 373] on button "View the size table" at bounding box center [914, 360] width 99 height 30
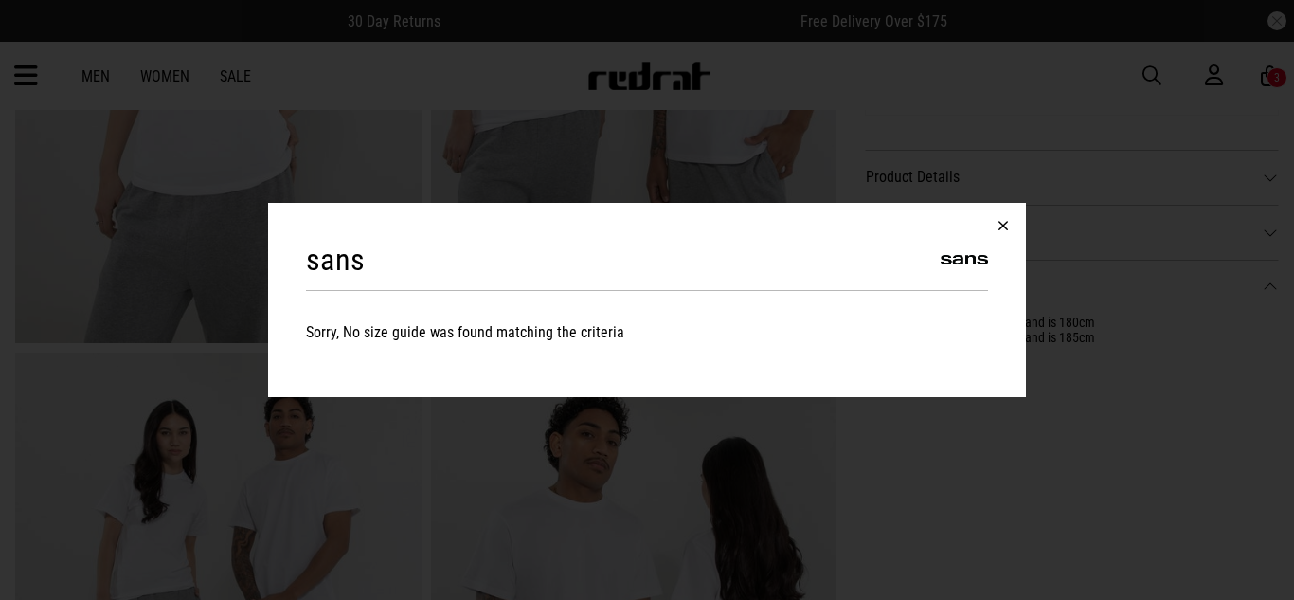
click at [1001, 220] on button "button" at bounding box center [1003, 225] width 45 height 45
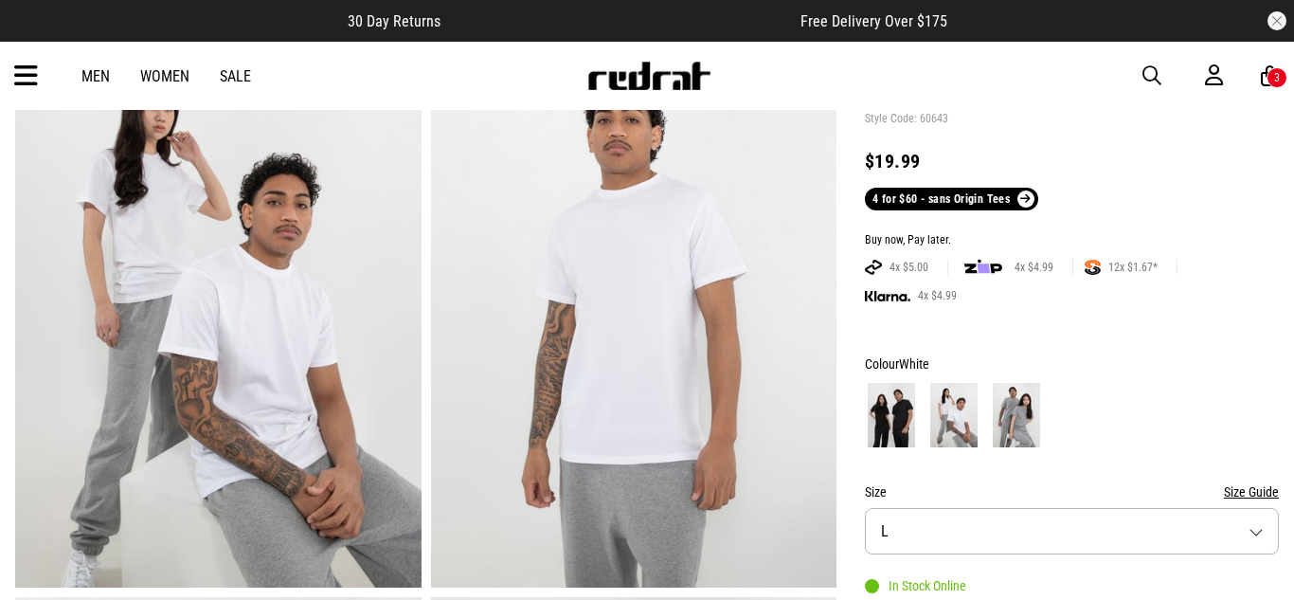
scroll to position [163, 0]
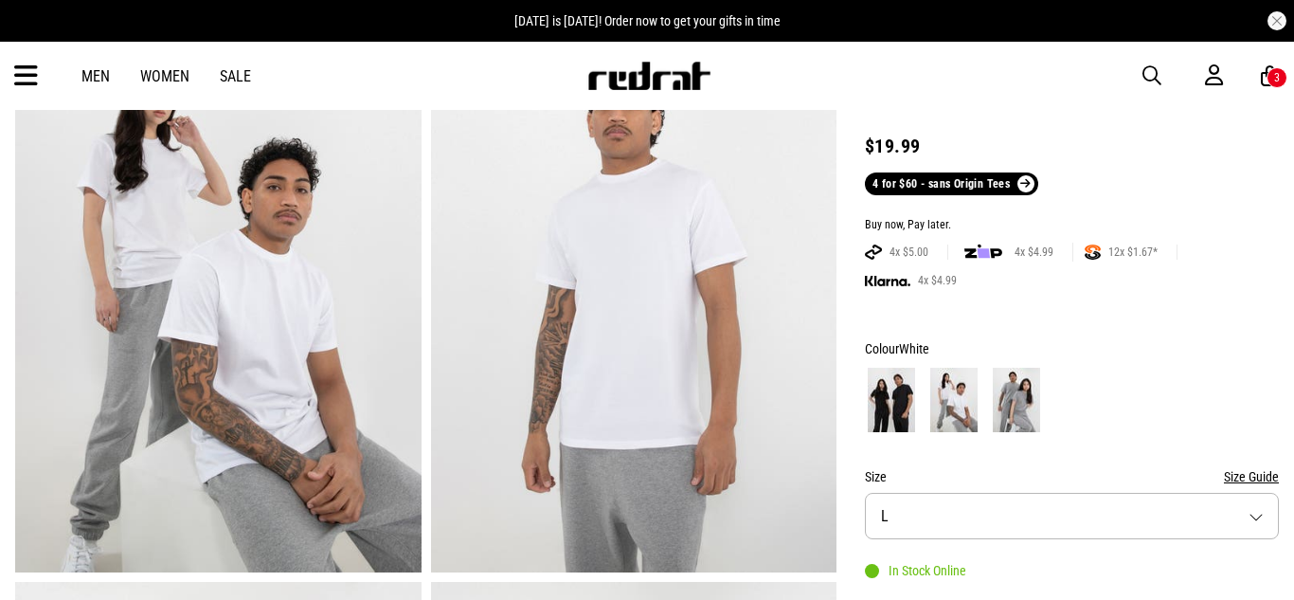
click at [1039, 502] on button "Size L" at bounding box center [1072, 516] width 414 height 46
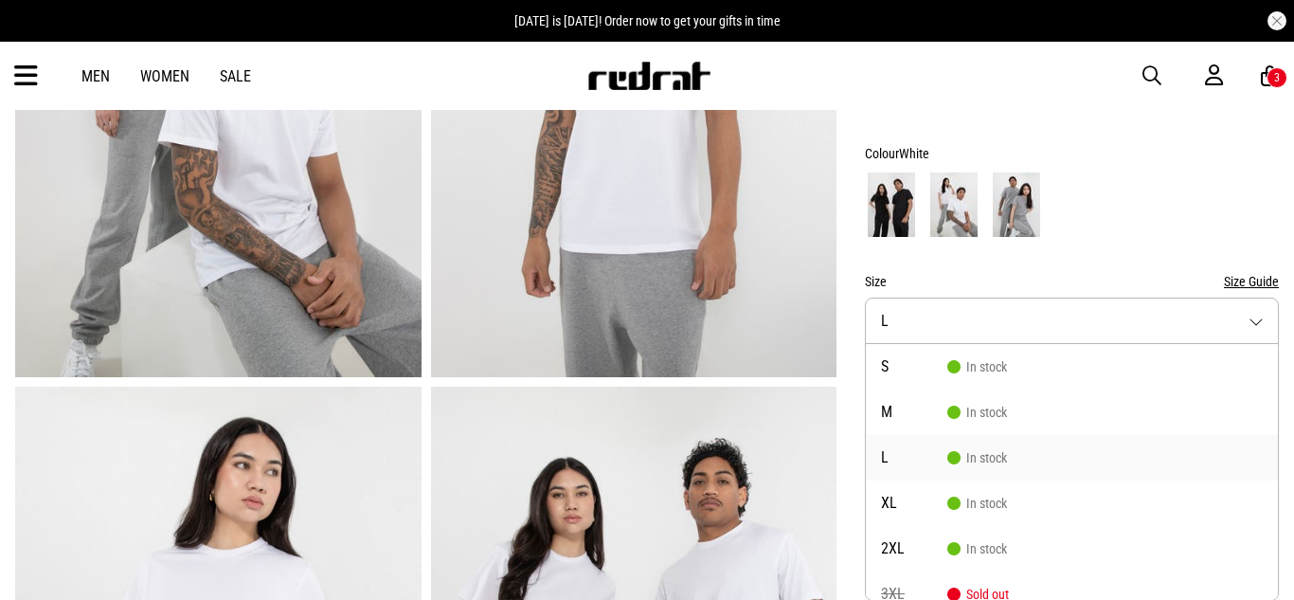
click at [970, 450] on span "In stock" at bounding box center [978, 457] width 60 height 15
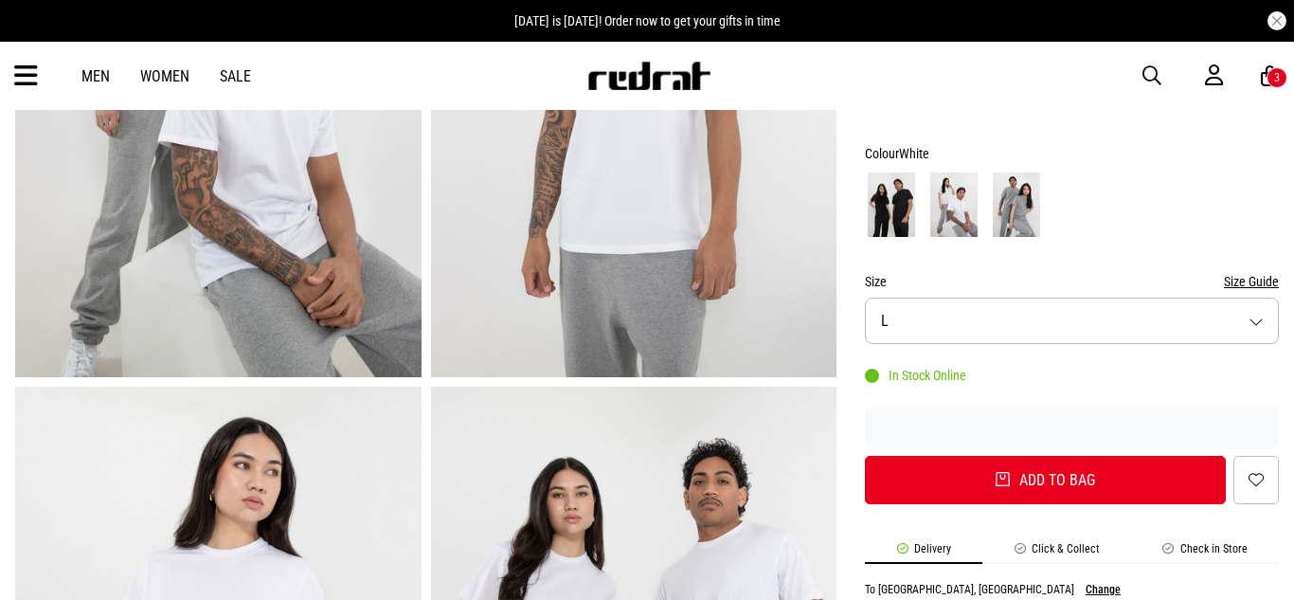
click at [938, 315] on button "Size L" at bounding box center [1072, 321] width 414 height 46
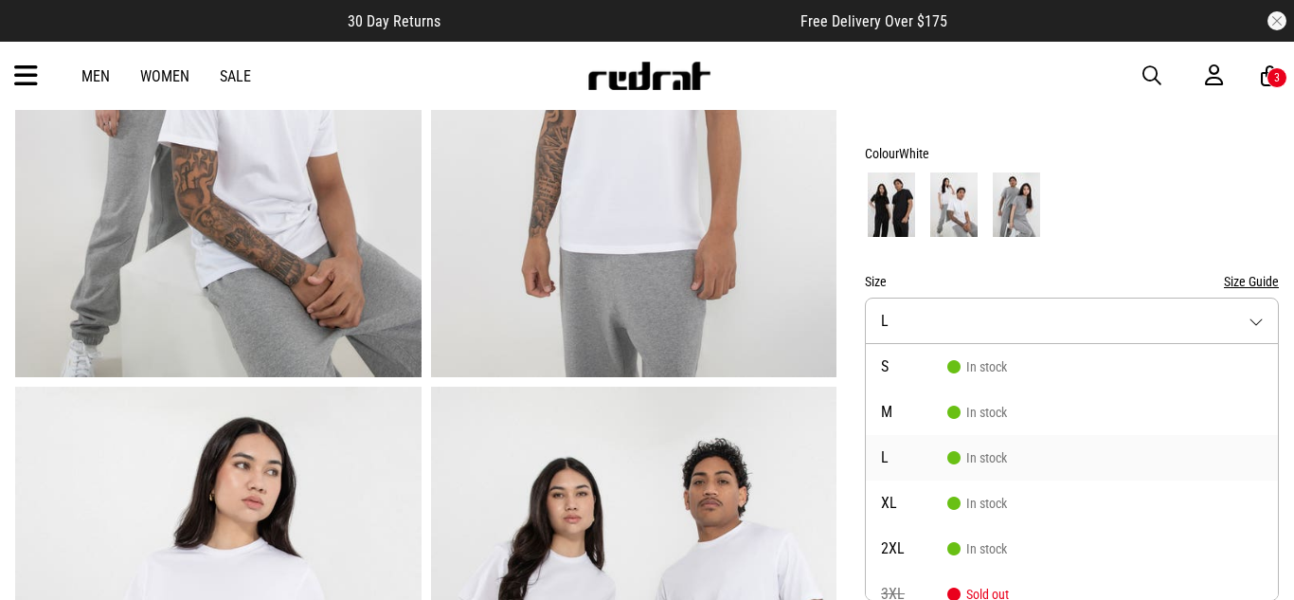
click at [949, 448] on li "L In stock" at bounding box center [1072, 457] width 412 height 45
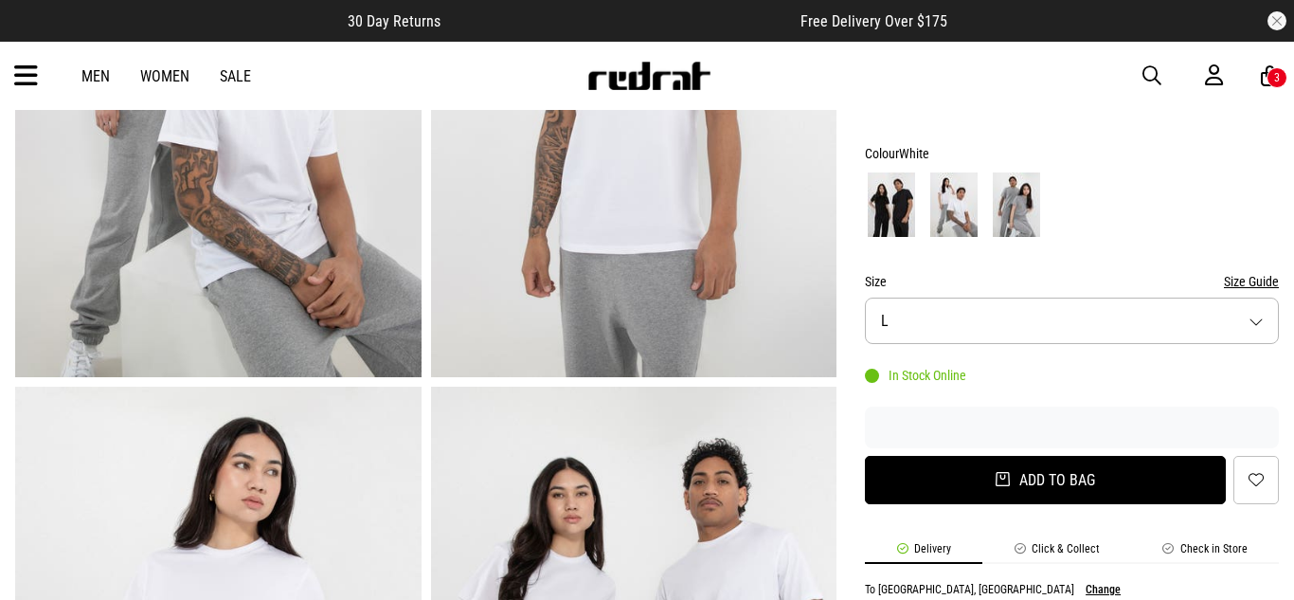
click at [976, 462] on button "Add to bag" at bounding box center [1045, 480] width 361 height 48
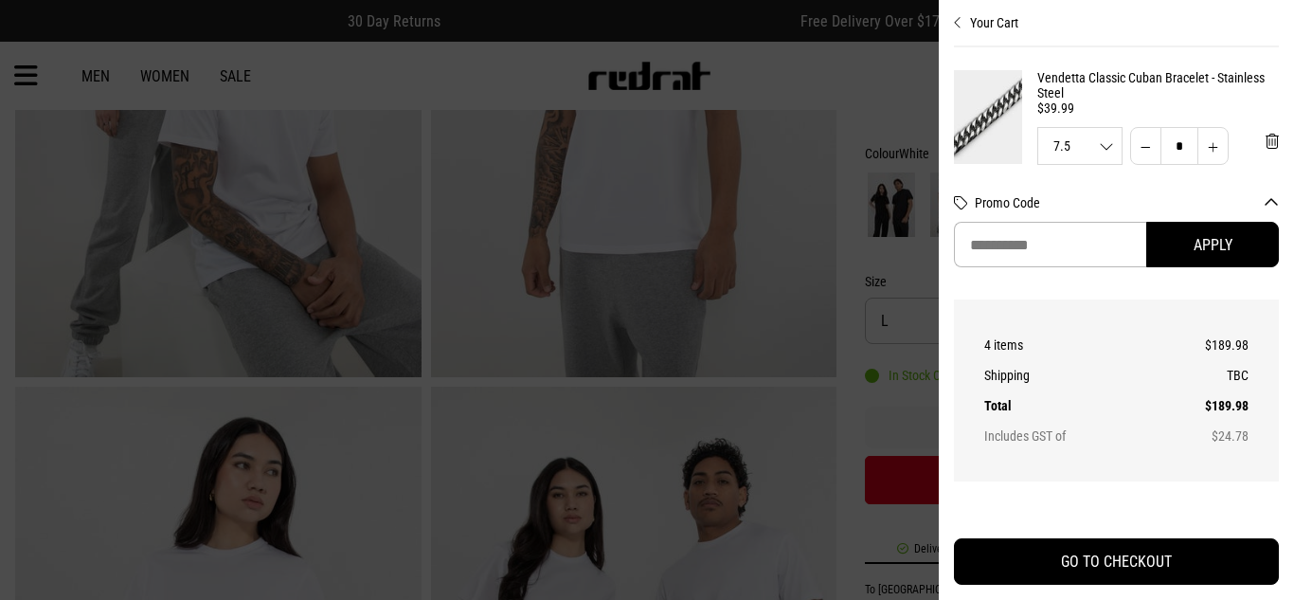
click at [964, 488] on div at bounding box center [647, 300] width 1294 height 600
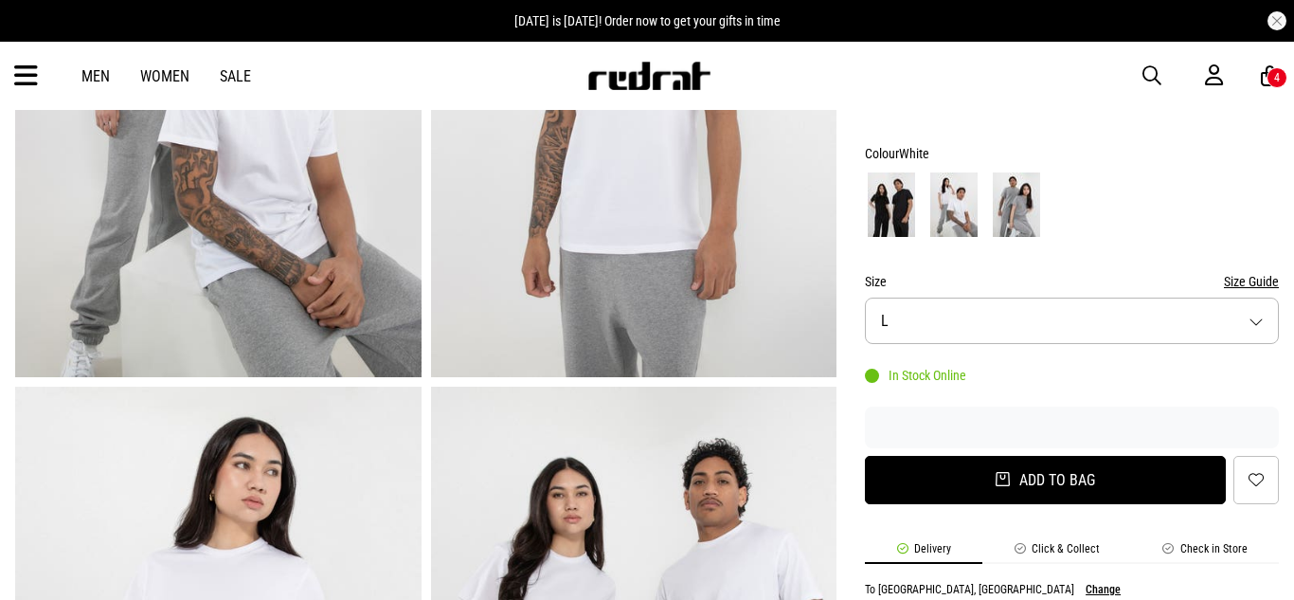
click at [953, 479] on button "Add to bag" at bounding box center [1045, 480] width 361 height 48
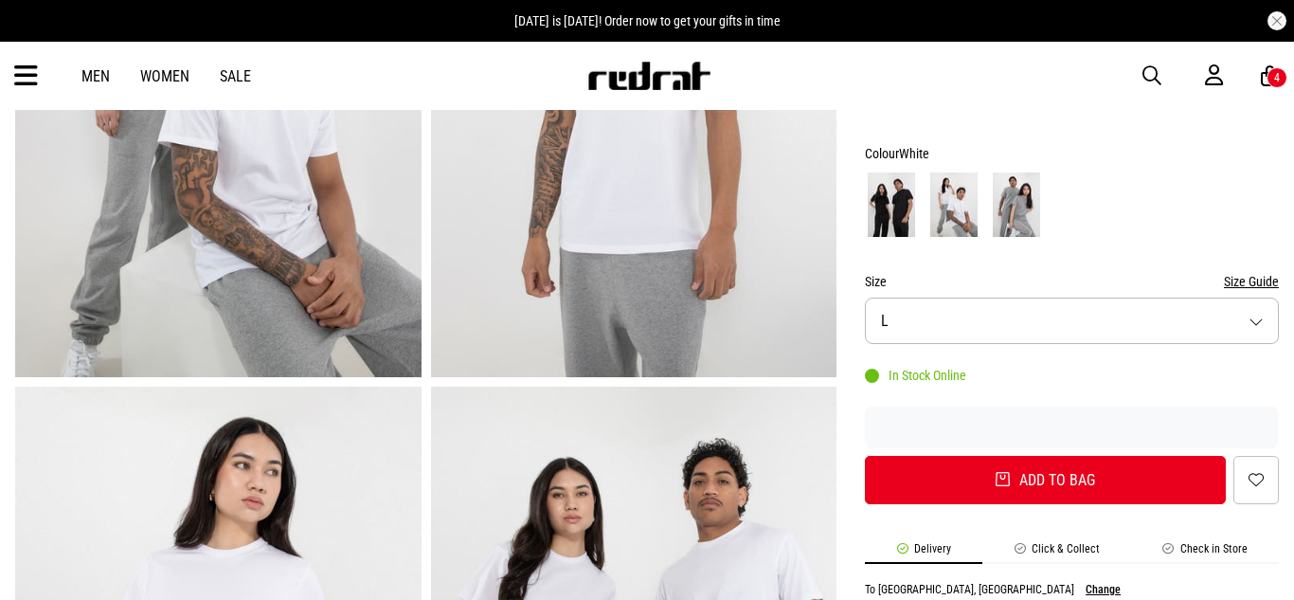
type input "*"
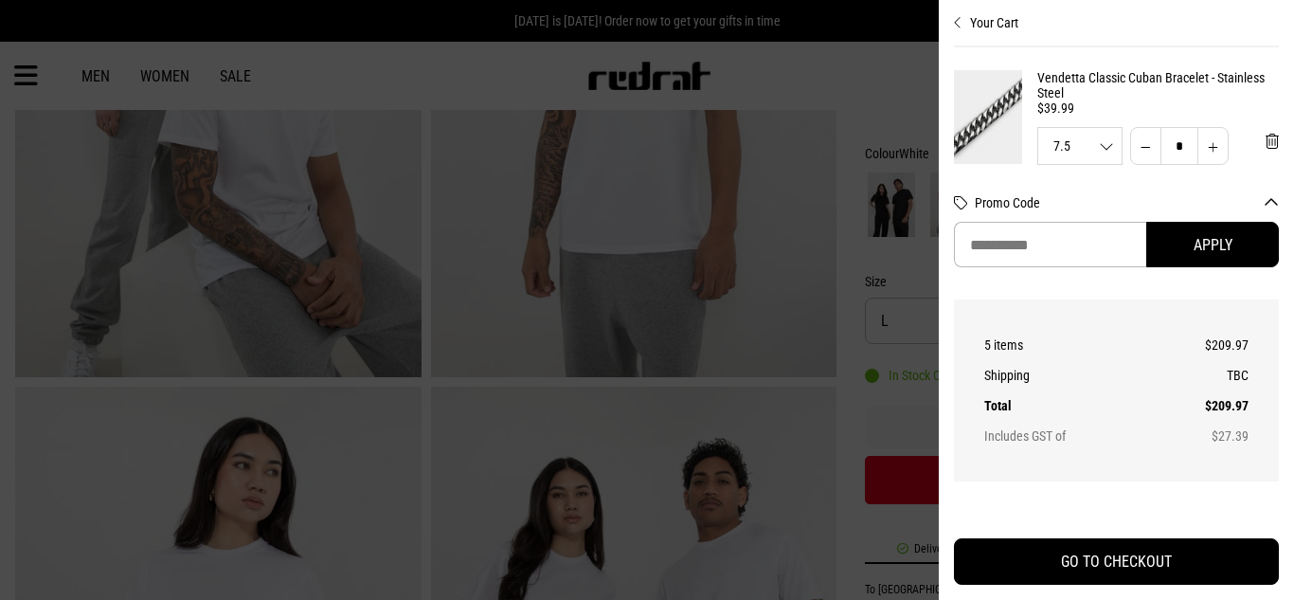
click at [860, 217] on div at bounding box center [647, 300] width 1294 height 600
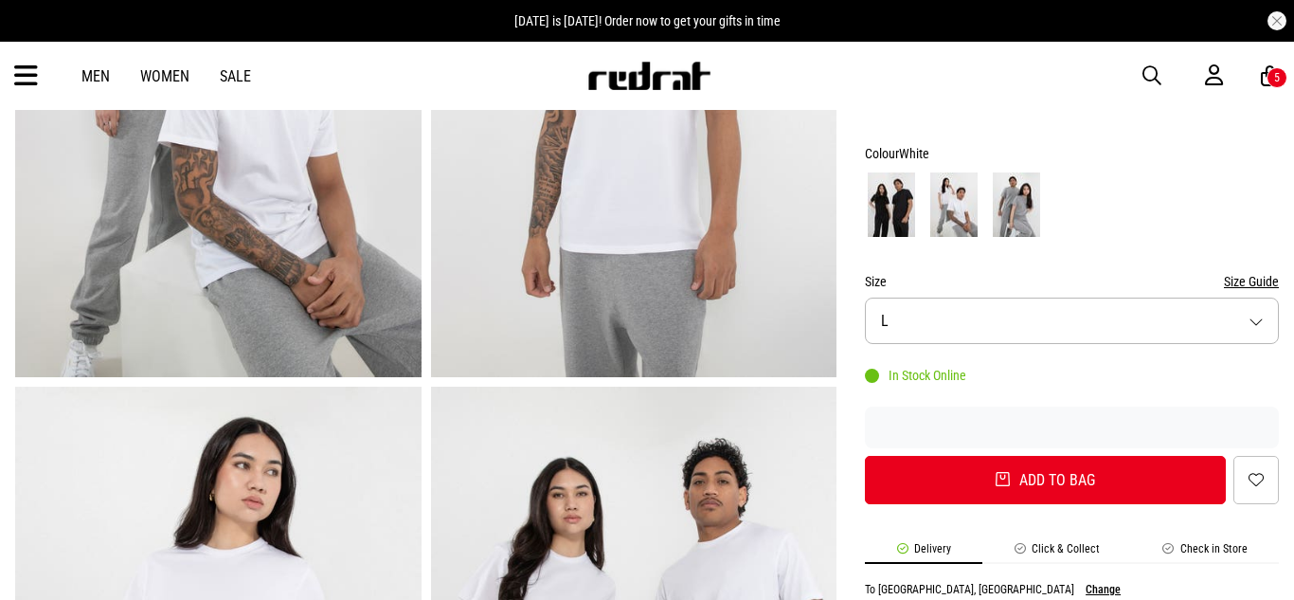
click at [885, 230] on img at bounding box center [891, 204] width 47 height 64
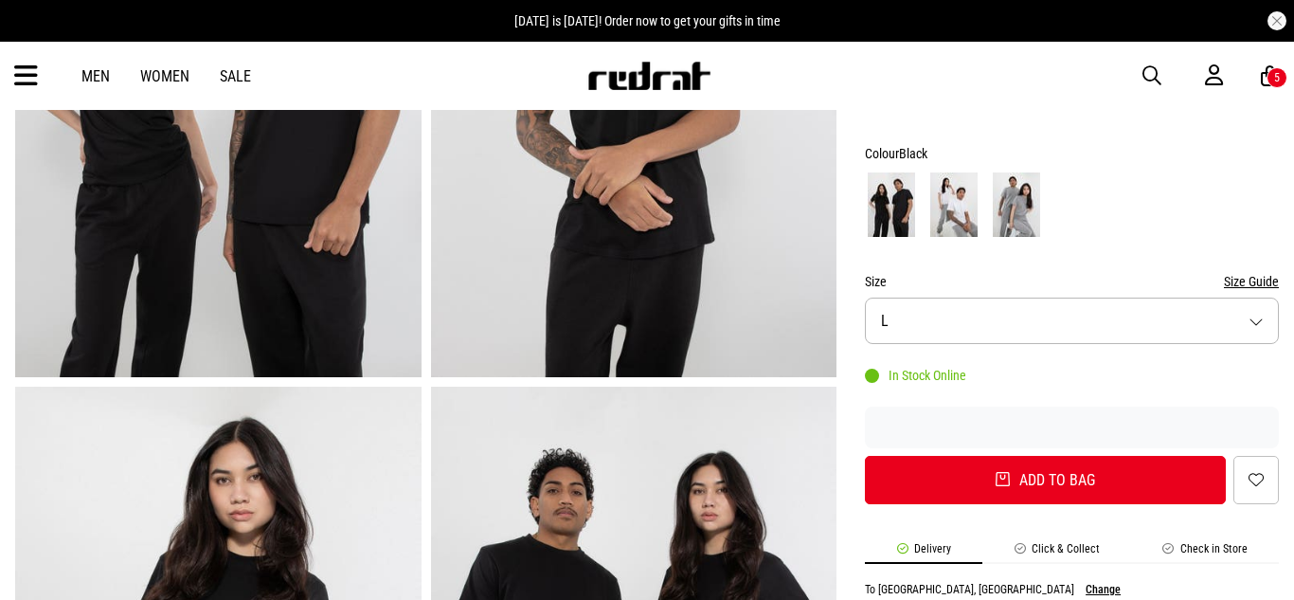
click at [926, 324] on button "Size L" at bounding box center [1072, 321] width 414 height 46
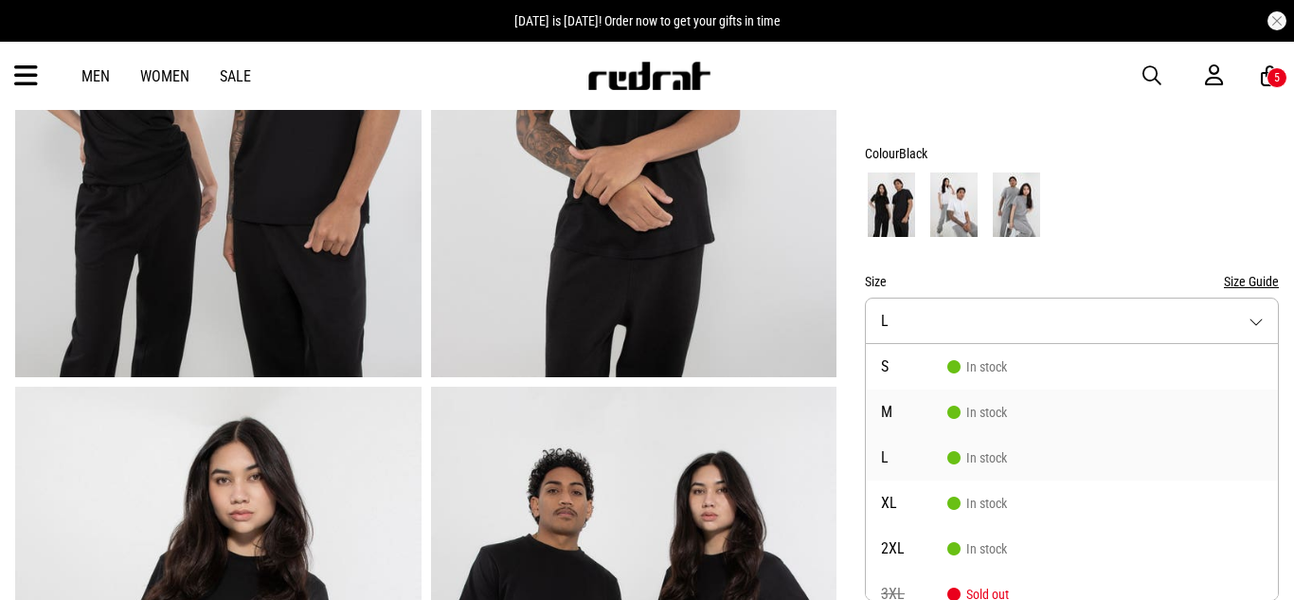
click at [921, 412] on span "M" at bounding box center [914, 412] width 66 height 15
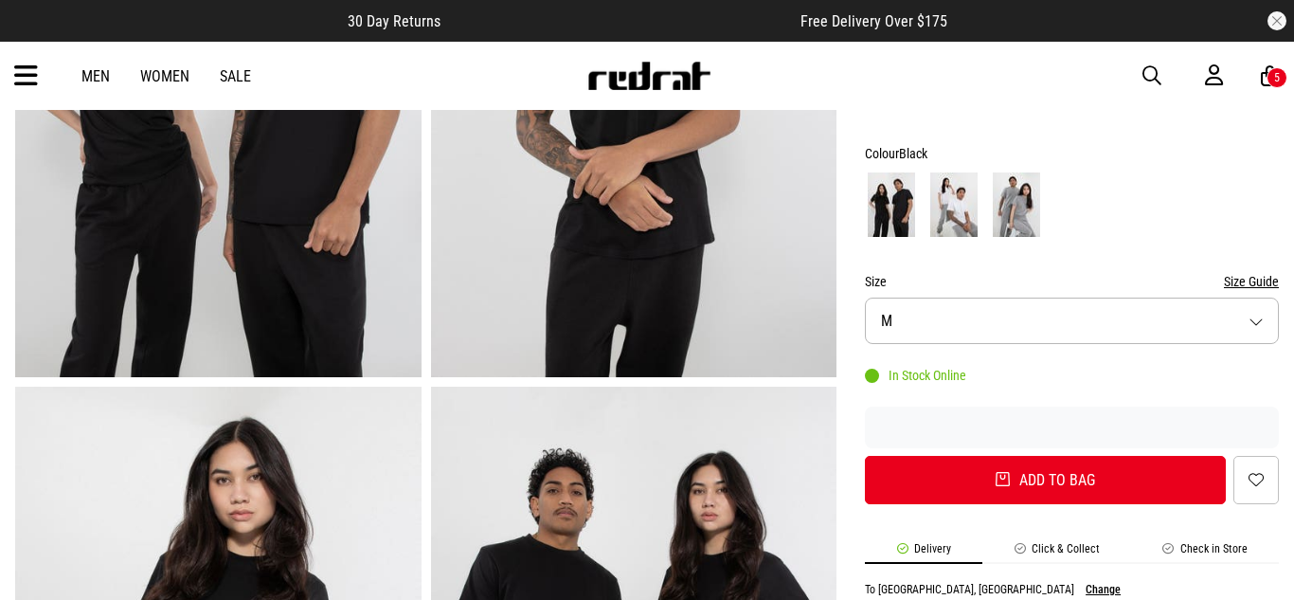
click at [921, 318] on button "Size M" at bounding box center [1072, 321] width 414 height 46
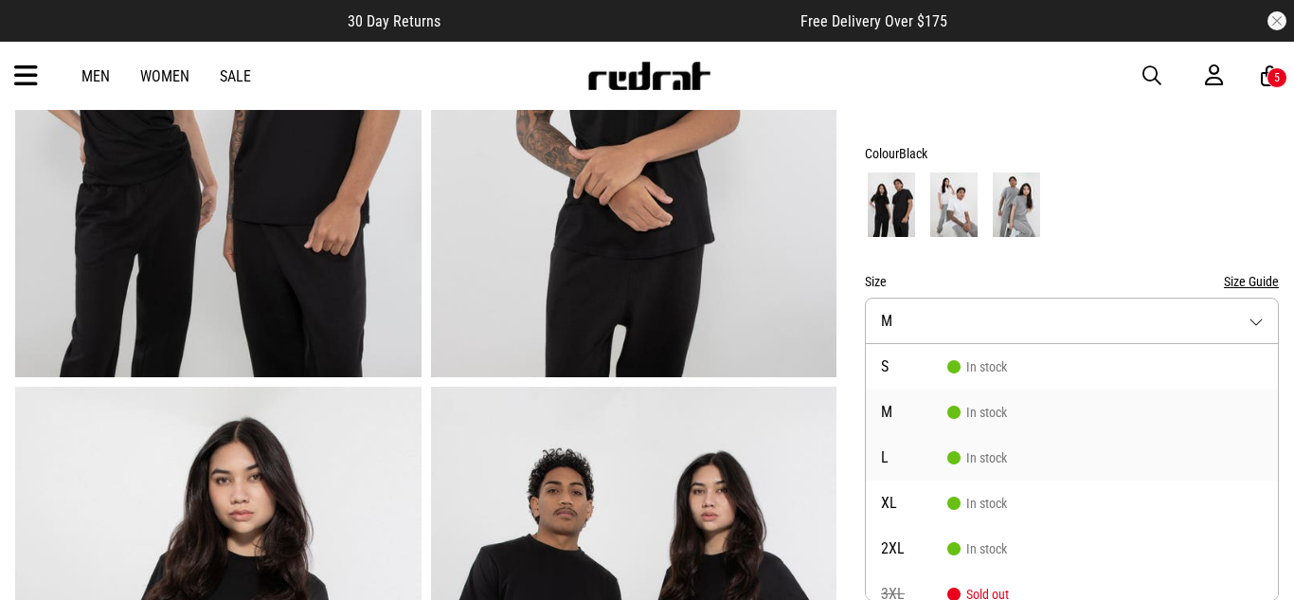
click at [928, 450] on span "L" at bounding box center [914, 457] width 66 height 15
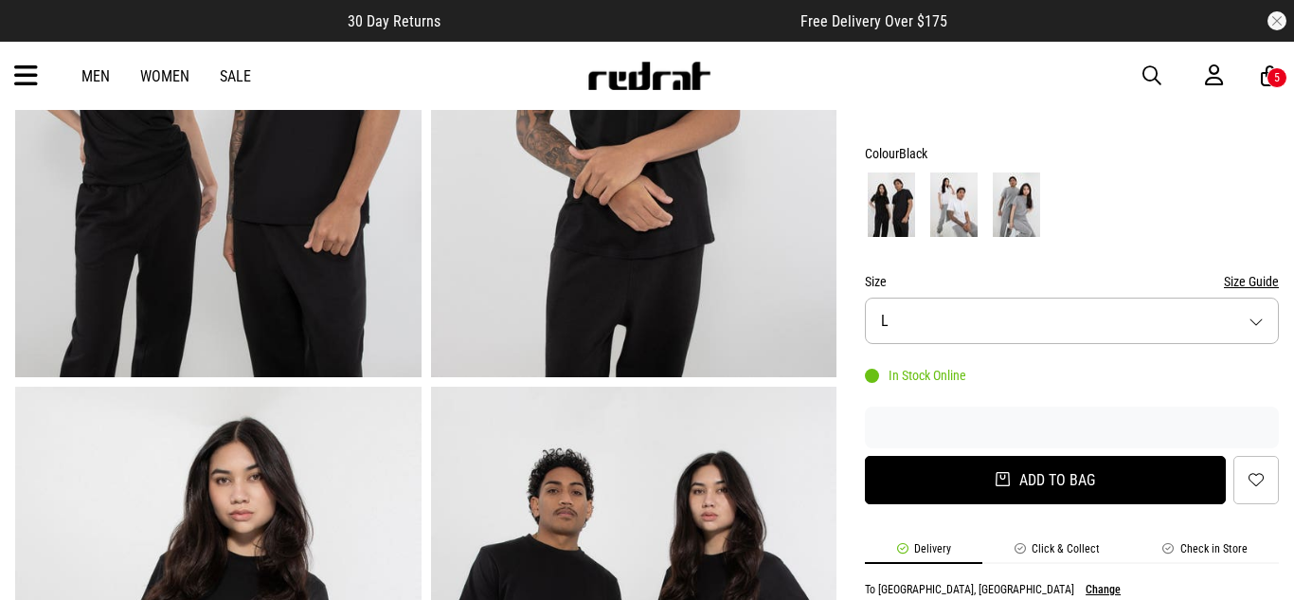
click at [944, 492] on button "Add to bag" at bounding box center [1045, 480] width 361 height 48
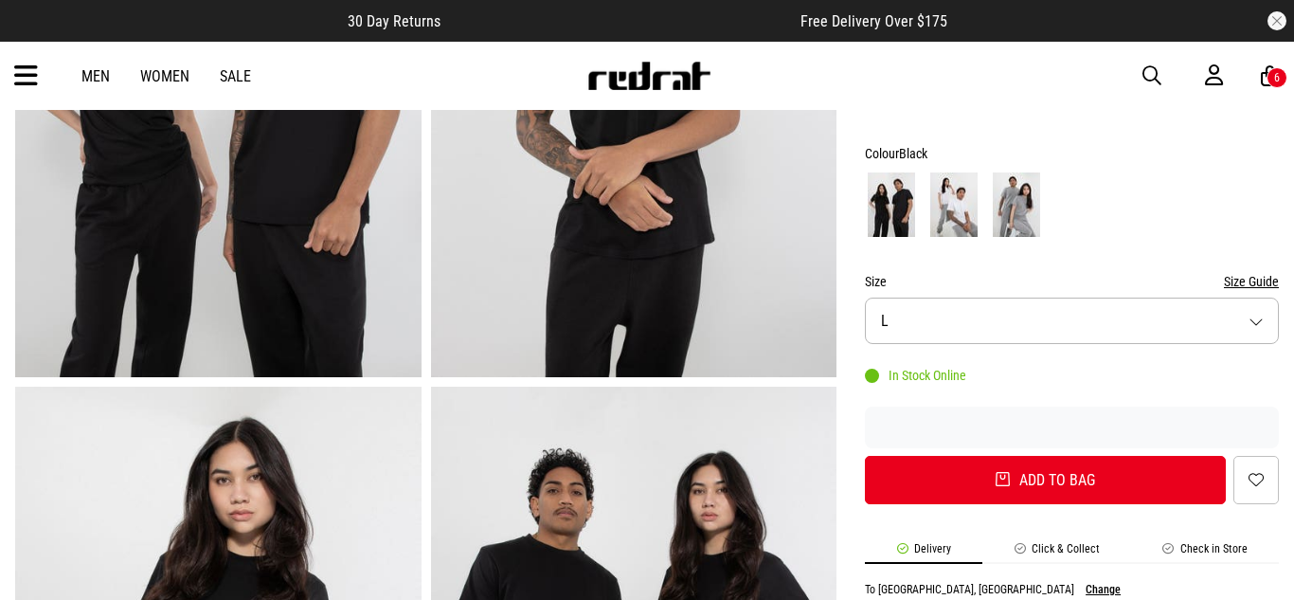
click at [996, 202] on div at bounding box center [647, 300] width 1294 height 600
click at [1006, 207] on img at bounding box center [1016, 204] width 47 height 64
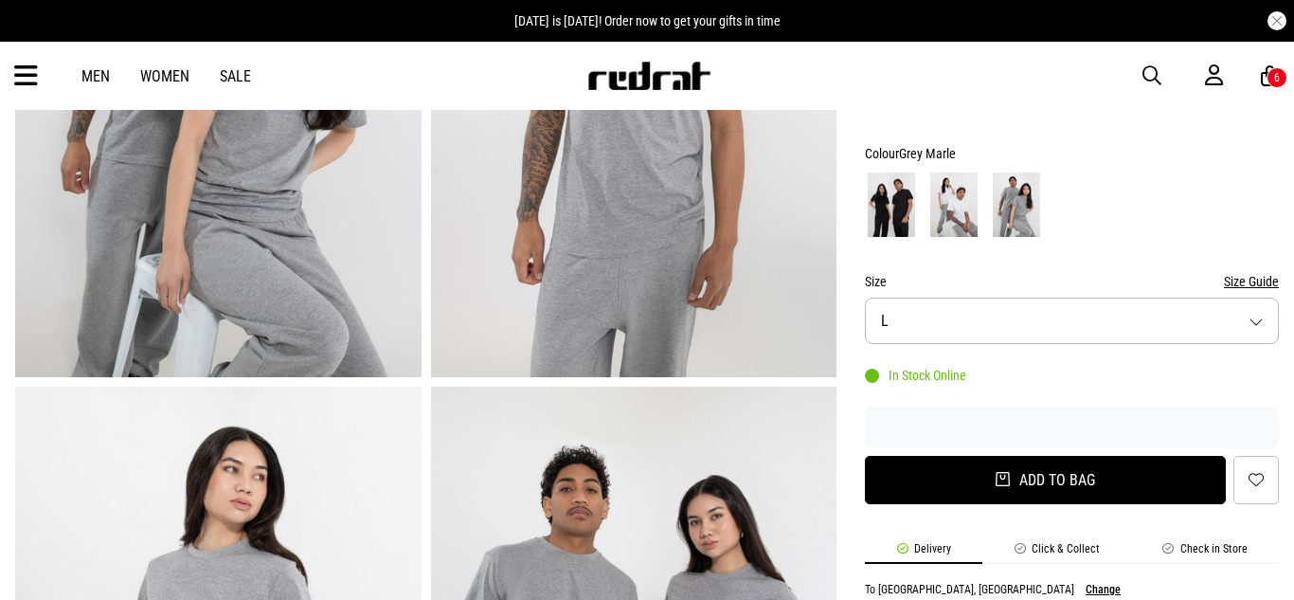
click at [982, 461] on button "Add to bag" at bounding box center [1045, 480] width 361 height 48
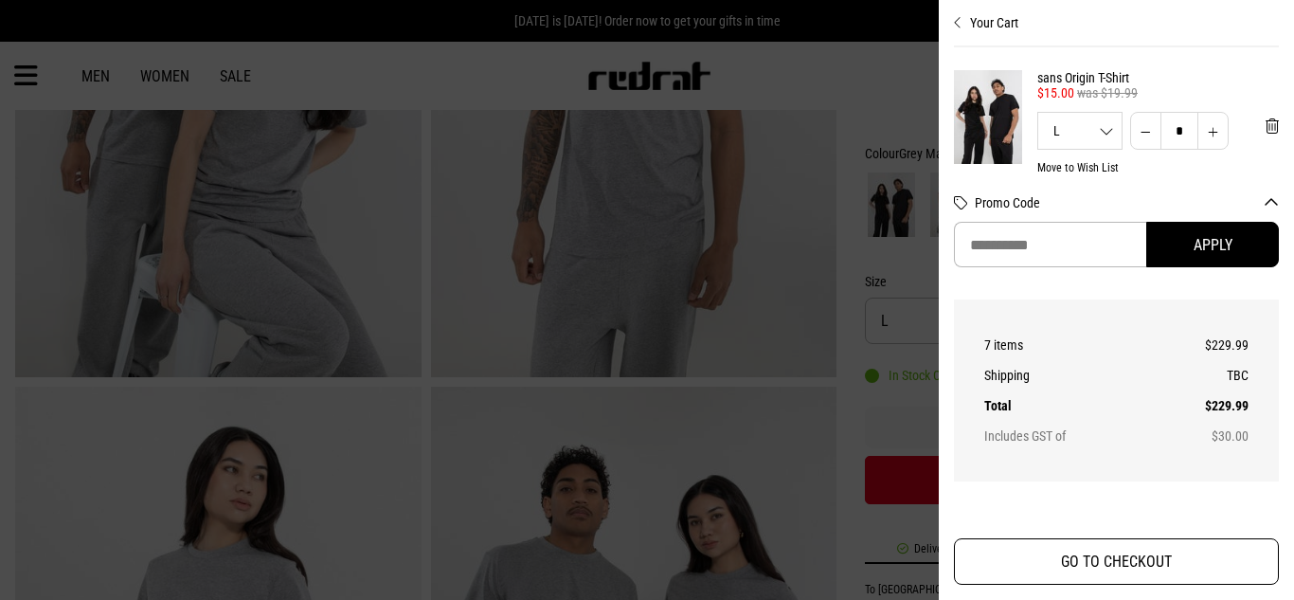
click at [1139, 542] on button "GO TO CHECKOUT" at bounding box center [1116, 561] width 325 height 46
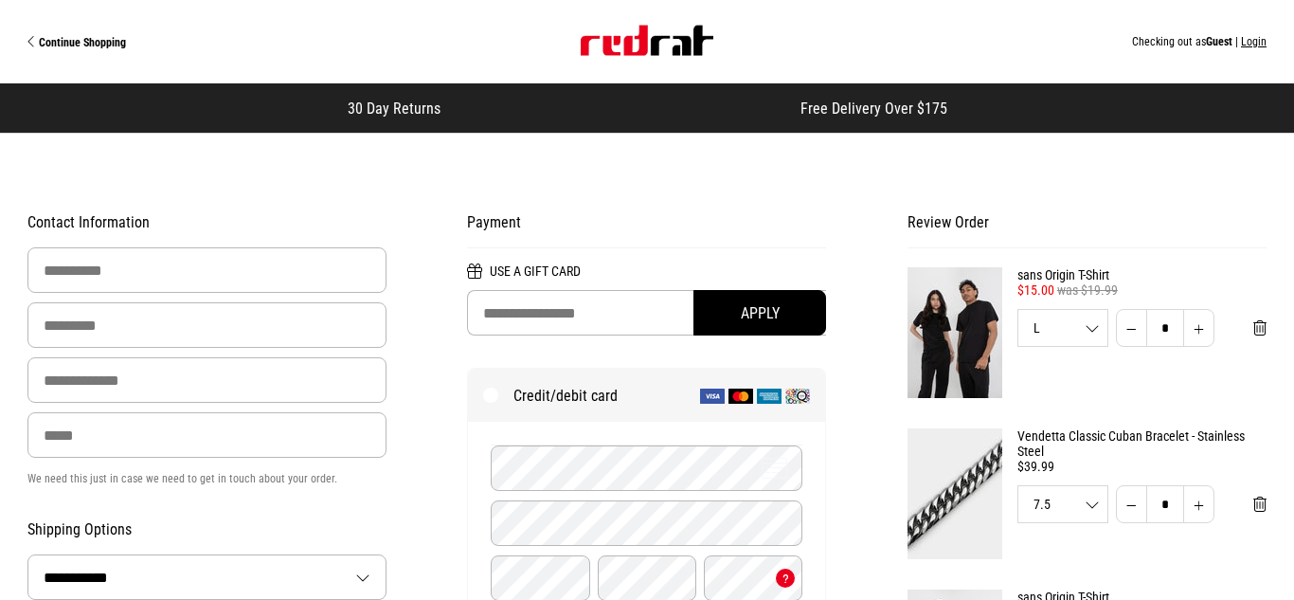
select select "**********"
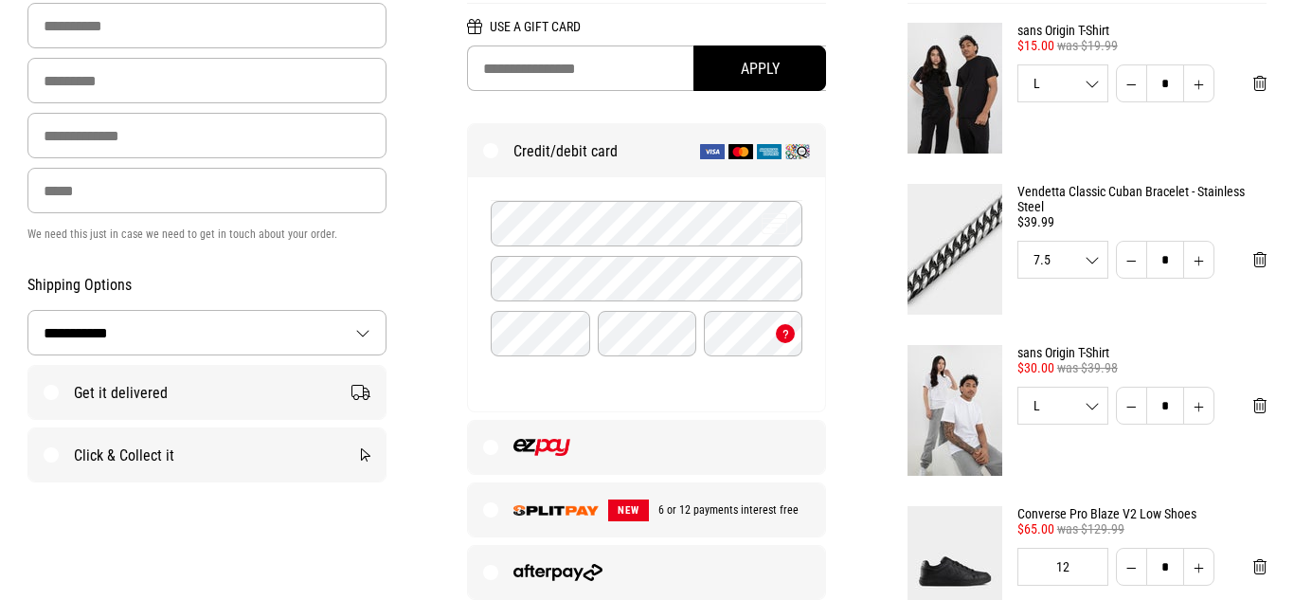
scroll to position [249, 0]
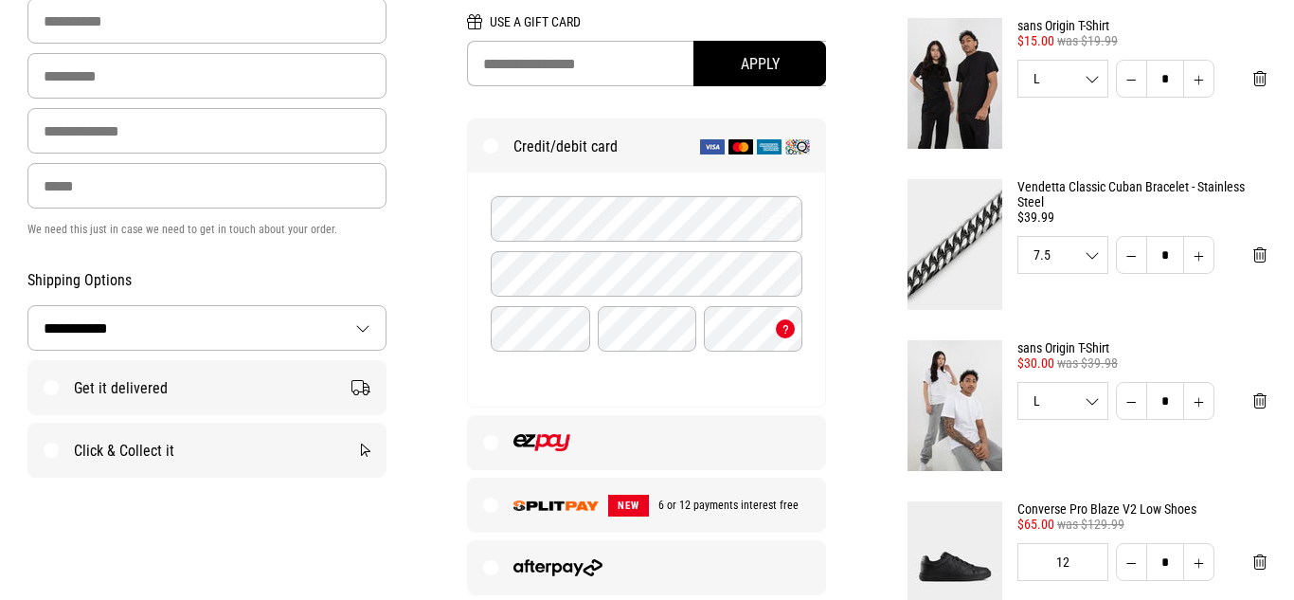
click at [1235, 255] on div "7.5 7.5 8 8.5 9 *** * *** * *" at bounding box center [1142, 255] width 249 height 38
click at [1261, 253] on span "Remove from cart" at bounding box center [1260, 255] width 13 height 18
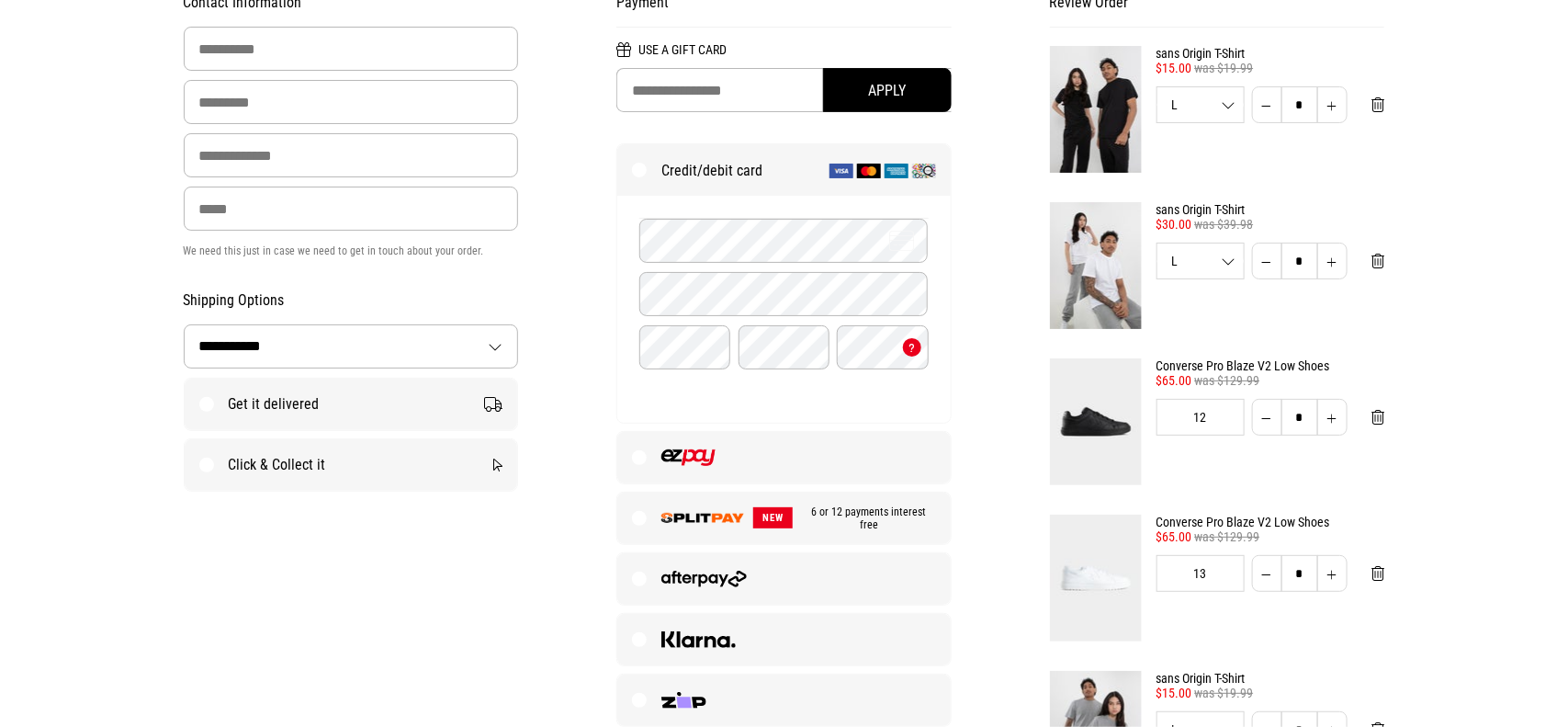
scroll to position [218, 0]
